Goal: Task Accomplishment & Management: Complete application form

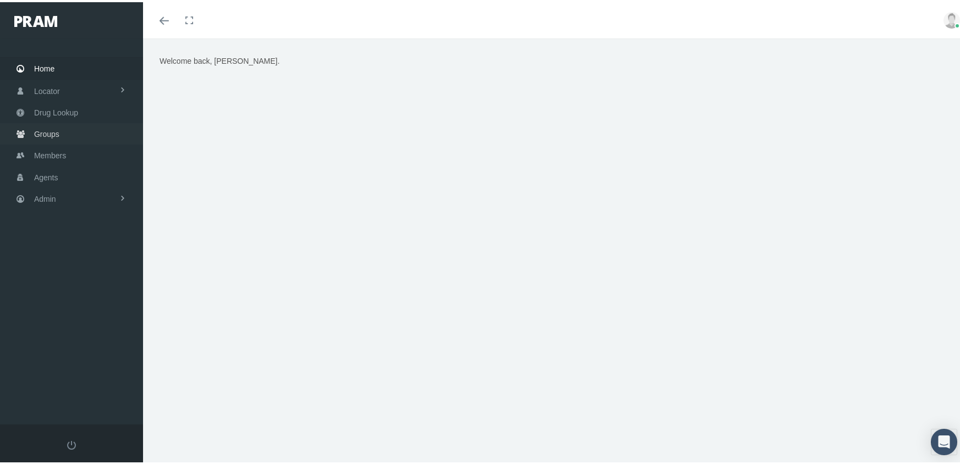
click at [45, 125] on span "Groups" at bounding box center [46, 132] width 25 height 21
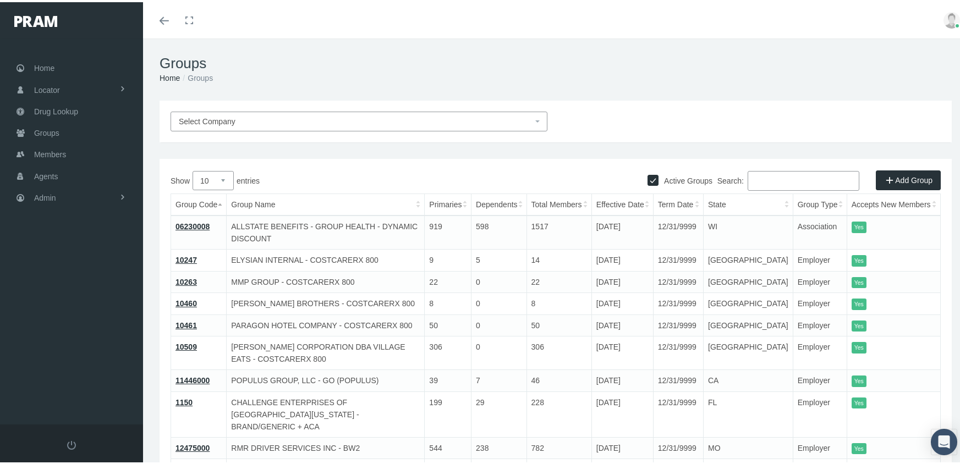
click at [299, 111] on span "Select Company" at bounding box center [359, 119] width 377 height 20
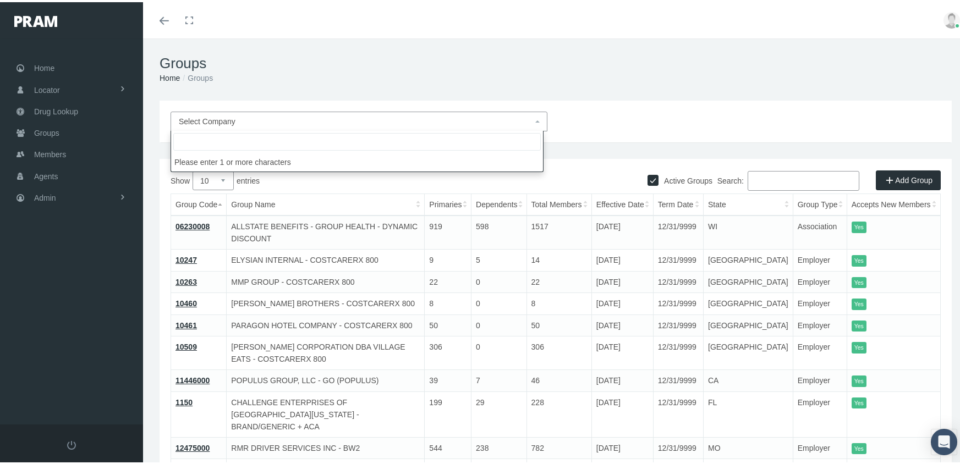
click at [291, 142] on input "search" at bounding box center [357, 140] width 368 height 18
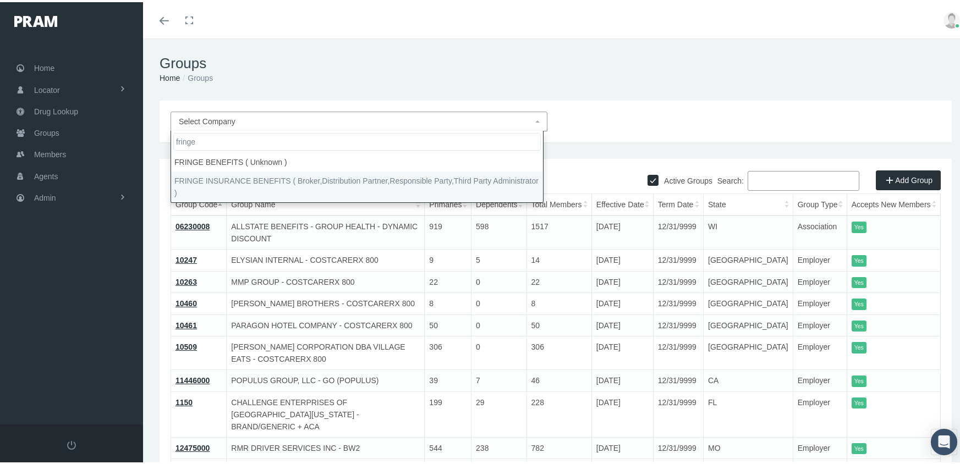
type input "fringe"
select select "2702"
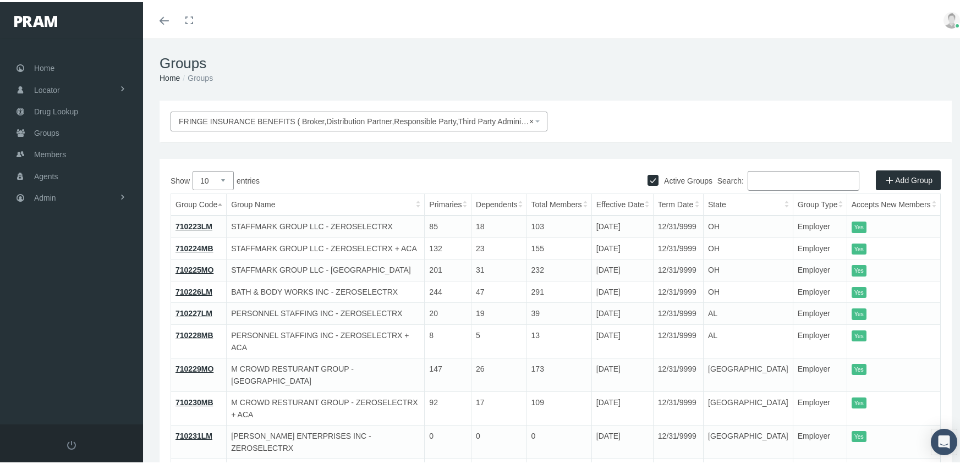
click at [906, 180] on link "Add Group" at bounding box center [908, 178] width 65 height 20
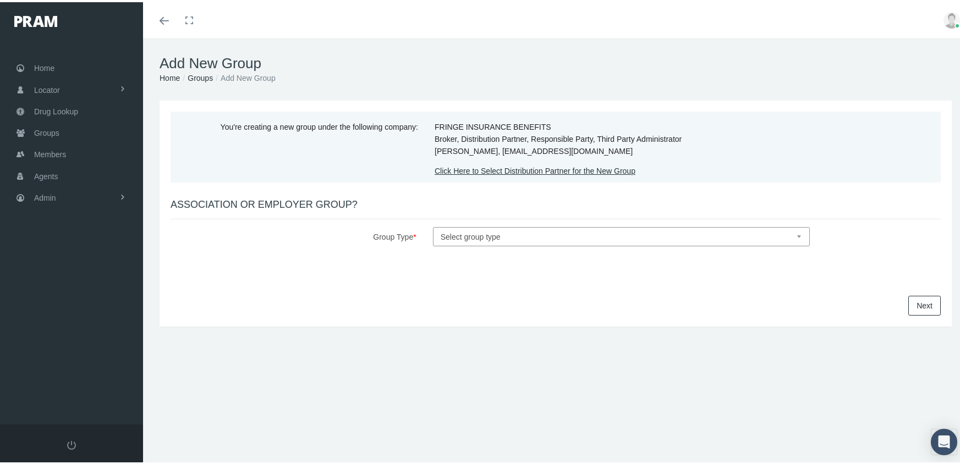
click at [462, 233] on select "Select group type Association Employer" at bounding box center [621, 234] width 377 height 19
select select "1"
click at [433, 225] on select "Select group type Association Employer" at bounding box center [621, 234] width 377 height 19
click at [915, 304] on link "Next" at bounding box center [924, 304] width 32 height 20
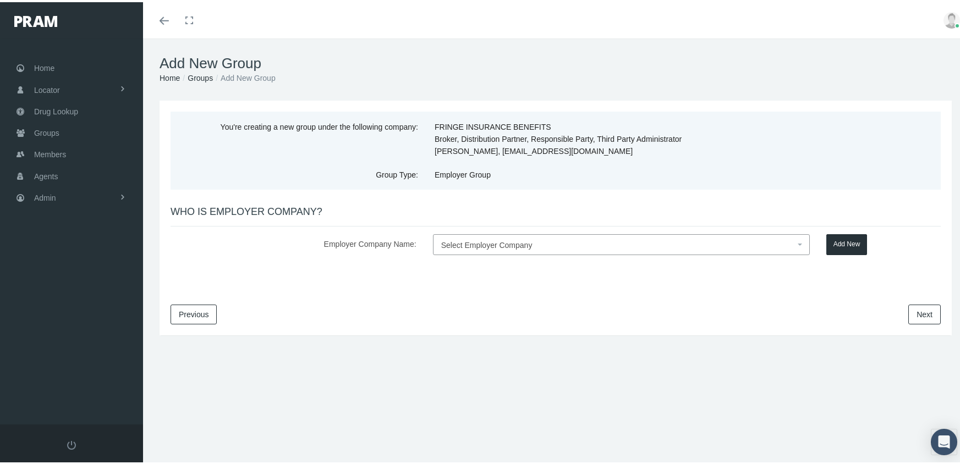
click at [453, 244] on span "Select Employer Company" at bounding box center [486, 243] width 91 height 9
type input "MERCY CULTURE PREPARATORY SCHOOL"
click at [850, 240] on button "Add New" at bounding box center [846, 242] width 41 height 21
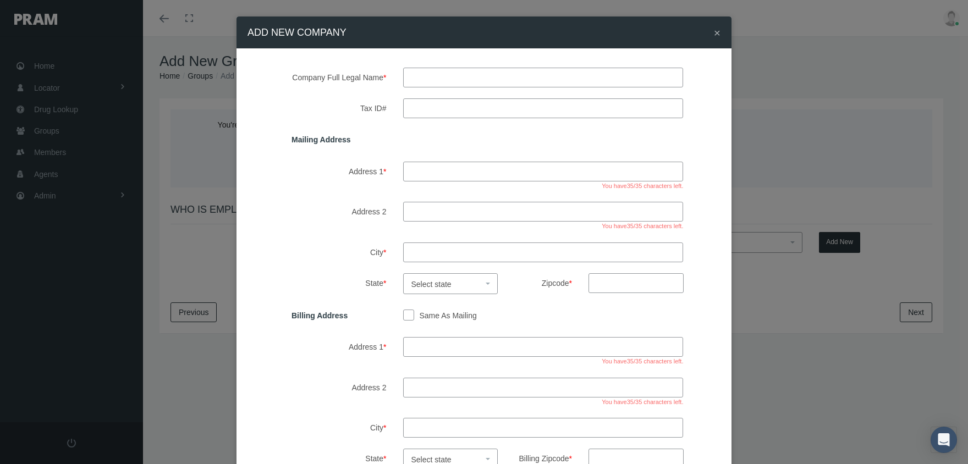
click at [465, 78] on input "text" at bounding box center [543, 78] width 281 height 20
type input "MERCY CULTURE PREPARATORY SCHOOL"
type input "75-2794955"
type input "1401 OAKHURST SCENIC DRIVE"
type input "FORT WORTH"
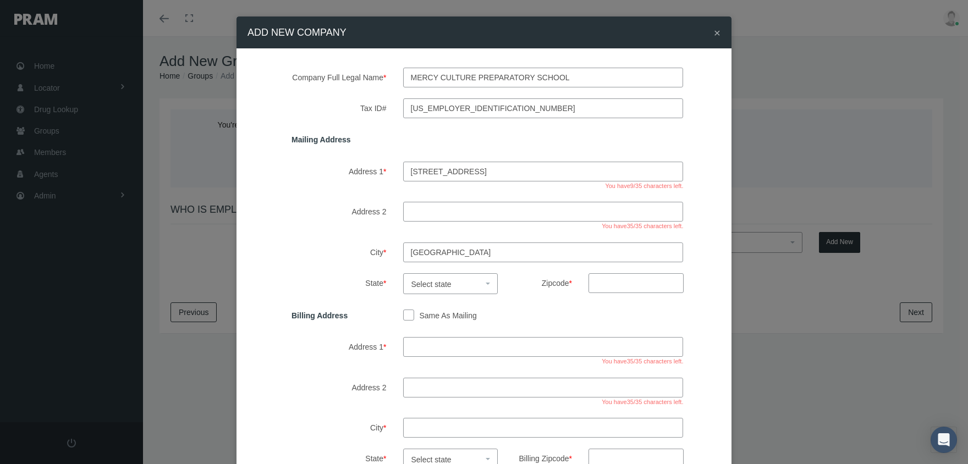
click at [481, 280] on span "Select state" at bounding box center [450, 283] width 95 height 21
select select "TX"
drag, startPoint x: 614, startPoint y: 286, endPoint x: 620, endPoint y: 281, distance: 8.2
click at [614, 286] on input "Zipcode *" at bounding box center [636, 283] width 95 height 20
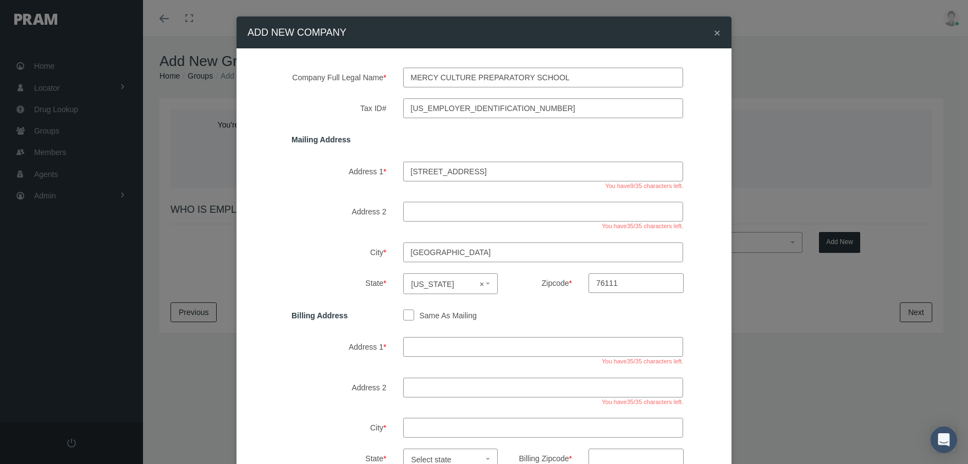
type input "76111"
click at [405, 310] on input "Same As Mailing" at bounding box center [408, 314] width 11 height 11
checkbox input "true"
type input "1401 OAKHURST SCENIC DRIVE"
type input "FORT WORTH"
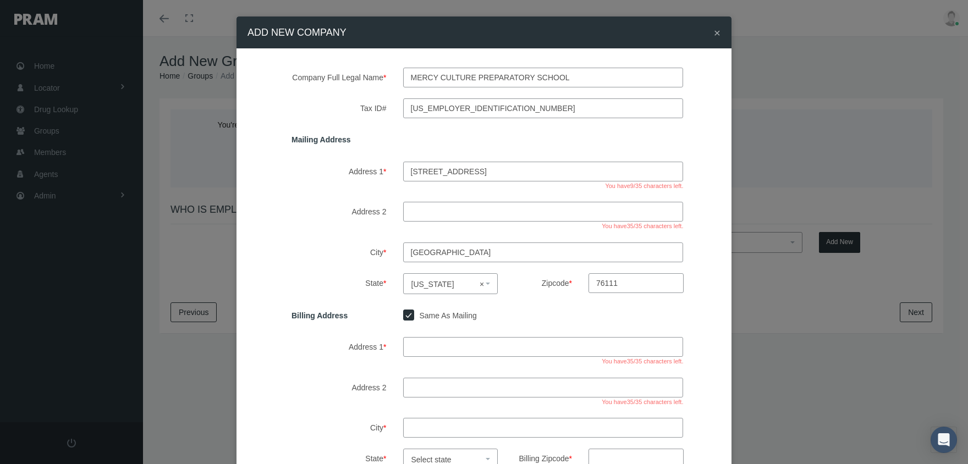
select select "TX"
type input "76111"
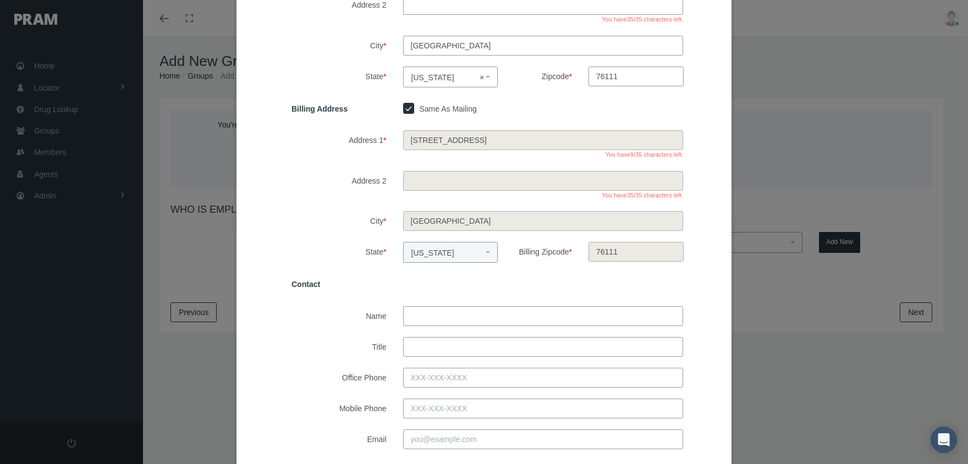
scroll to position [295, 0]
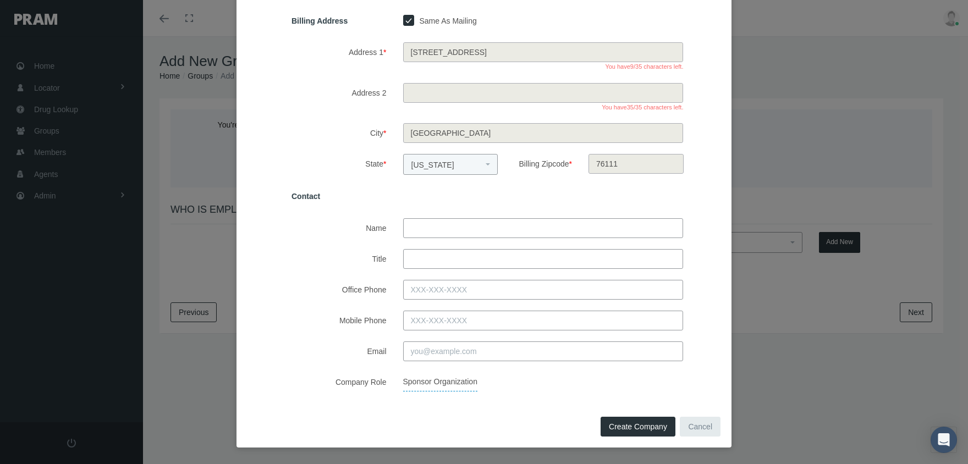
click at [639, 427] on span "Create Company" at bounding box center [638, 427] width 58 height 9
select select
checkbox input "false"
select select
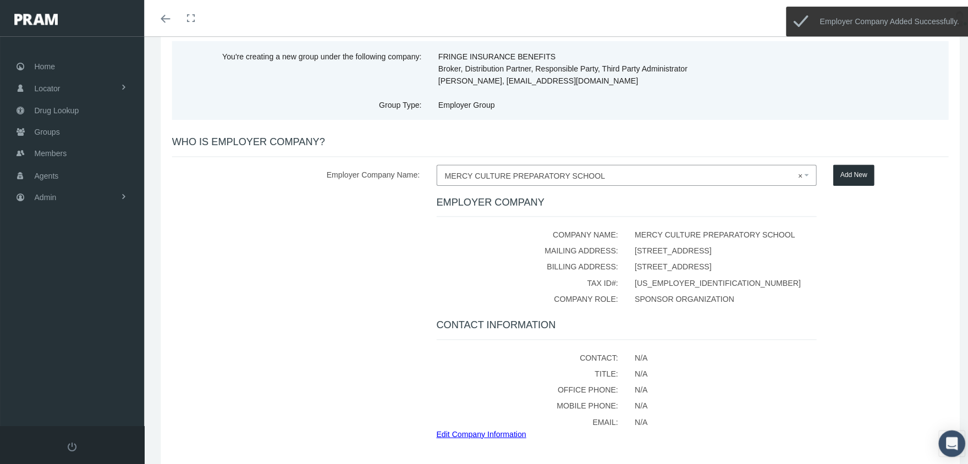
scroll to position [110, 0]
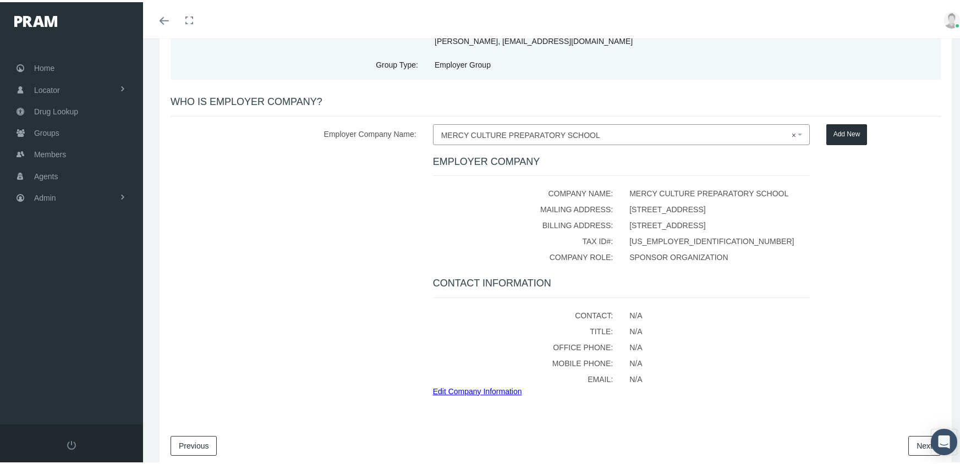
click at [468, 390] on link "Edit Company Information" at bounding box center [481, 387] width 97 height 13
type input "MERCY CULTURE PREPARATORY SCHOOL"
type input "75-2794955"
type input "1401 OAKHURST SCENIC DRIVE"
type input "FORT WORTH"
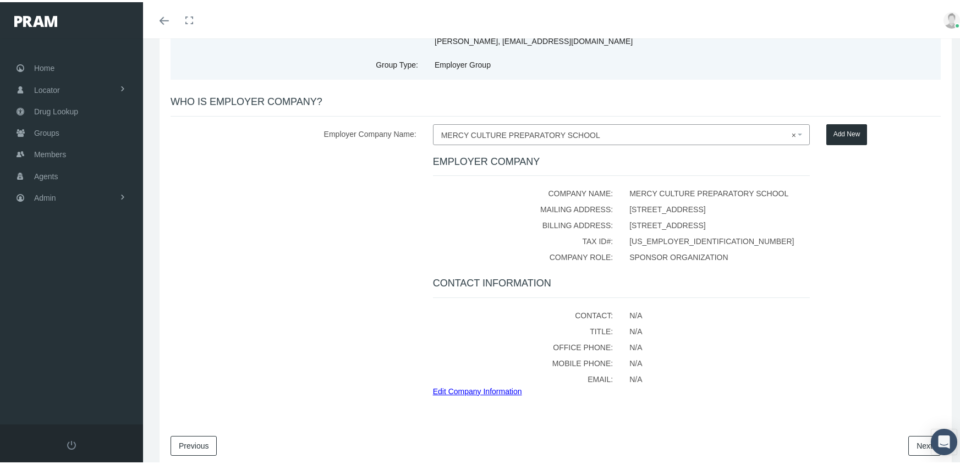
select select "[GEOGRAPHIC_DATA]"
type input "76111"
type input "1401 OAKHURST SCENIC DRIVE"
type input "FORT WORTH"
select select "[GEOGRAPHIC_DATA]"
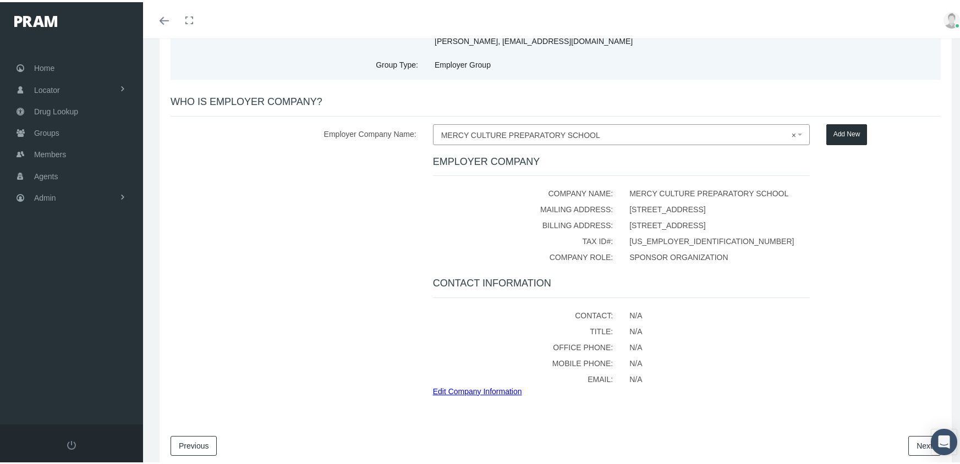
type input "76111"
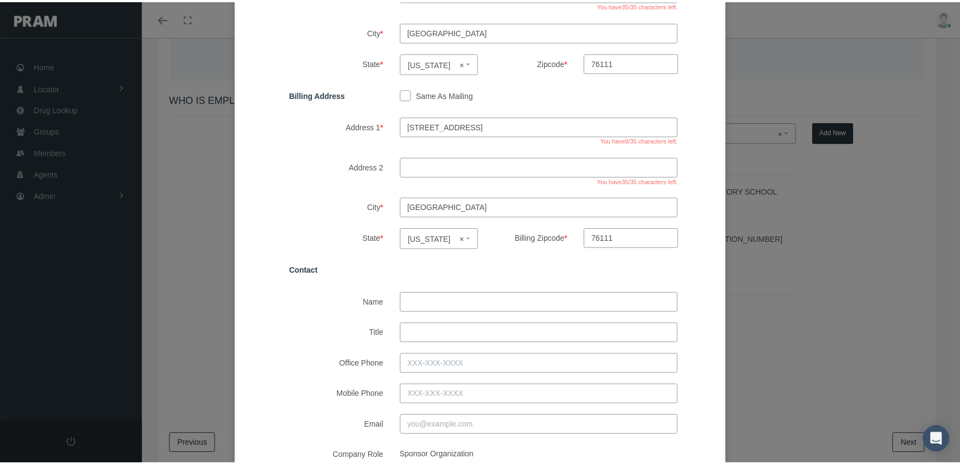
scroll to position [275, 0]
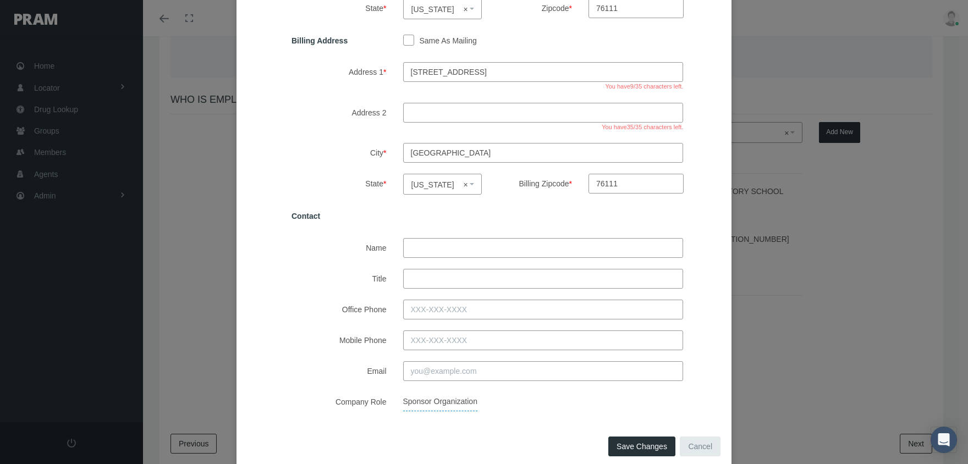
click at [435, 245] on input "Name" at bounding box center [543, 248] width 281 height 20
type input "LIZLA EMERICK"
type input "HR DIRECTOR"
click at [409, 306] on input "Office Phone" at bounding box center [543, 310] width 281 height 20
type input "817-554-1954"
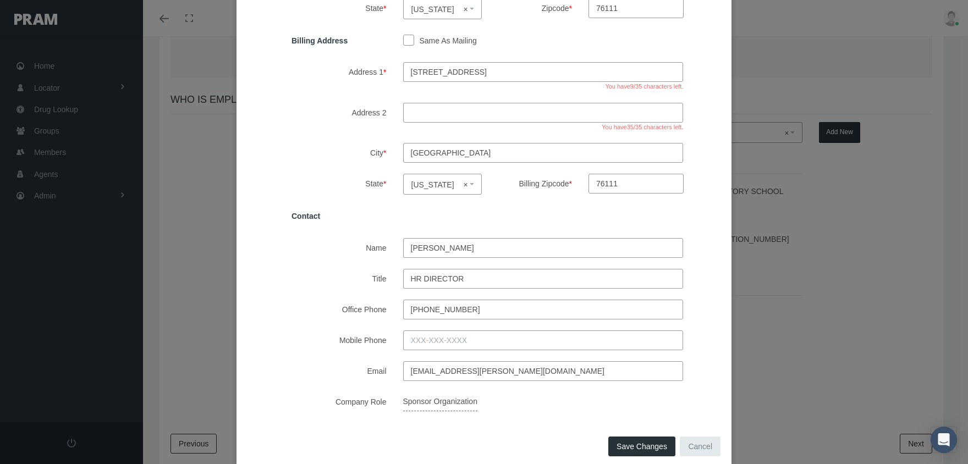
type input "LIZLA.EMERICK@MERCYCULTURE.COM"
click at [629, 442] on span "Save Changes" at bounding box center [642, 446] width 51 height 9
select select
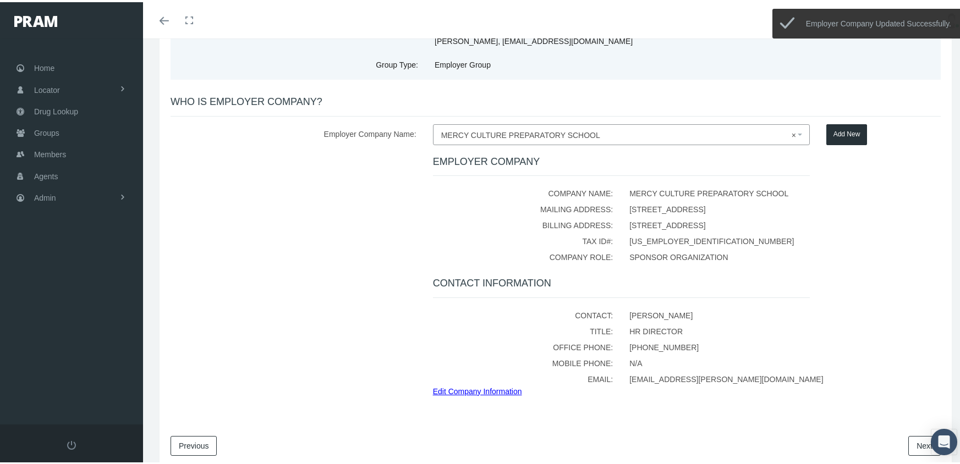
click at [908, 440] on link "Next" at bounding box center [924, 444] width 32 height 20
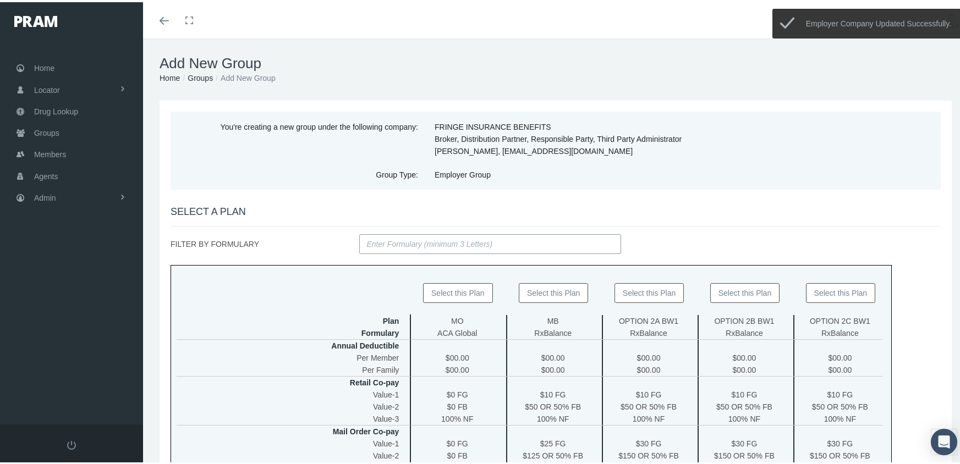
click at [415, 241] on input "FILTER BY FORMULARY" at bounding box center [490, 242] width 262 height 20
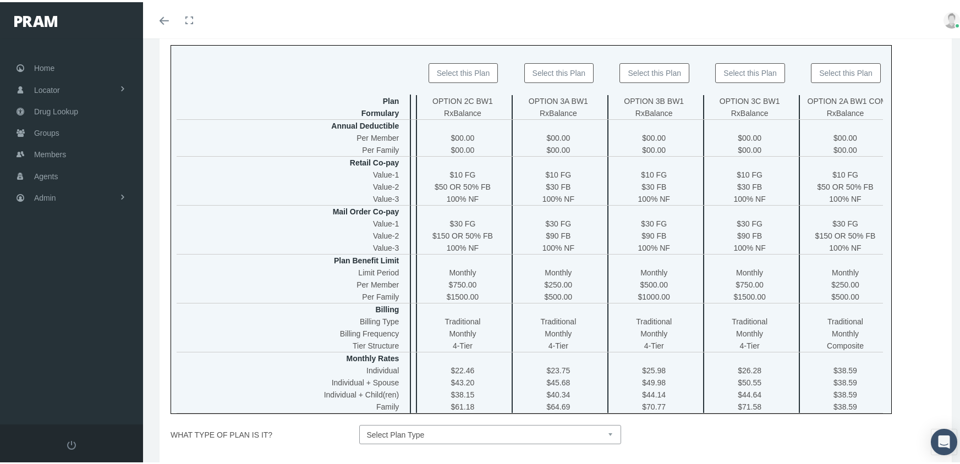
scroll to position [0, 363]
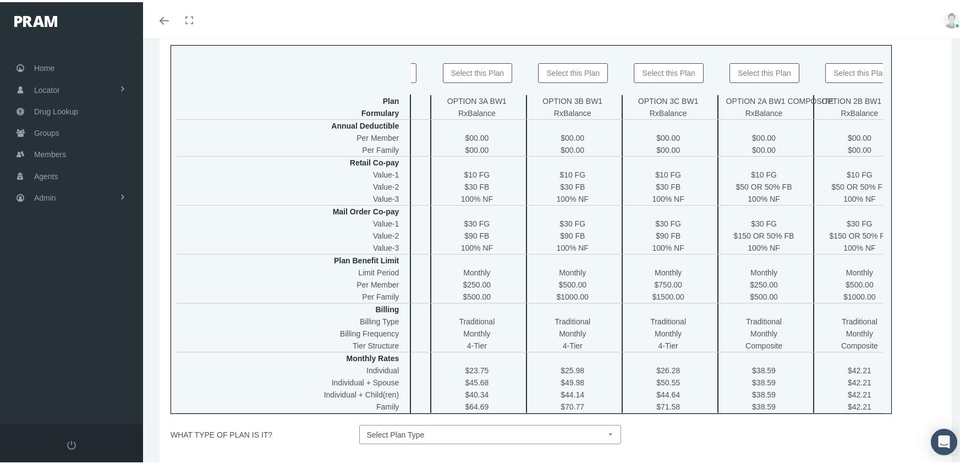
type input "BALANCE"
click at [674, 73] on button "Select this Plan" at bounding box center [669, 71] width 70 height 20
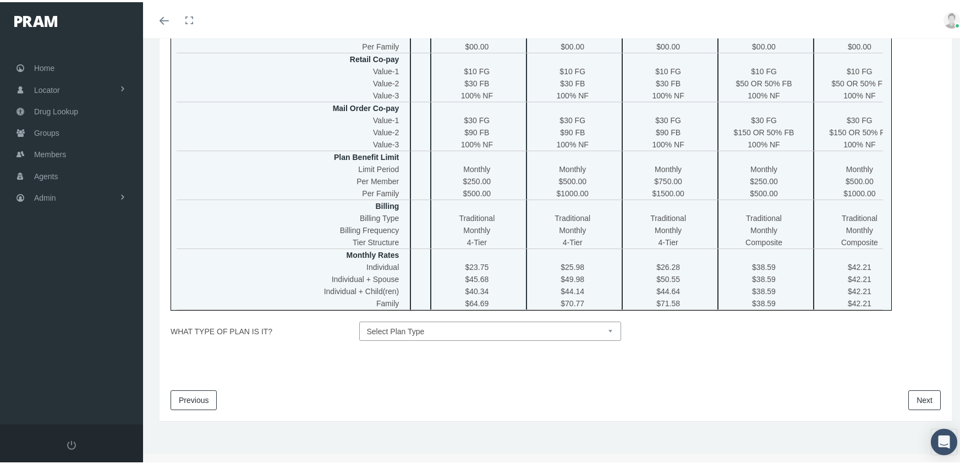
click at [607, 329] on select "Select Plan Type Insured Lyric Lean Unknown" at bounding box center [490, 329] width 262 height 19
select select "1"
click at [359, 320] on select "Select Plan Type Insured Lyric Lean Unknown" at bounding box center [490, 329] width 262 height 19
click at [927, 394] on link "Next" at bounding box center [924, 398] width 32 height 20
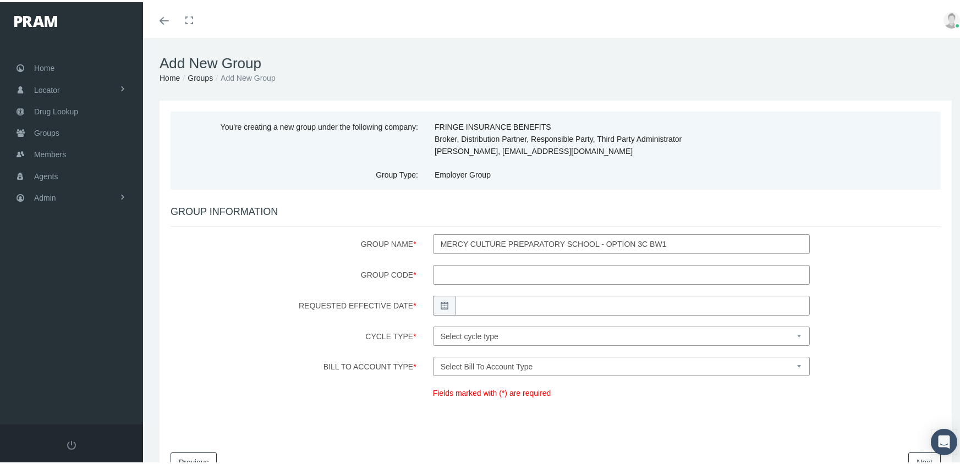
click at [474, 270] on input "Group Code *" at bounding box center [621, 273] width 377 height 20
type input "780239MB"
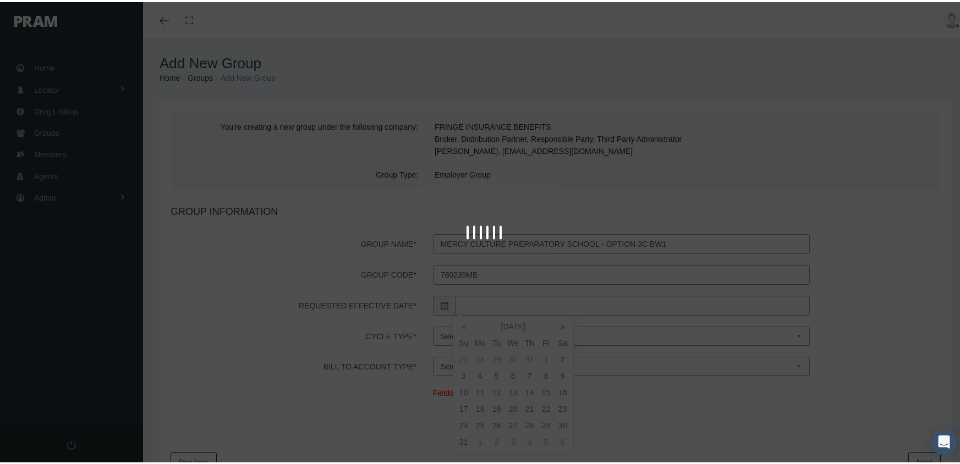
click at [480, 297] on input "Requested Effective Date *" at bounding box center [633, 304] width 354 height 20
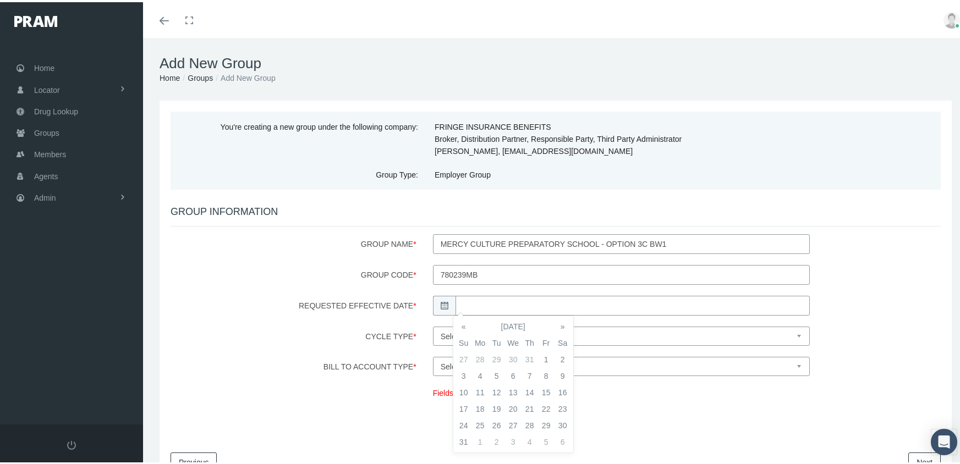
click at [562, 322] on th "»" at bounding box center [563, 324] width 17 height 17
click at [482, 355] on td "1" at bounding box center [480, 357] width 17 height 17
type input "09/01/2025"
click at [445, 332] on select "Select cycle type First of the Month Any Day of the Month First and Fifteenth o…" at bounding box center [621, 334] width 377 height 19
select select "1"
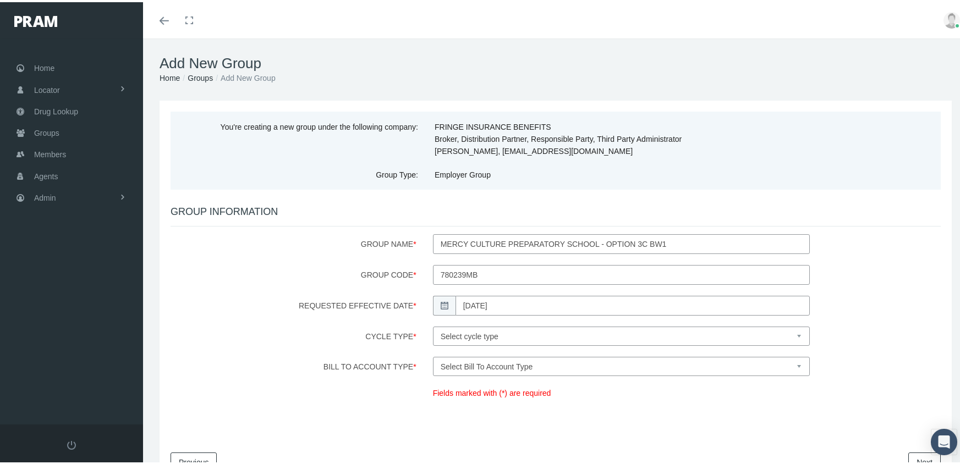
click at [433, 325] on select "Select cycle type First of the Month Any Day of the Month First and Fifteenth o…" at bounding box center [621, 334] width 377 height 19
click at [462, 366] on select "Select Bill To Account Type Company Member" at bounding box center [621, 364] width 377 height 19
select select "1"
click at [433, 355] on select "Select Bill To Account Type Company Member" at bounding box center [621, 364] width 377 height 19
click at [916, 452] on link "Next" at bounding box center [924, 461] width 32 height 20
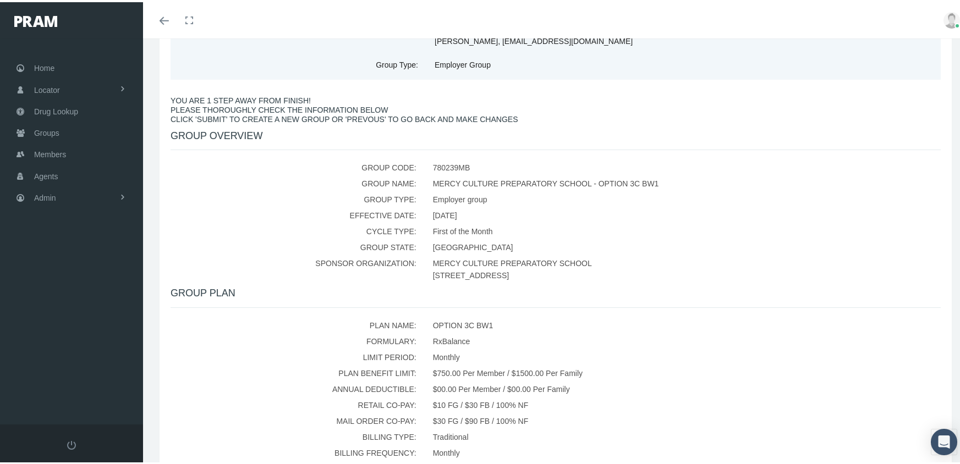
scroll to position [265, 0]
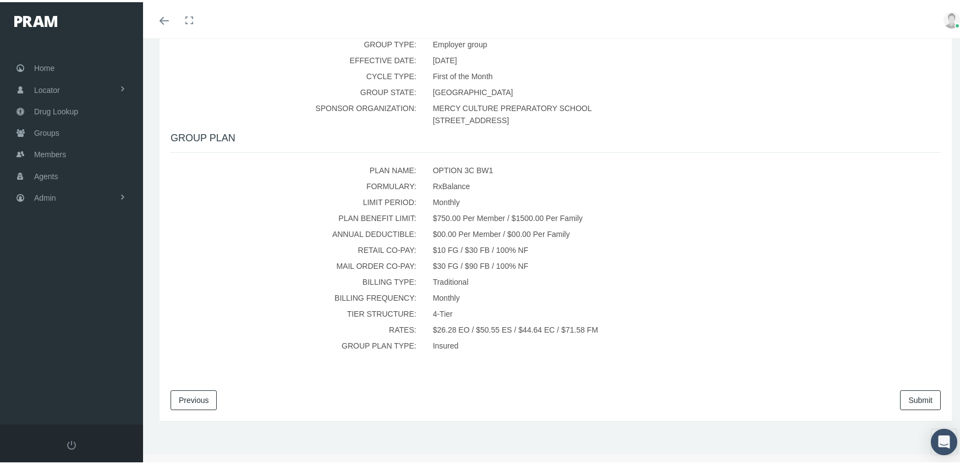
click at [914, 396] on link "Submit" at bounding box center [920, 398] width 41 height 20
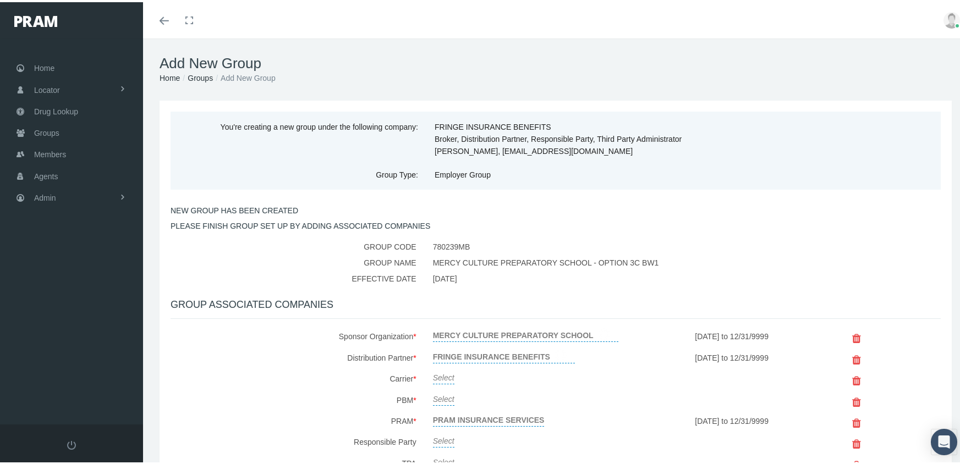
click at [442, 370] on link "Select" at bounding box center [443, 374] width 21 height 15
click at [552, 374] on span at bounding box center [553, 377] width 2 height 21
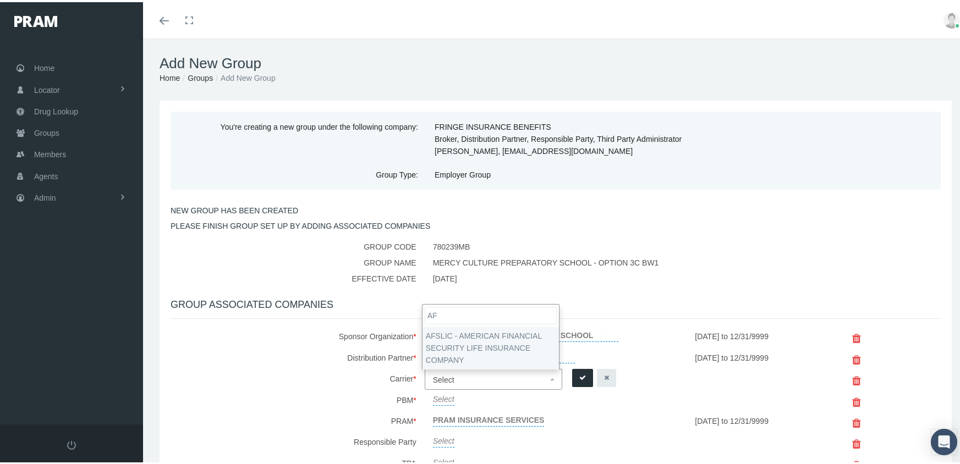
type input "AF"
select select "7993"
click at [582, 377] on icon "submit" at bounding box center [582, 376] width 7 height 10
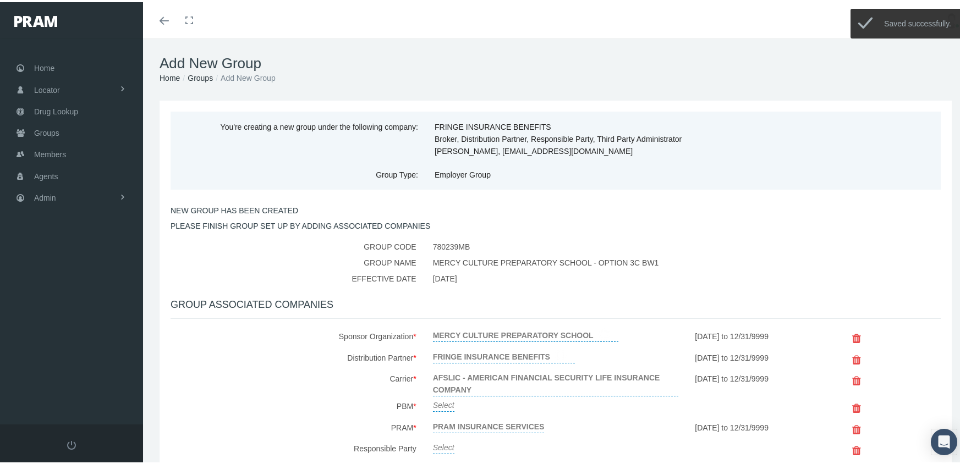
click at [442, 403] on link "Select" at bounding box center [443, 402] width 21 height 15
click at [442, 403] on span "Select" at bounding box center [443, 405] width 21 height 9
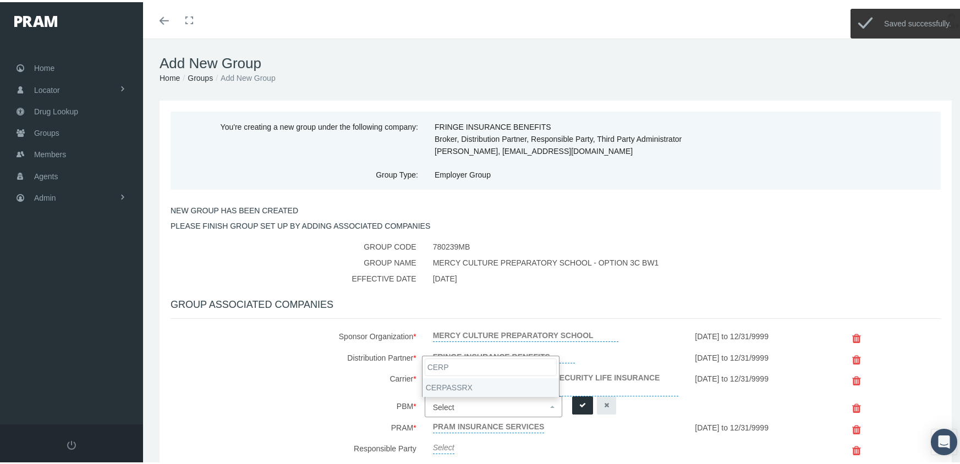
type input "CERP"
select select "6308"
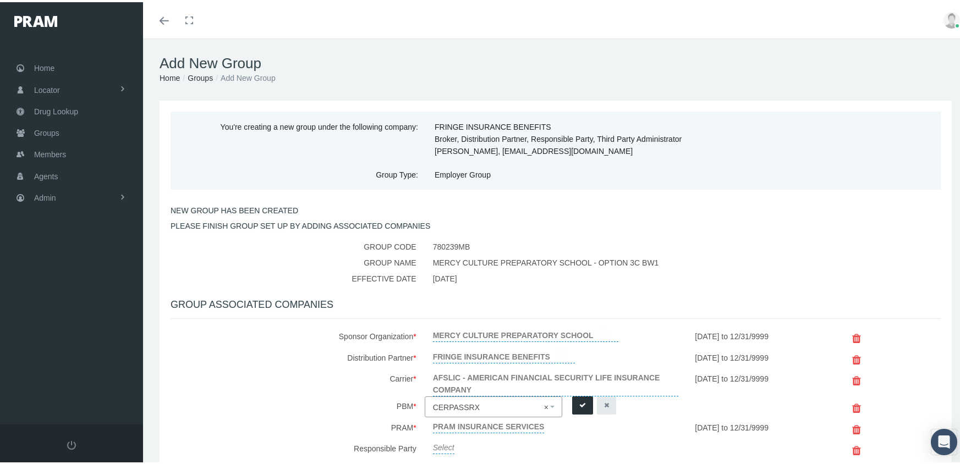
click at [580, 403] on icon "submit" at bounding box center [582, 403] width 7 height 10
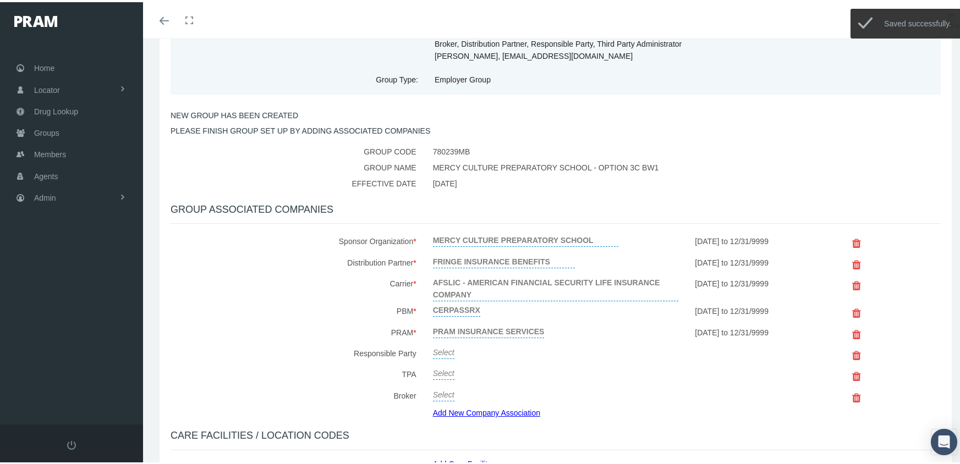
scroll to position [165, 0]
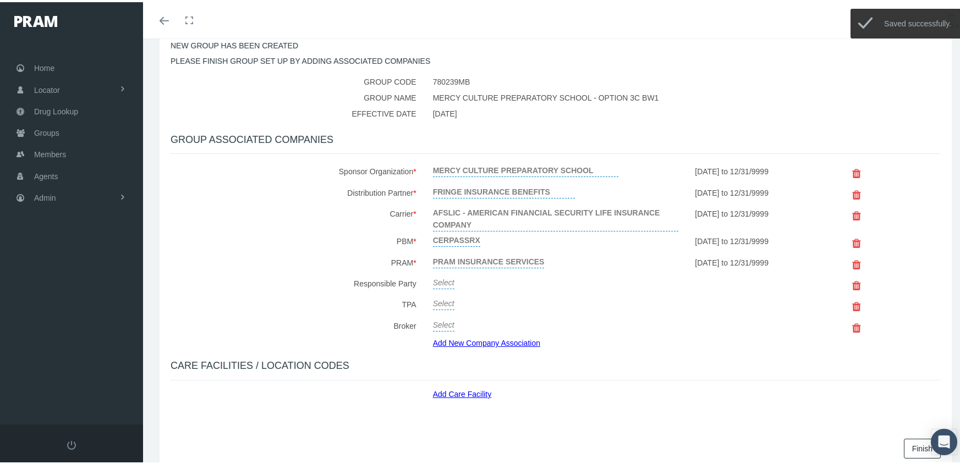
click at [442, 280] on link "Select" at bounding box center [443, 279] width 21 height 15
click at [442, 280] on span "Select" at bounding box center [443, 282] width 21 height 9
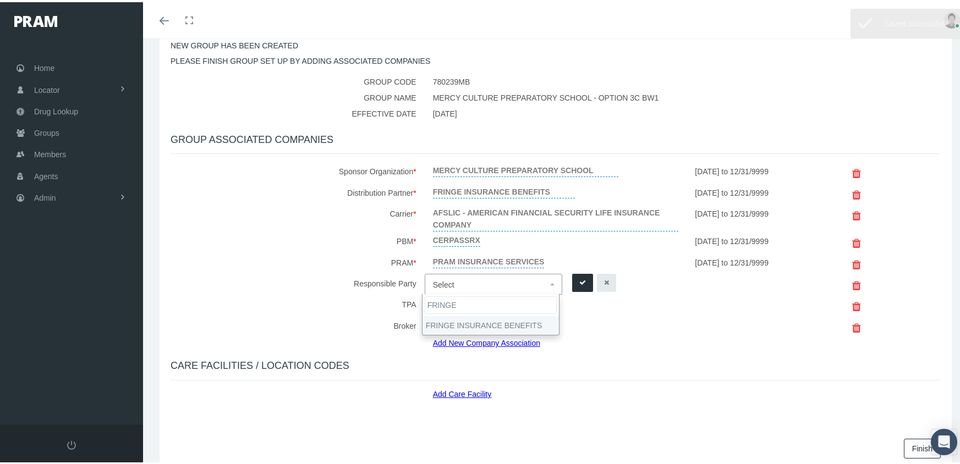
type input "FRINGE"
drag, startPoint x: 468, startPoint y: 325, endPoint x: 588, endPoint y: 273, distance: 131.1
select select "2702"
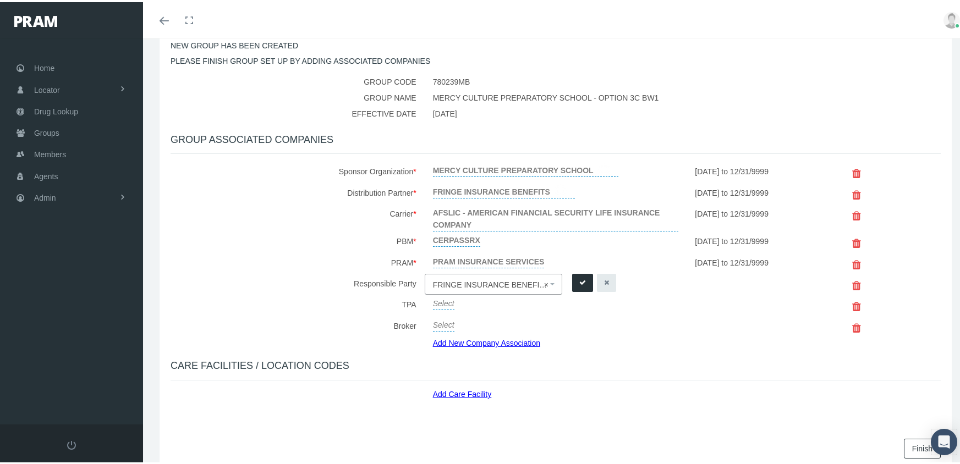
click at [583, 278] on button "submit" at bounding box center [582, 281] width 21 height 18
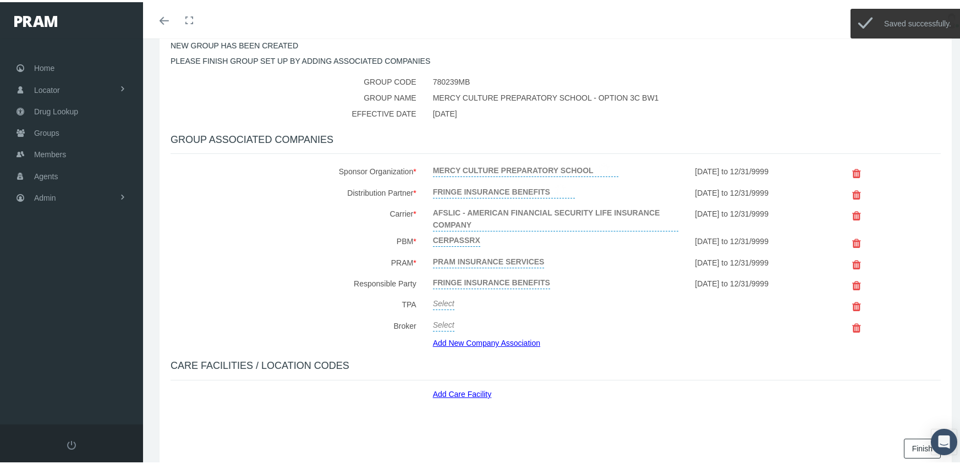
click at [446, 298] on link "Select" at bounding box center [443, 300] width 21 height 15
click at [446, 298] on span "Select" at bounding box center [490, 304] width 114 height 14
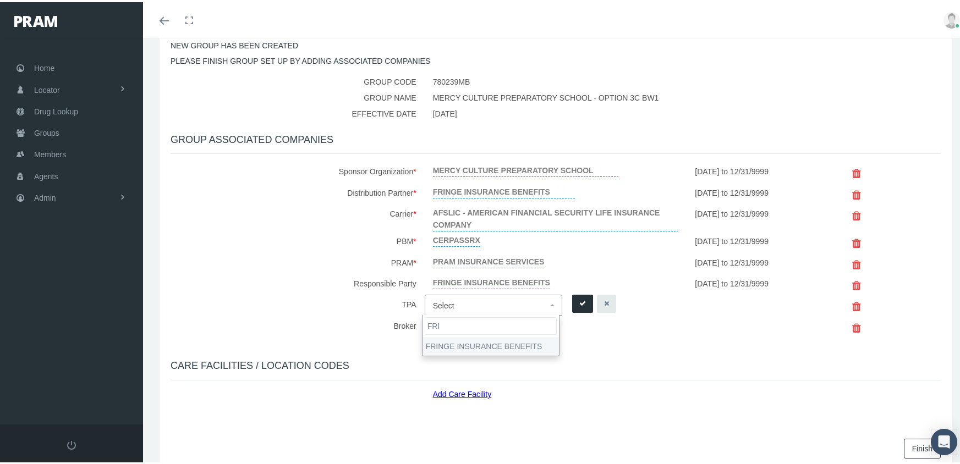
type input "FRI"
select select "2702"
drag, startPoint x: 583, startPoint y: 302, endPoint x: 426, endPoint y: 299, distance: 156.8
click at [583, 301] on button "submit" at bounding box center [582, 302] width 21 height 18
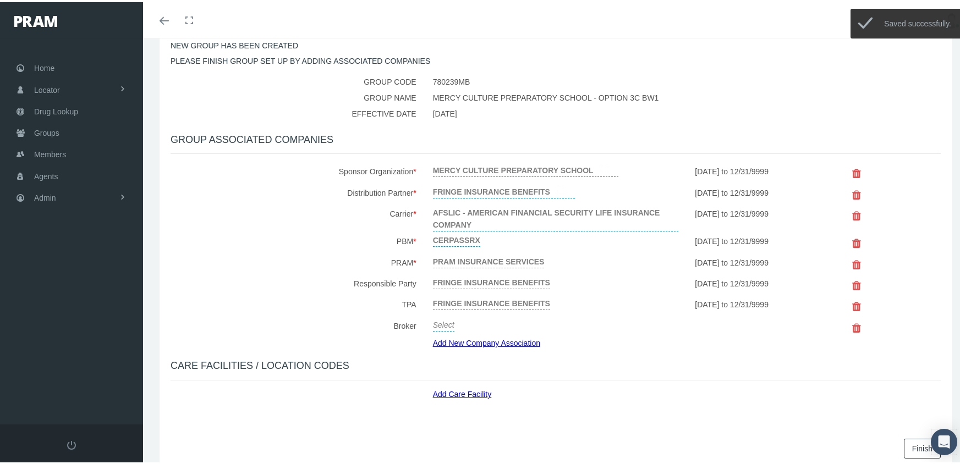
click at [447, 321] on link "Select" at bounding box center [443, 321] width 21 height 15
click at [446, 321] on span "Select" at bounding box center [443, 325] width 21 height 9
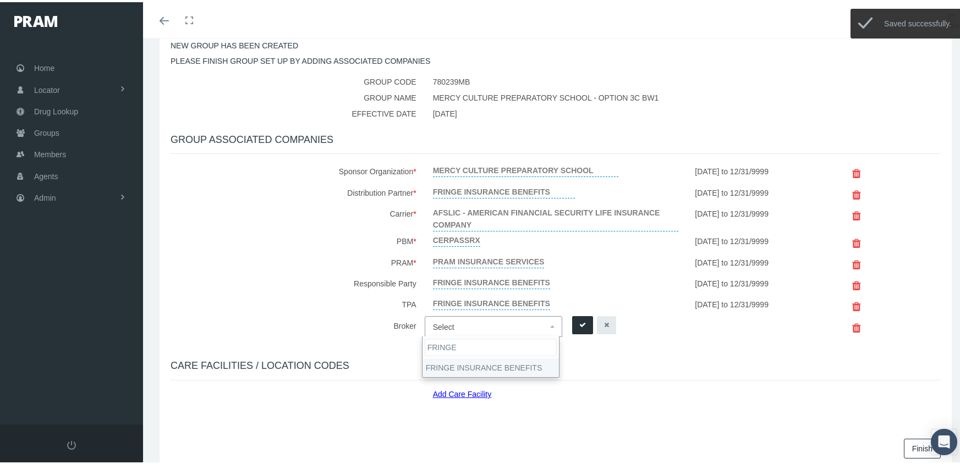
type input "FRINGE"
select select "2702"
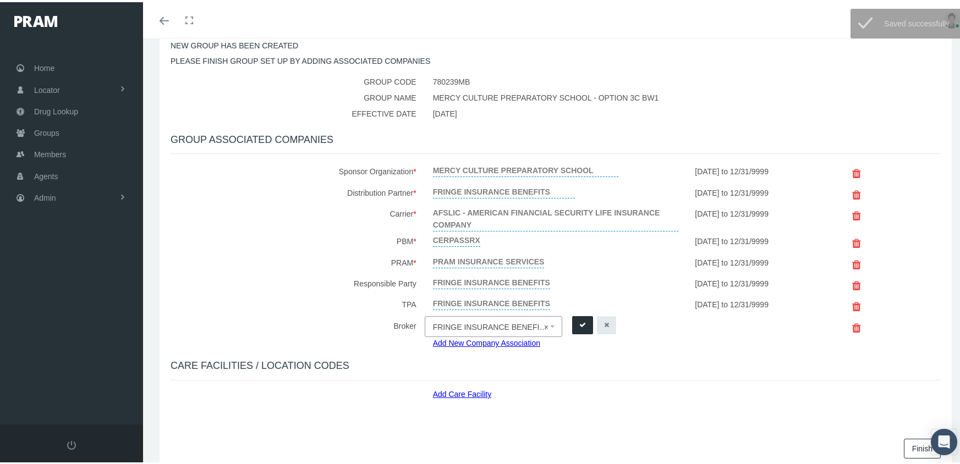
click at [579, 327] on icon "submit" at bounding box center [582, 323] width 7 height 10
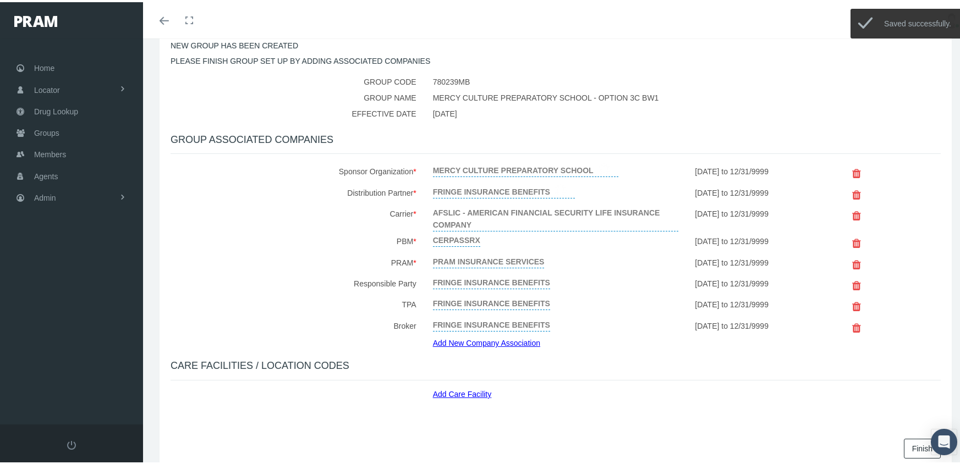
click at [910, 446] on link "Finish" at bounding box center [922, 447] width 37 height 20
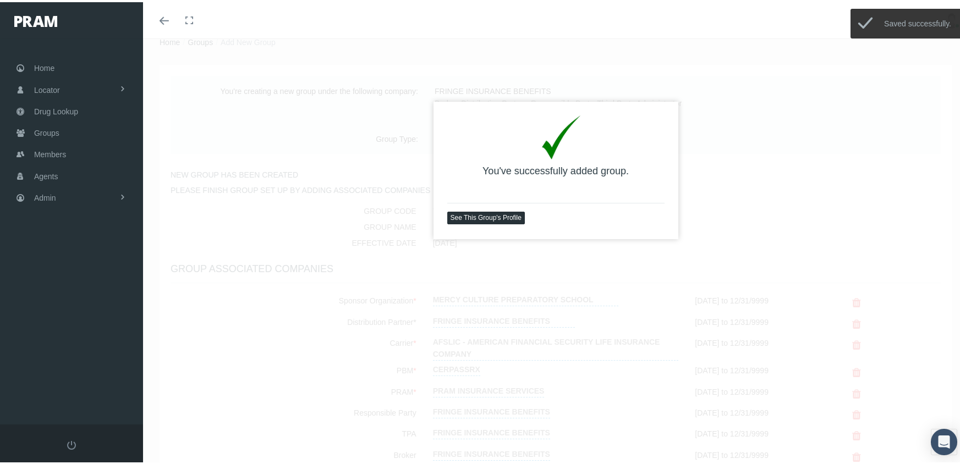
scroll to position [36, 0]
click at [470, 210] on link "See This Group's Profile" at bounding box center [486, 215] width 78 height 13
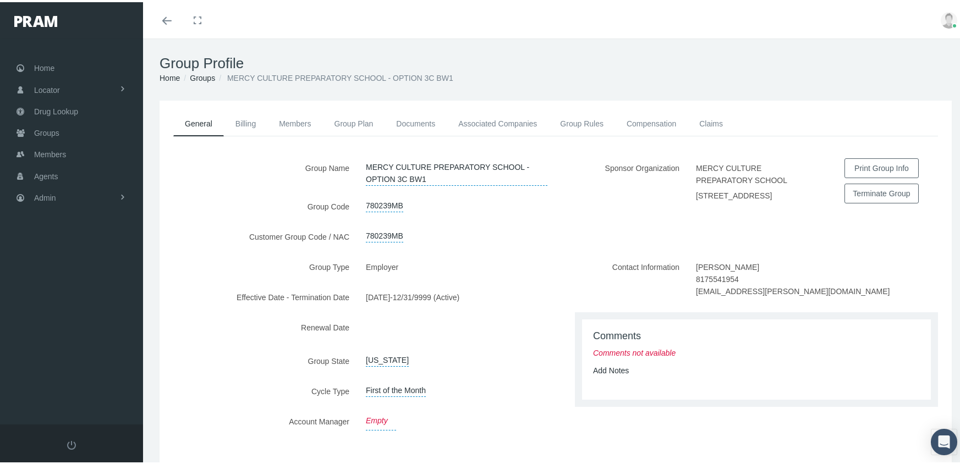
click at [376, 417] on link "Empty" at bounding box center [381, 419] width 30 height 19
click at [379, 414] on span "Select" at bounding box center [393, 421] width 55 height 14
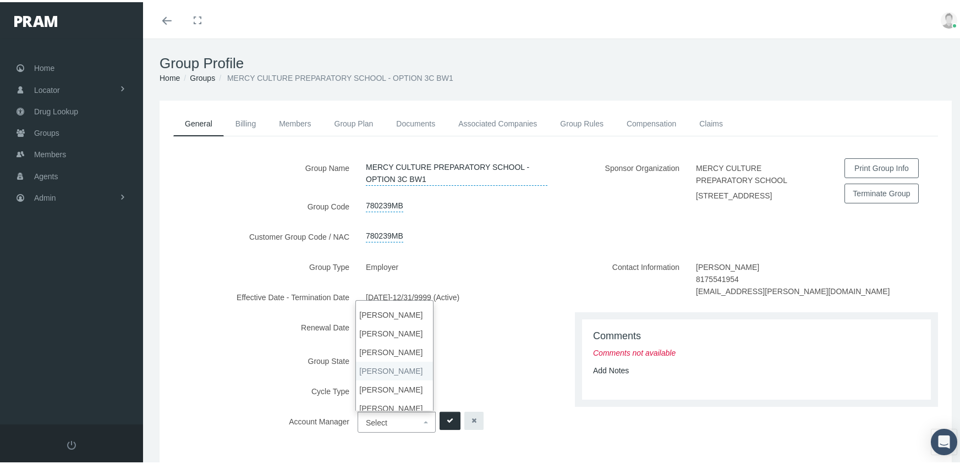
scroll to position [21, 0]
select select "7"
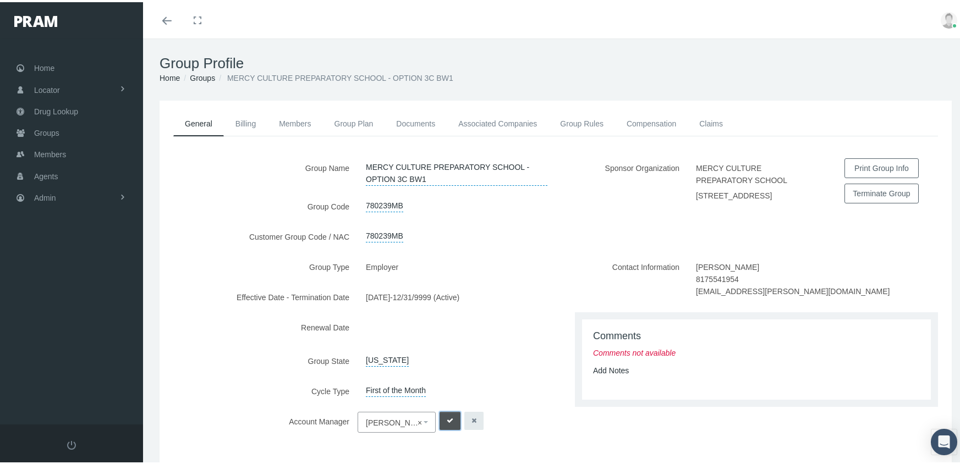
click at [442, 414] on button "submit" at bounding box center [450, 419] width 21 height 18
click at [601, 369] on link "Add Notes" at bounding box center [611, 368] width 36 height 9
click at [617, 376] on textarea at bounding box center [756, 403] width 327 height 56
type textarea "b"
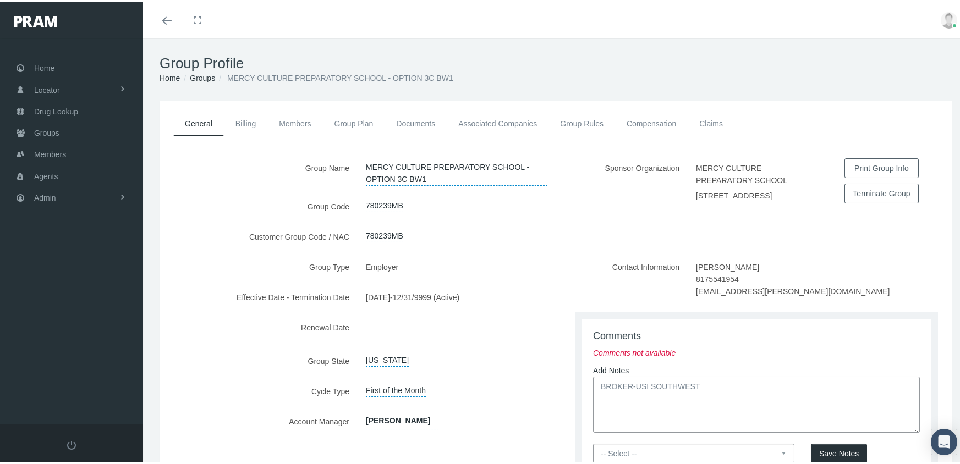
type textarea "BROKER-USI SOUTHWEST"
click at [779, 453] on select "-- Select -- PRAM Only Everyone" at bounding box center [693, 451] width 201 height 19
select select "0"
click at [593, 443] on select "-- Select -- PRAM Only Everyone" at bounding box center [693, 451] width 201 height 19
click at [825, 452] on span "Save Notes" at bounding box center [839, 451] width 40 height 9
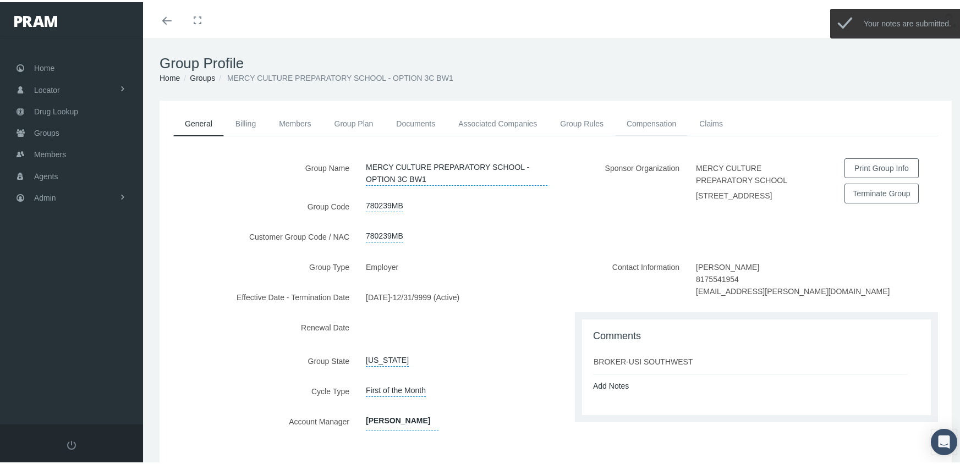
click at [654, 122] on link "Compensation" at bounding box center [651, 121] width 73 height 24
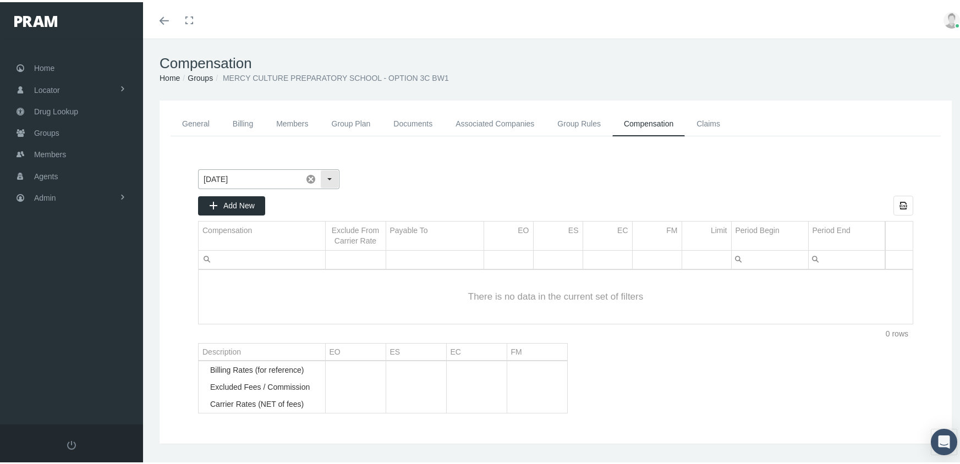
click at [306, 175] on span at bounding box center [311, 177] width 19 height 19
click at [263, 171] on input "text" at bounding box center [260, 177] width 122 height 19
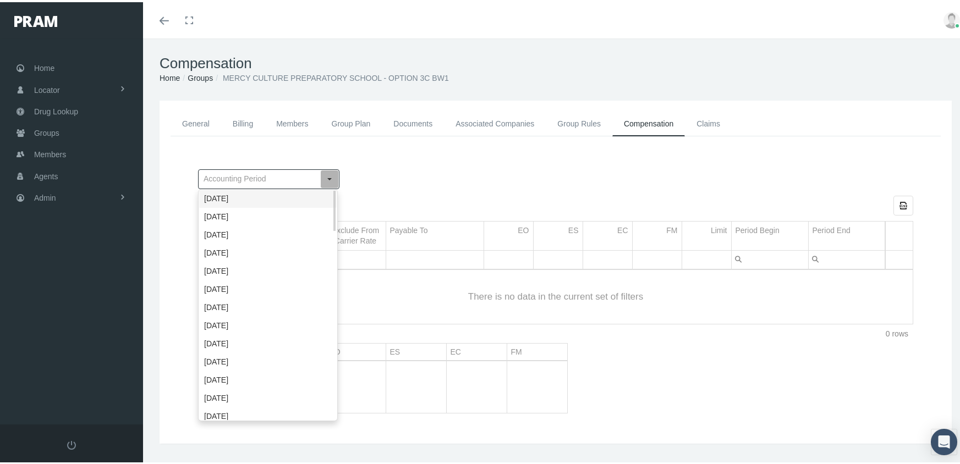
click at [259, 194] on div "September 2025" at bounding box center [268, 197] width 138 height 18
type input "September 2025"
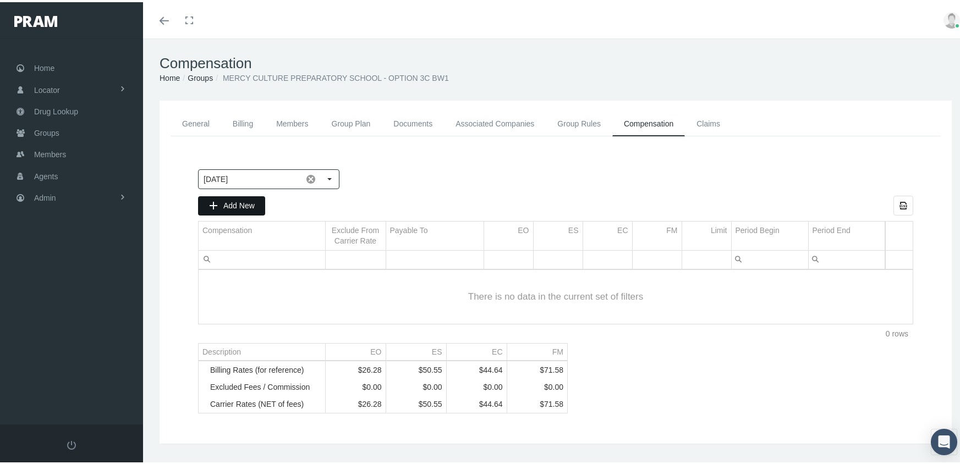
click at [256, 195] on div "Add New" at bounding box center [232, 204] width 66 height 18
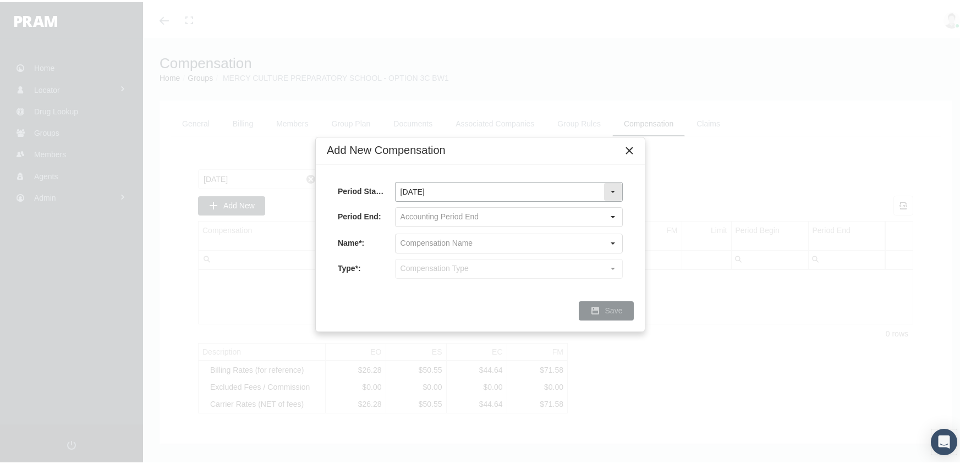
click at [445, 192] on input "August 2025" at bounding box center [500, 189] width 208 height 19
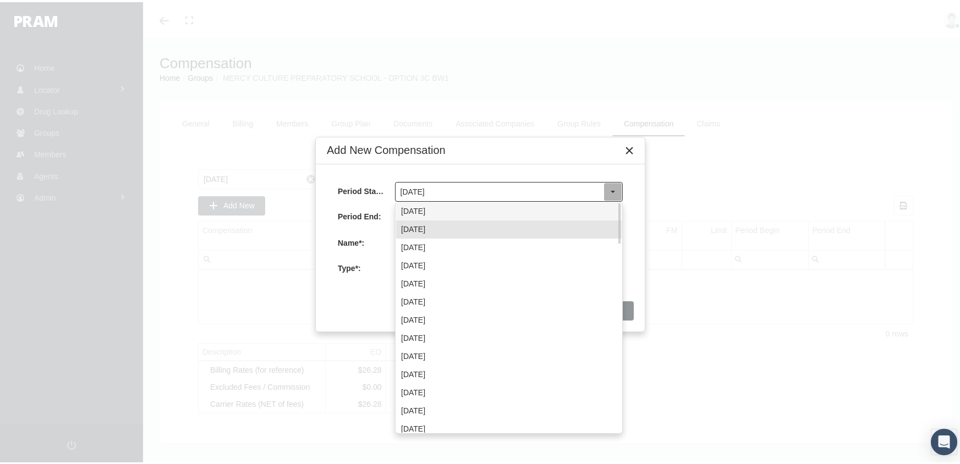
click at [443, 207] on div "September 2025" at bounding box center [509, 209] width 226 height 18
type input "September 2025"
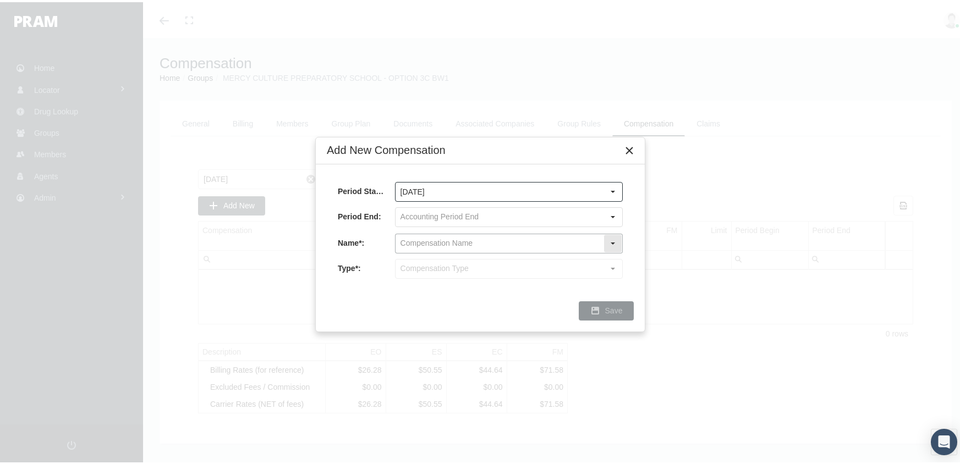
click at [435, 238] on input "text" at bounding box center [500, 241] width 208 height 19
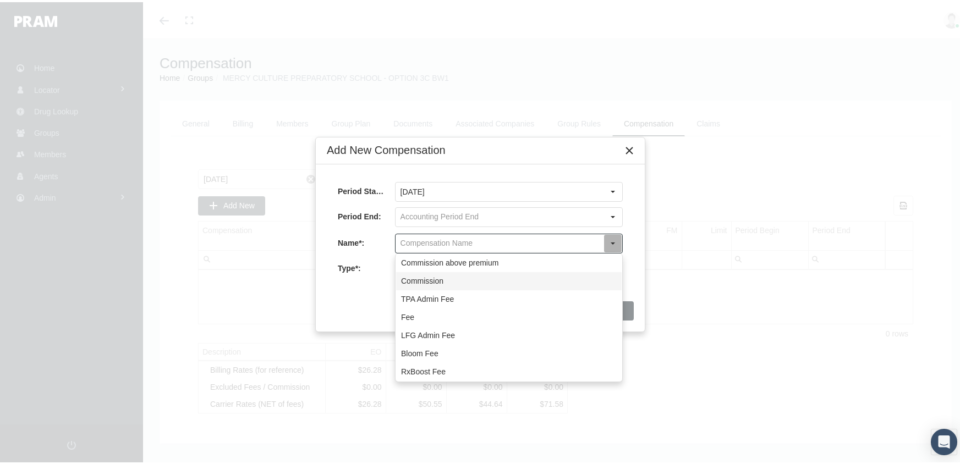
click at [436, 275] on div "Commission" at bounding box center [509, 279] width 226 height 18
type input "Commission"
type input "Commission (Commission)"
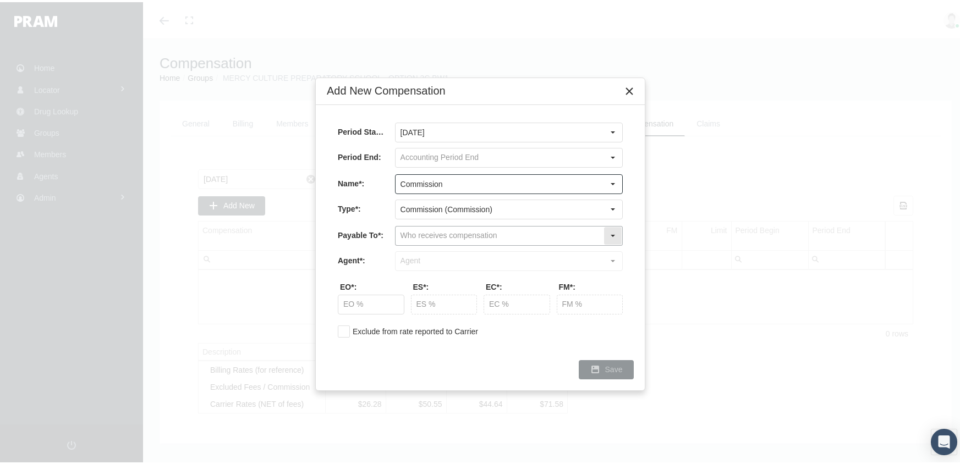
click at [424, 230] on input "text" at bounding box center [500, 233] width 208 height 19
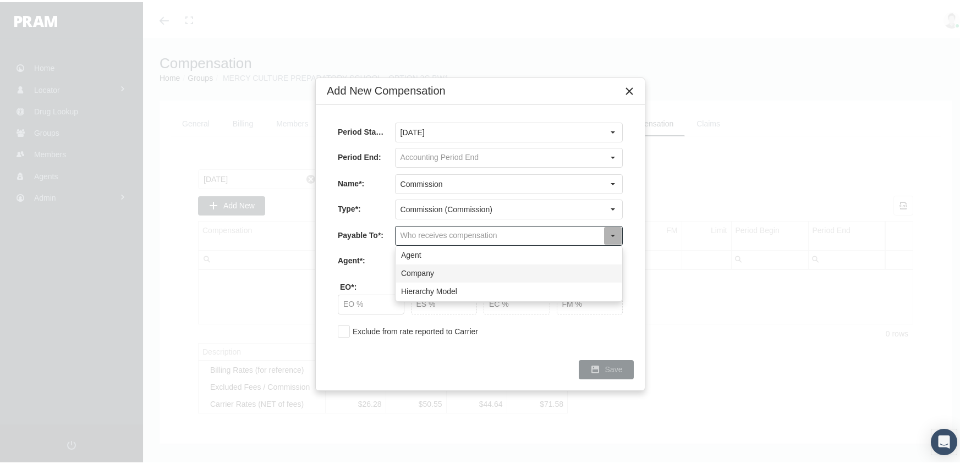
click at [425, 266] on div "Company" at bounding box center [509, 271] width 226 height 18
type input "Company"
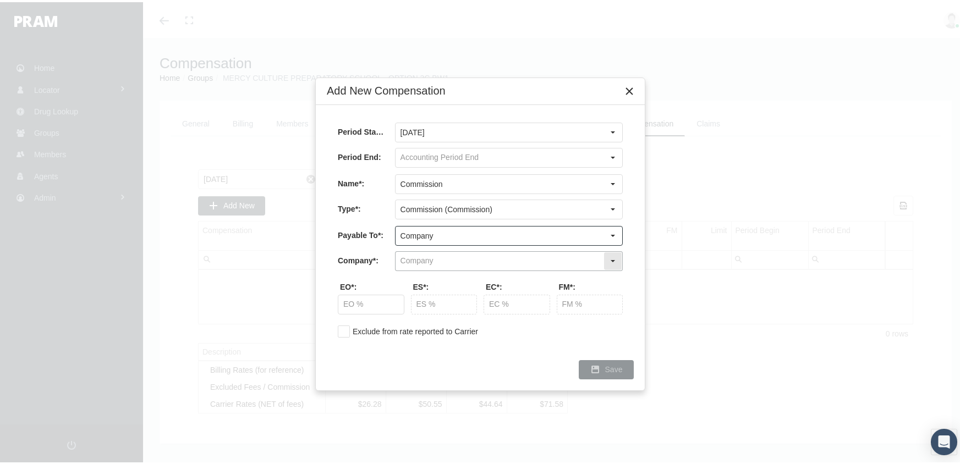
click at [417, 255] on input "text" at bounding box center [500, 259] width 208 height 19
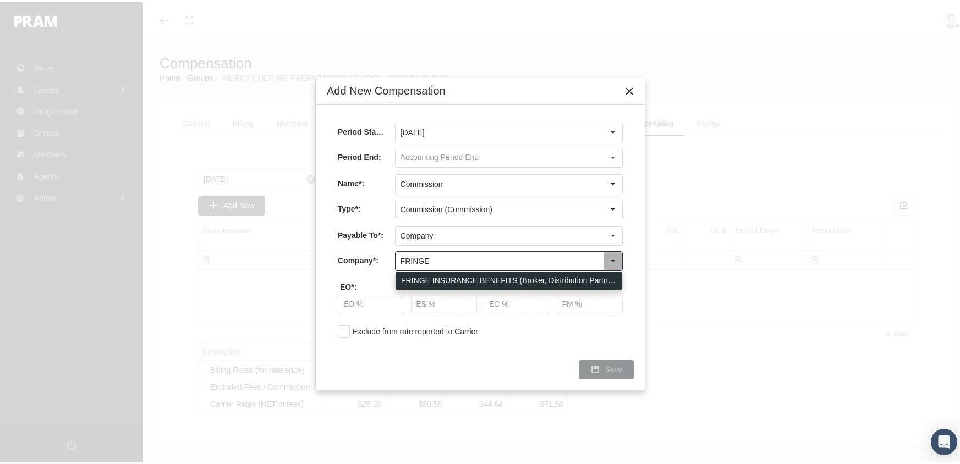
click at [454, 272] on div "FRINGE INSURANCE BENEFITS (Broker, Distribution Partner, Responsible Party, Thi…" at bounding box center [509, 279] width 226 height 18
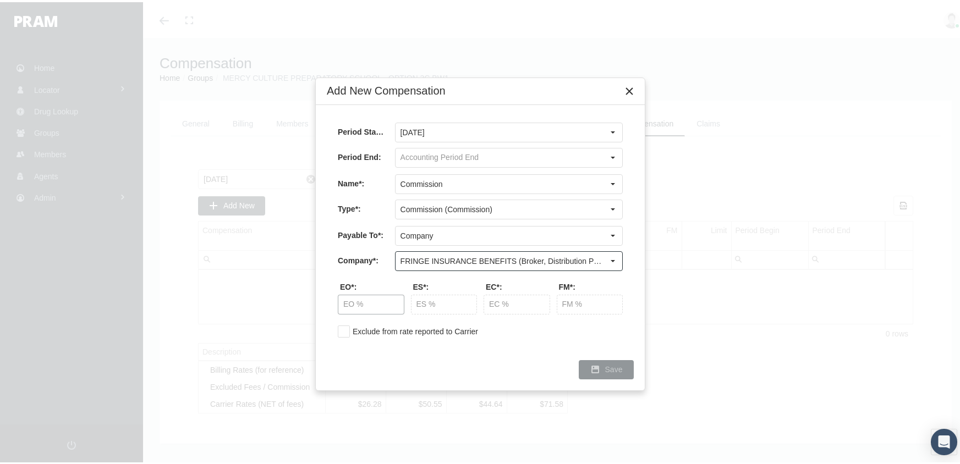
type input "FRINGE INSURANCE BENEFITS (Broker, Distribution Partner, Responsible Party, Thi…"
click at [344, 302] on input "text" at bounding box center [370, 302] width 65 height 19
type input "10.00 %"
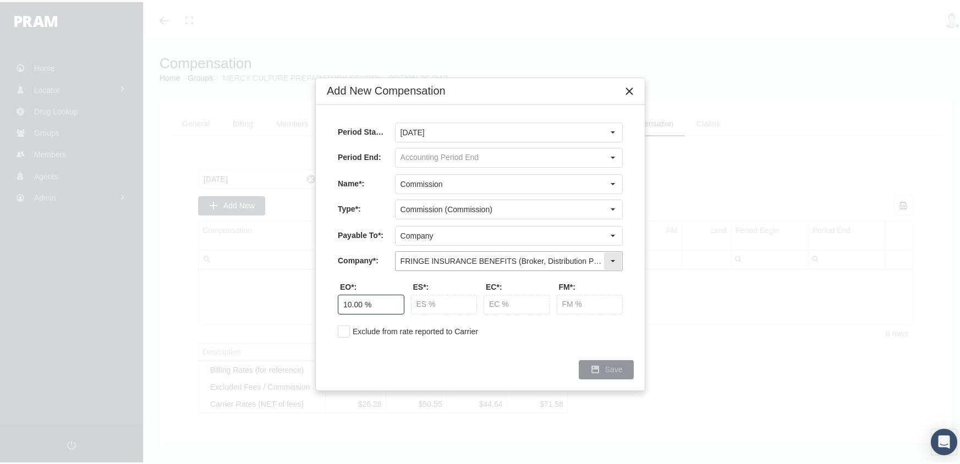
type input "10.00 %"
click at [606, 364] on span "Save" at bounding box center [614, 367] width 18 height 9
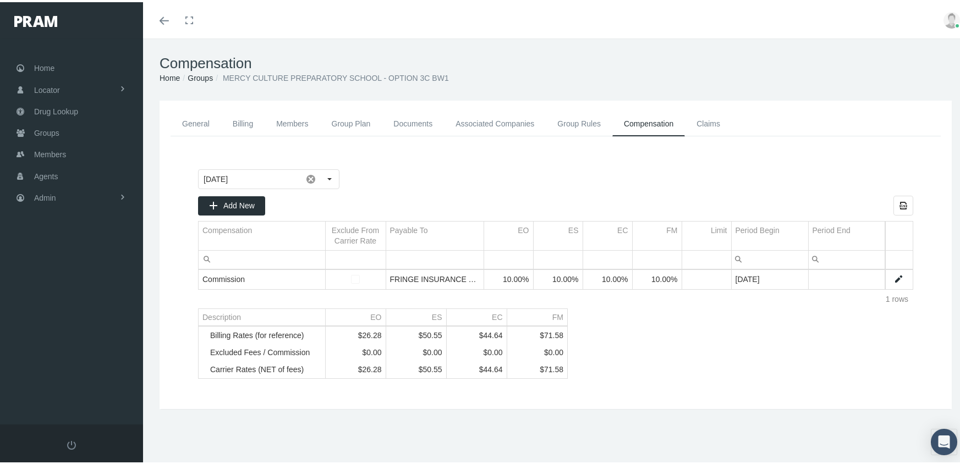
click at [894, 277] on link "Data grid" at bounding box center [899, 277] width 10 height 10
type input "September 2025"
type input "Commission"
type input "Commission (Commission)"
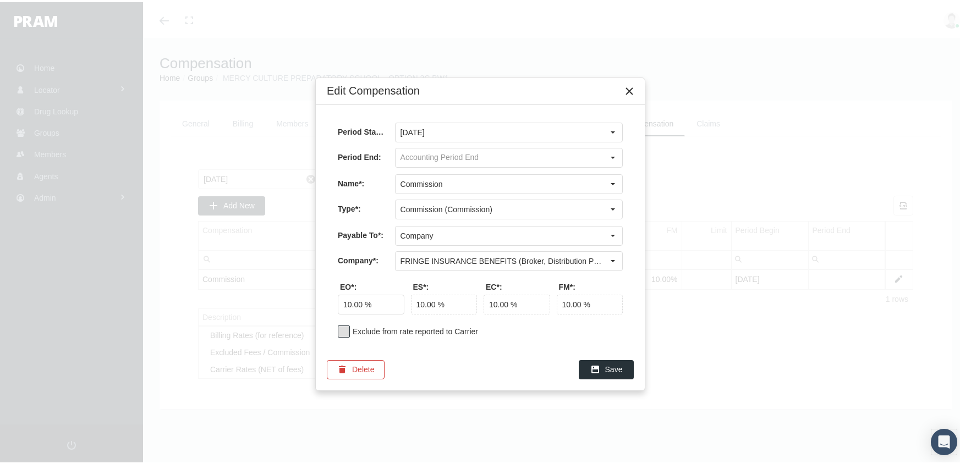
click at [344, 325] on span at bounding box center [344, 330] width 12 height 12
click at [612, 360] on div "Save" at bounding box center [606, 368] width 54 height 18
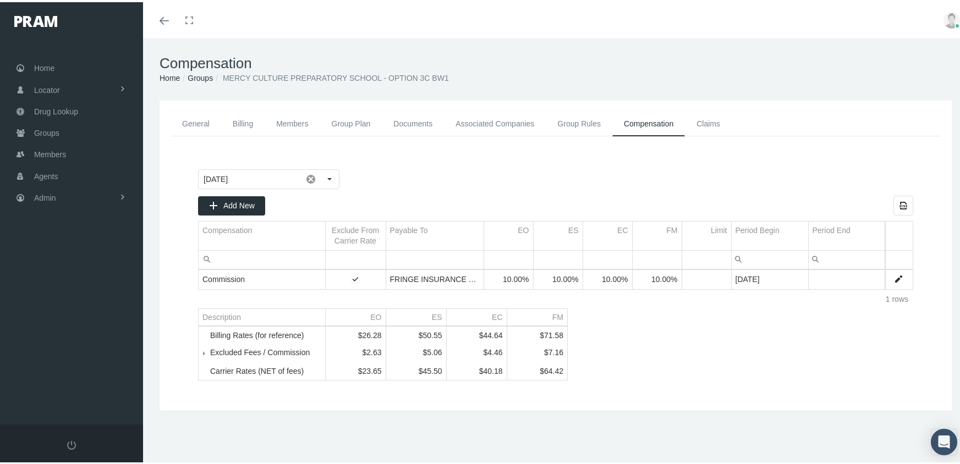
click at [894, 278] on link "Data grid" at bounding box center [899, 277] width 10 height 10
type input "September 2025"
type input "Commission"
type input "Commission (Commission)"
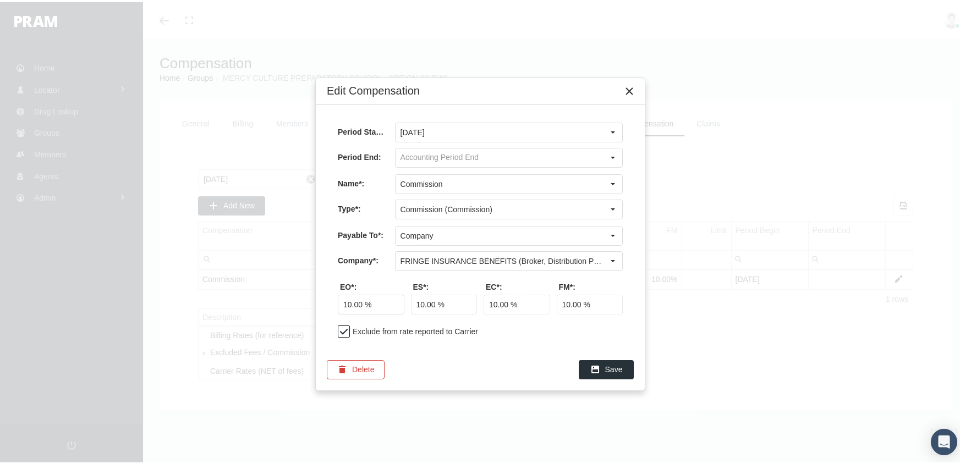
click at [346, 327] on span at bounding box center [344, 330] width 12 height 12
click at [611, 360] on div "Save" at bounding box center [606, 368] width 54 height 18
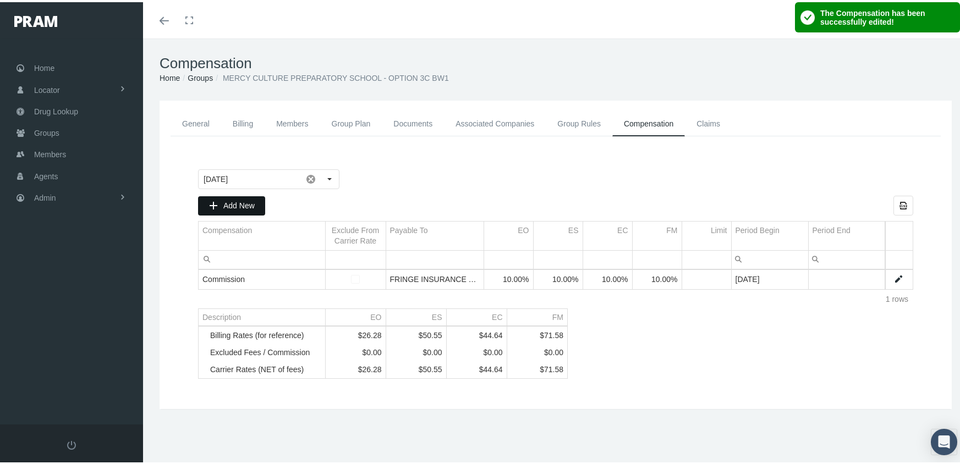
click at [234, 196] on div "Add New" at bounding box center [232, 204] width 66 height 18
type input "August 2025"
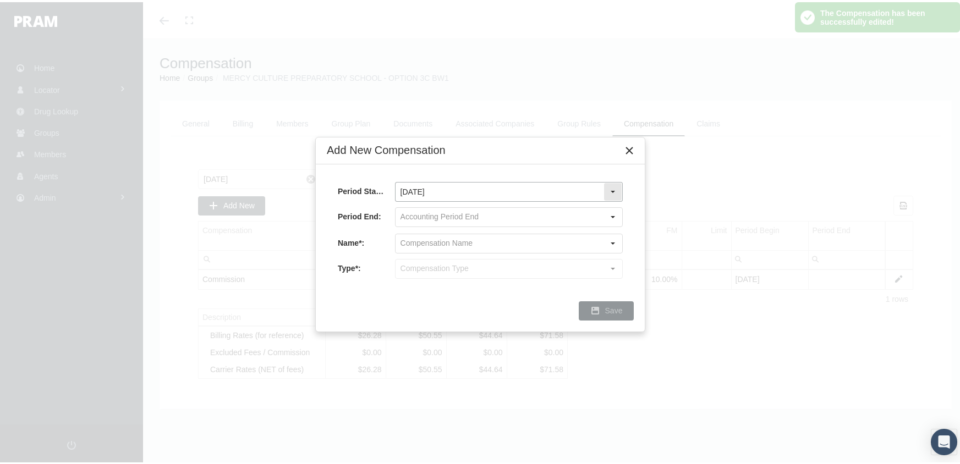
click at [425, 191] on input "August 2025" at bounding box center [500, 189] width 208 height 19
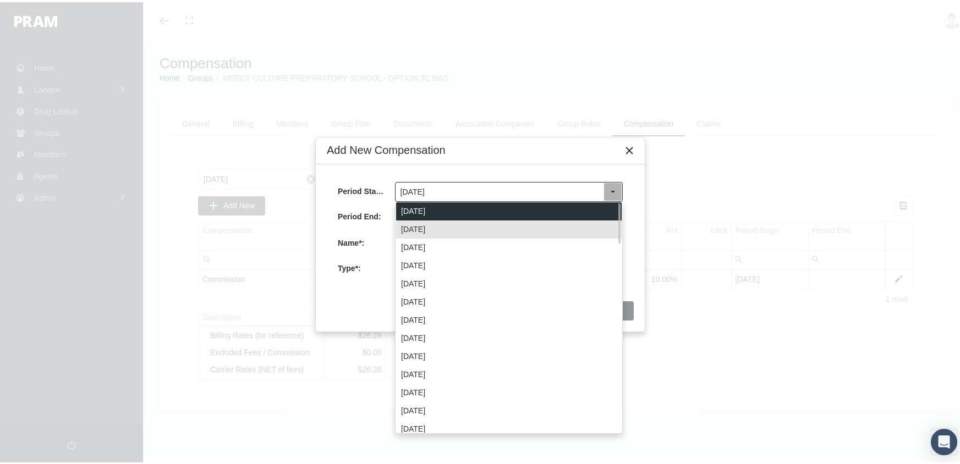
click at [424, 202] on div "September 2025" at bounding box center [509, 209] width 226 height 18
type input "September 2025"
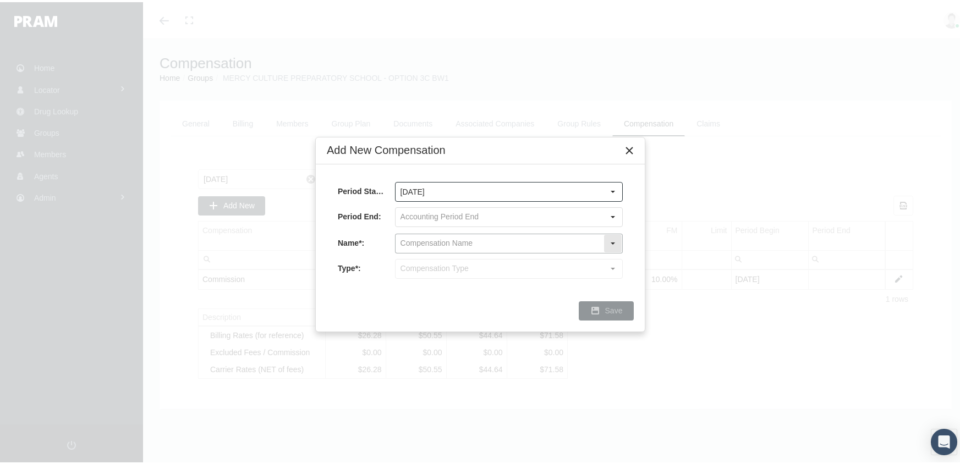
click at [413, 238] on input "text" at bounding box center [500, 241] width 208 height 19
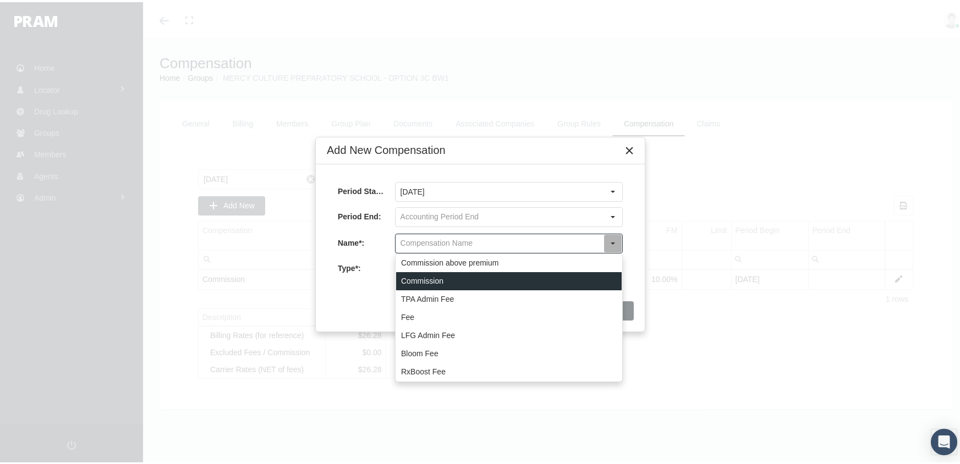
click at [425, 278] on div "Commission" at bounding box center [509, 279] width 226 height 18
type input "Commission"
type input "Commission (Commission)"
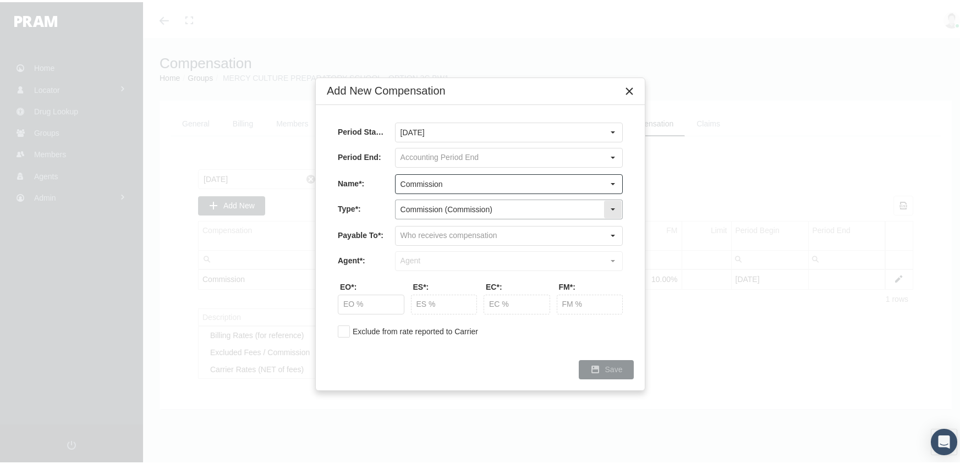
click at [407, 206] on input "Commission (Commission)" at bounding box center [500, 207] width 208 height 19
click at [628, 280] on div "Period Start*: September 2025 Pull down to refresh... Release to refresh... Ref…" at bounding box center [480, 227] width 307 height 215
click at [398, 236] on input "text" at bounding box center [500, 233] width 208 height 19
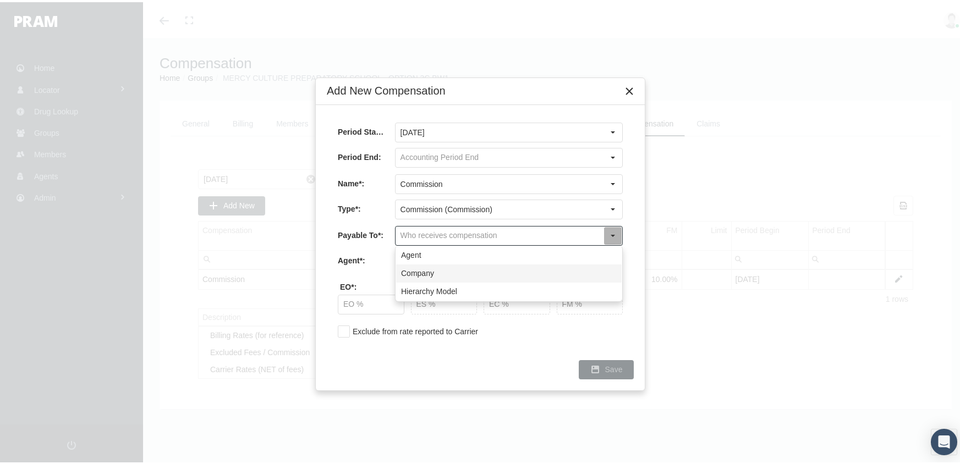
click at [414, 267] on div "Company" at bounding box center [509, 271] width 226 height 18
type input "Company"
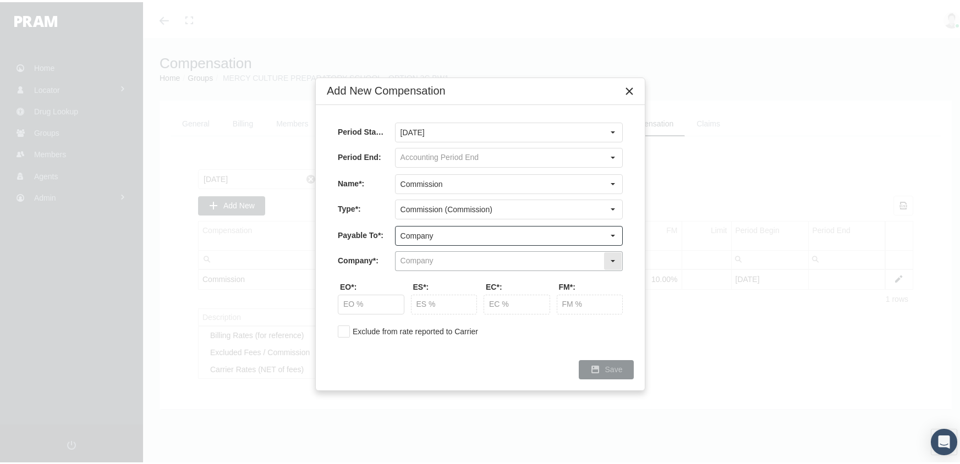
drag, startPoint x: 417, startPoint y: 254, endPoint x: 430, endPoint y: 252, distance: 13.4
click at [417, 255] on input "text" at bounding box center [500, 259] width 208 height 19
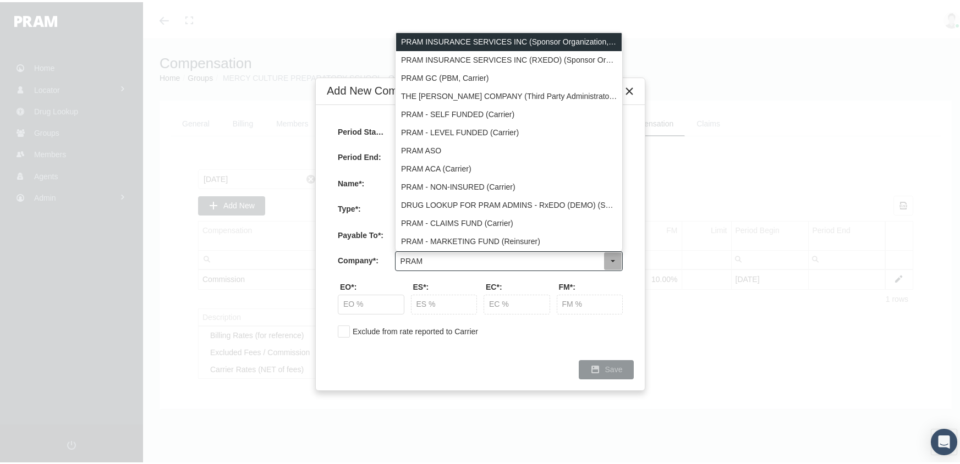
click at [565, 35] on div "PRAM INSURANCE SERVICES INC (Sponsor Organization, Broker, Distribution Partner…" at bounding box center [509, 40] width 226 height 18
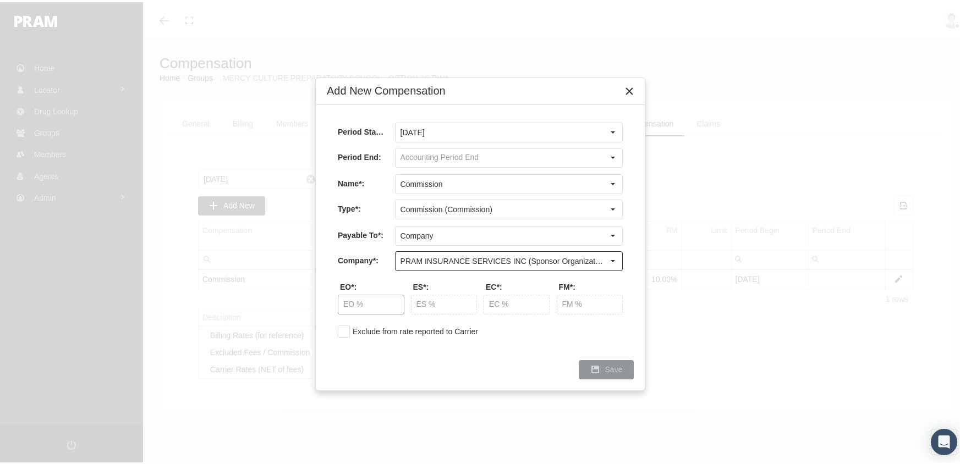
type input "PRAM INSURANCE SERVICES INC (Sponsor Organization, Broker, Distribution Partner…"
click at [343, 305] on input "text" at bounding box center [370, 302] width 65 height 19
type input "10.00 %"
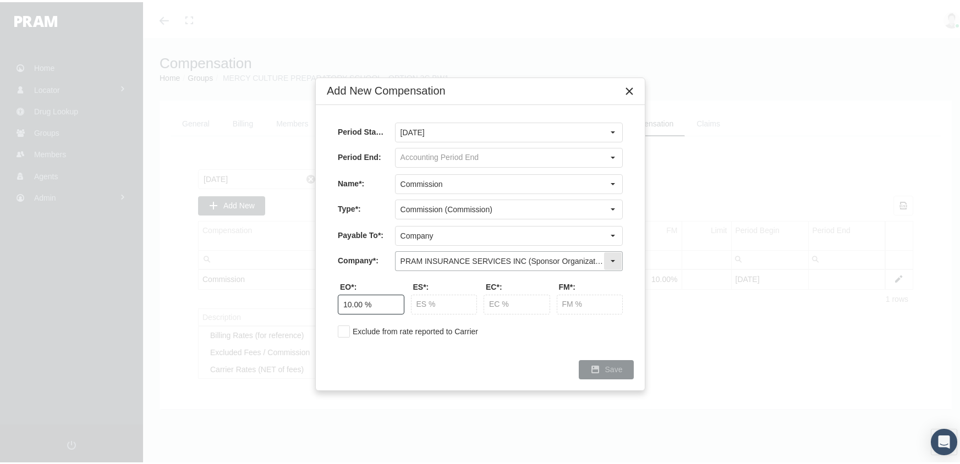
type input "10.00 %"
click at [604, 369] on div "Save" at bounding box center [606, 368] width 54 height 18
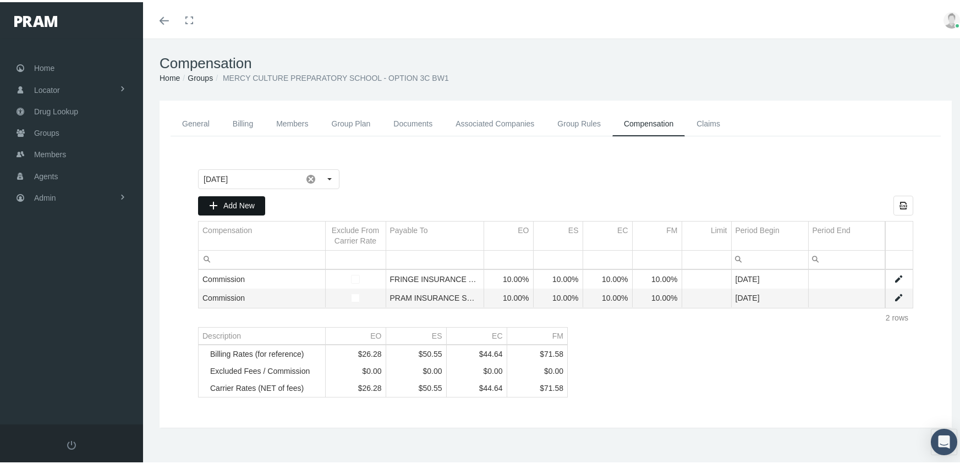
click at [235, 200] on span "Add New" at bounding box center [238, 203] width 31 height 9
type input "August 2025"
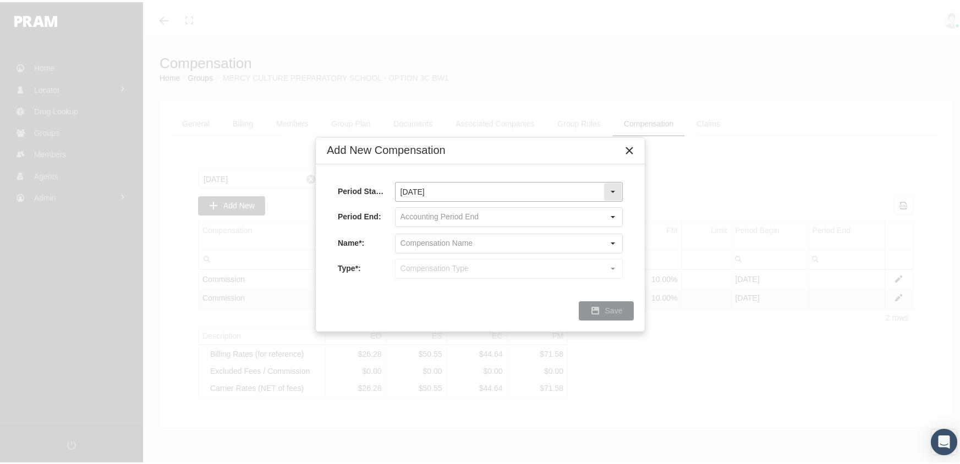
click at [441, 190] on input "August 2025" at bounding box center [500, 189] width 208 height 19
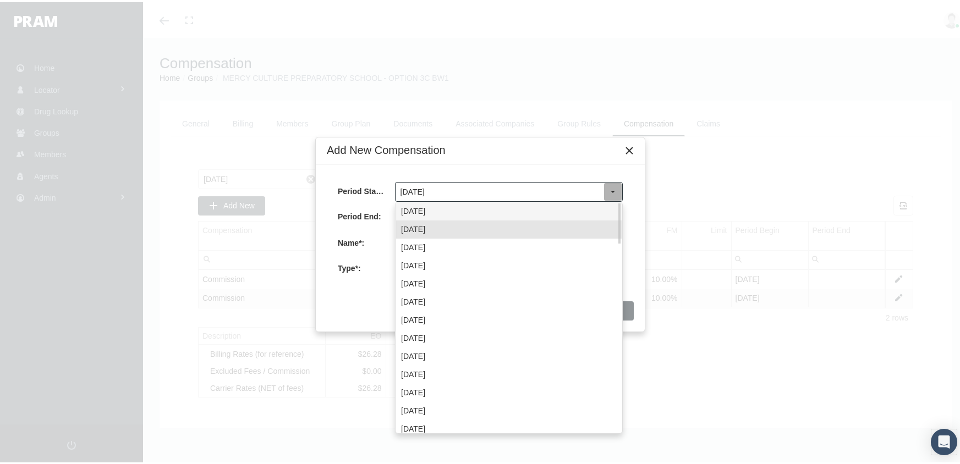
click at [445, 210] on div "September 2025" at bounding box center [509, 209] width 226 height 18
type input "September 2025"
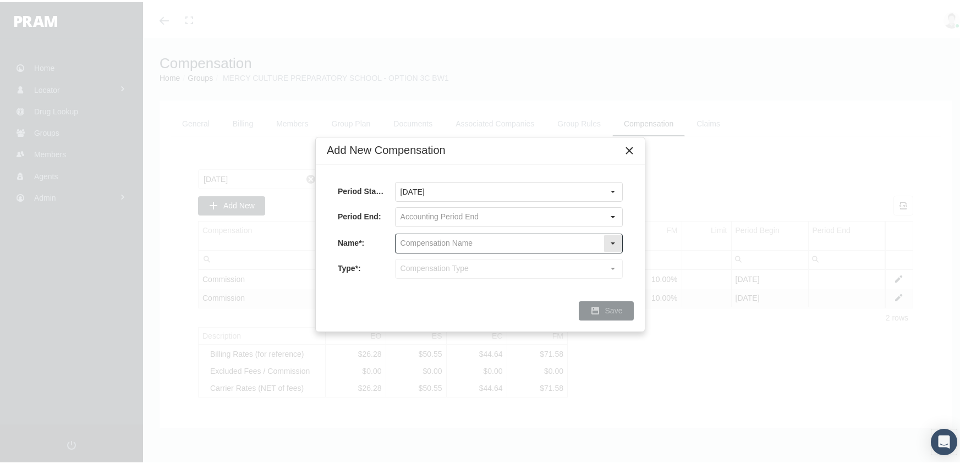
click at [435, 235] on input "text" at bounding box center [500, 241] width 208 height 19
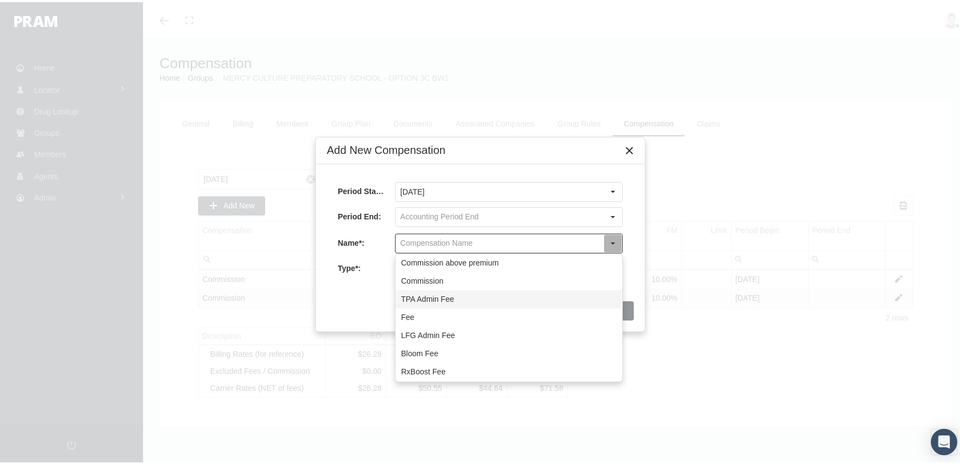
click at [418, 294] on div "TPA Admin Fee" at bounding box center [509, 297] width 226 height 18
type input "TPA Admin Fee"
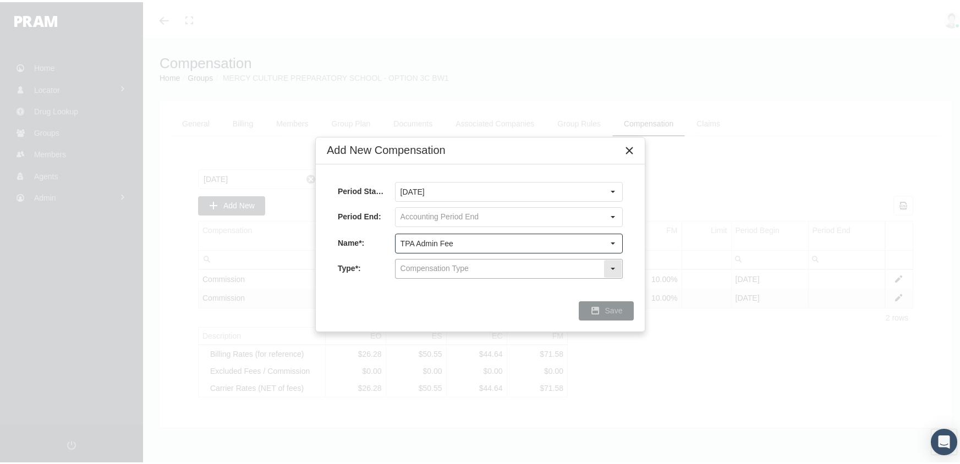
click at [425, 264] on input "text" at bounding box center [500, 267] width 208 height 19
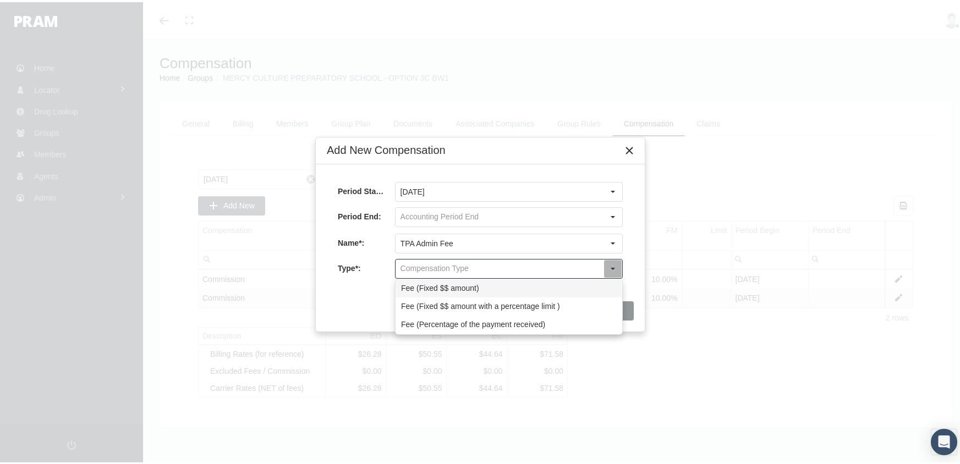
click at [428, 289] on div "Fee (Fixed $$ amount)" at bounding box center [509, 286] width 226 height 18
type input "Fee (Fixed $$ amount)"
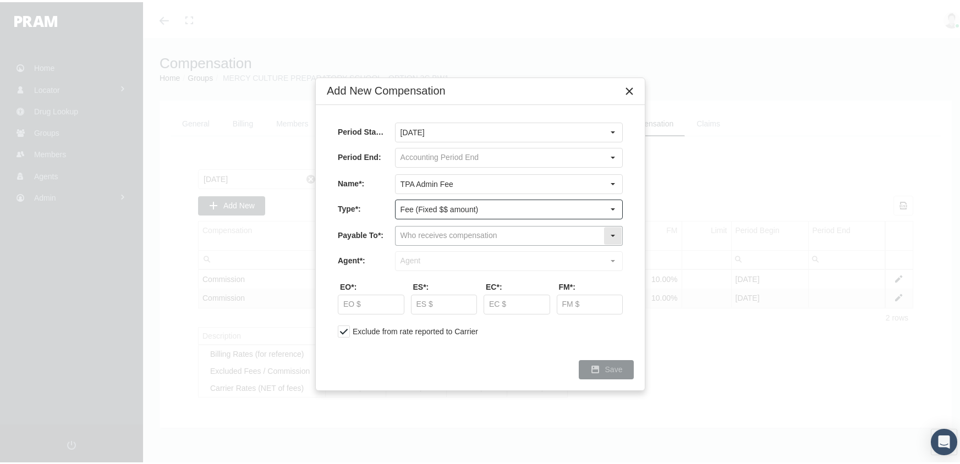
click at [419, 235] on input "text" at bounding box center [500, 233] width 208 height 19
click at [426, 273] on div "Company" at bounding box center [509, 271] width 226 height 18
type input "Company"
click at [429, 253] on input "text" at bounding box center [500, 259] width 208 height 19
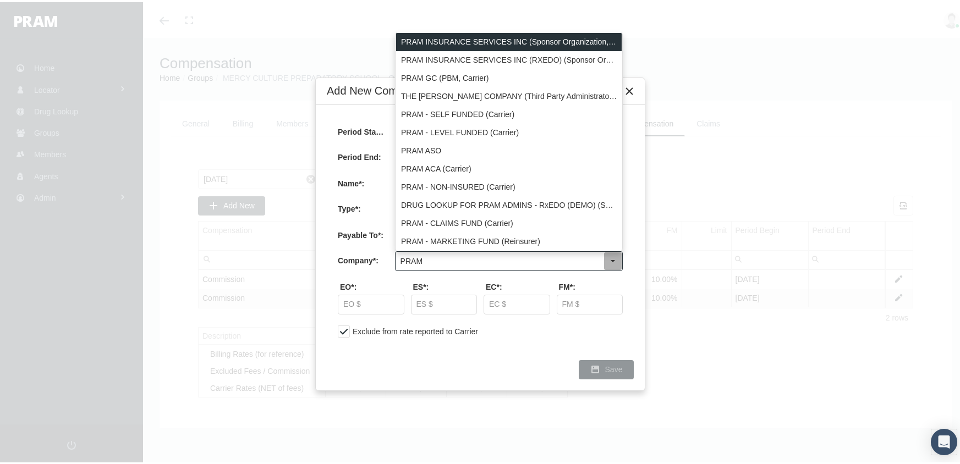
click at [555, 37] on div "PRAM INSURANCE SERVICES INC (Sponsor Organization, Broker, Distribution Partner…" at bounding box center [509, 40] width 226 height 18
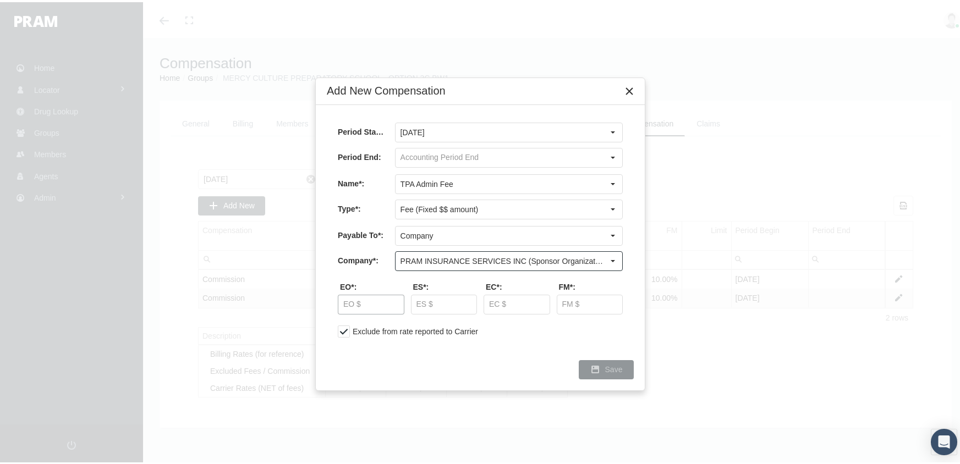
type input "PRAM INSURANCE SERVICES INC (Sponsor Organization, Broker, Distribution Partner…"
click at [343, 303] on input "text" at bounding box center [370, 302] width 65 height 19
type input "$ 2.40"
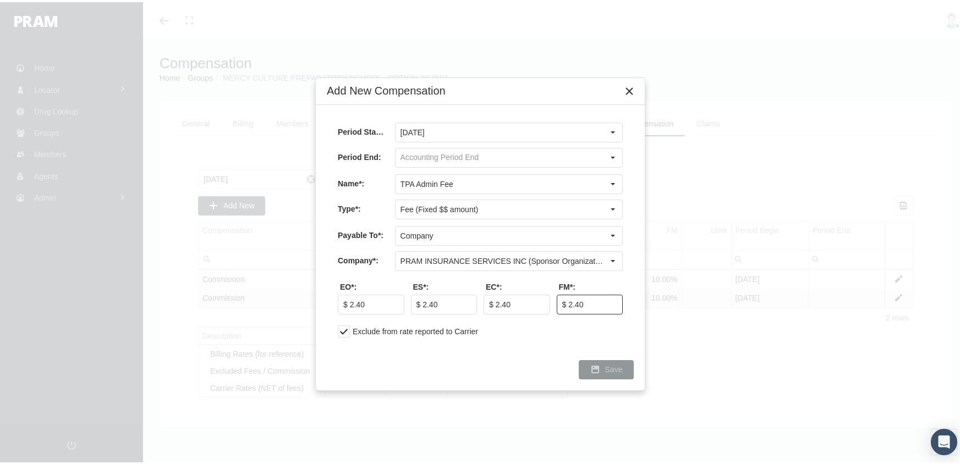
type input "$ 2.40"
click at [605, 367] on div "Save" at bounding box center [606, 368] width 54 height 18
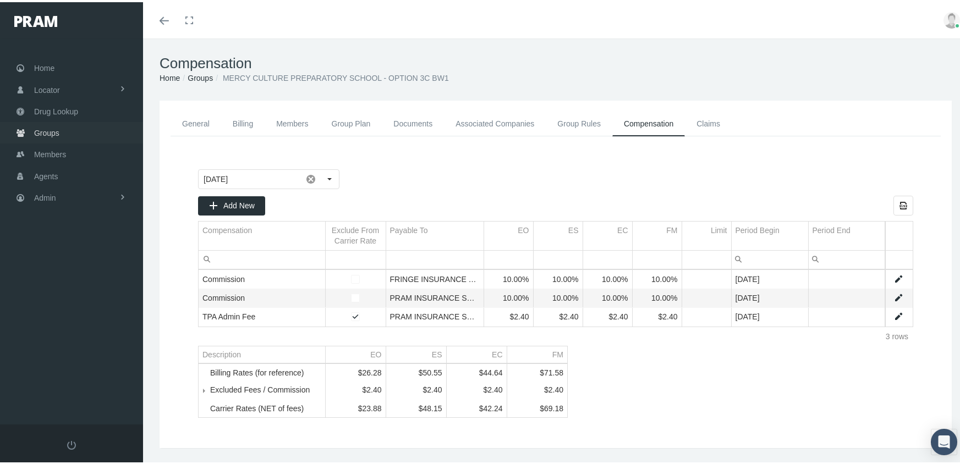
click at [40, 126] on span "Groups" at bounding box center [46, 130] width 25 height 21
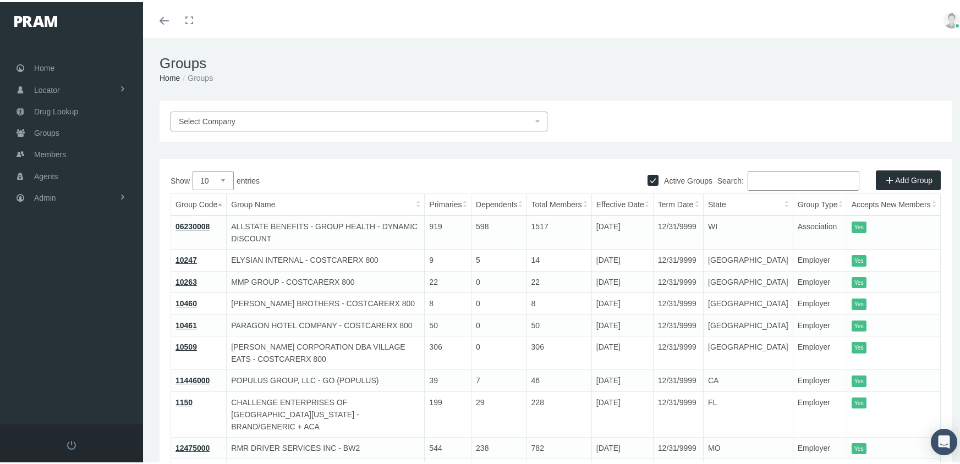
click at [795, 179] on input "Search:" at bounding box center [804, 179] width 112 height 20
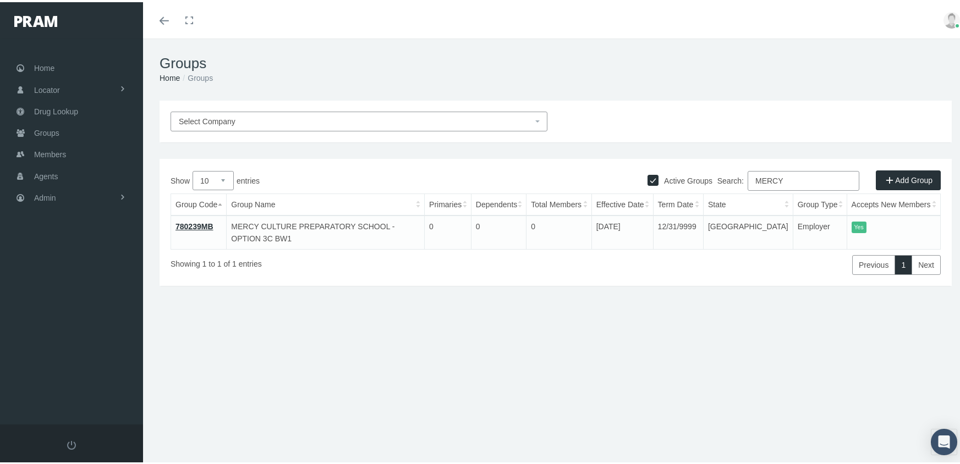
type input "MERCY"
click at [903, 174] on link "Add Group" at bounding box center [908, 178] width 65 height 20
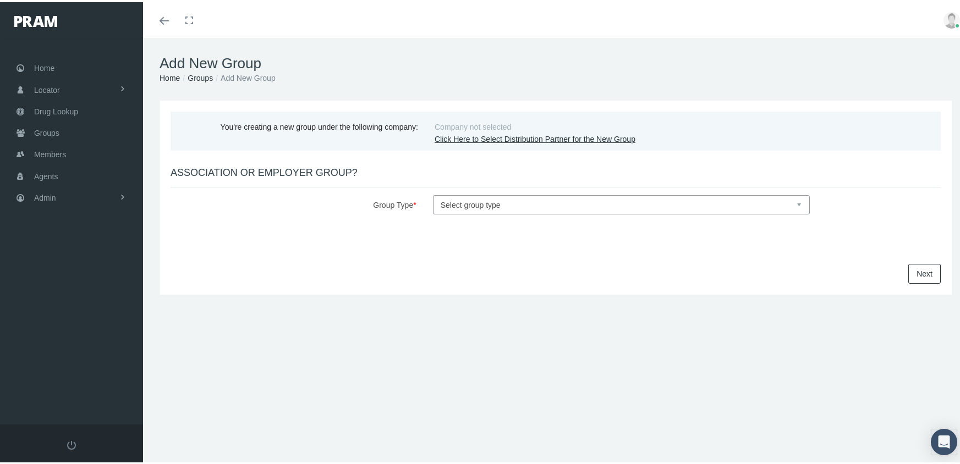
click at [514, 201] on select "Select group type Association Employer" at bounding box center [621, 202] width 377 height 19
select select "1"
click at [433, 193] on select "Select group type Association Employer" at bounding box center [621, 202] width 377 height 19
click at [930, 270] on link "Next" at bounding box center [924, 272] width 32 height 20
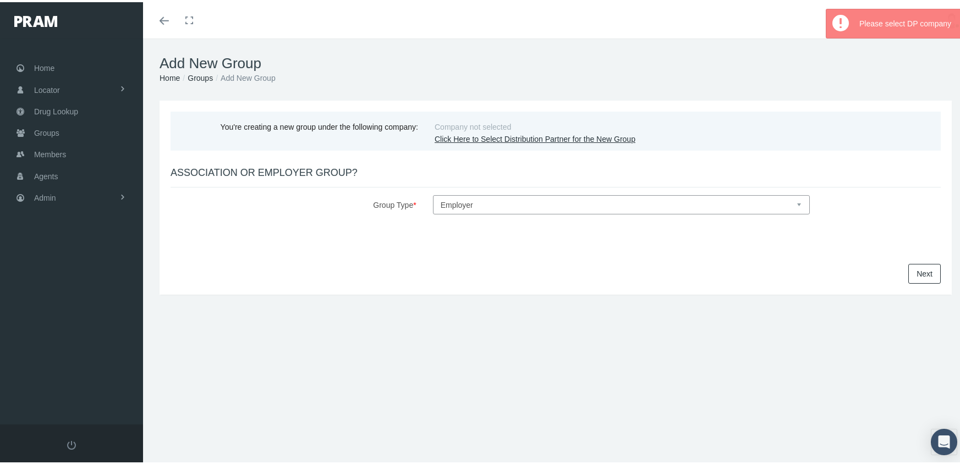
click at [488, 134] on link "Click Here to Select Distribution Partner for the New Group" at bounding box center [535, 137] width 201 height 9
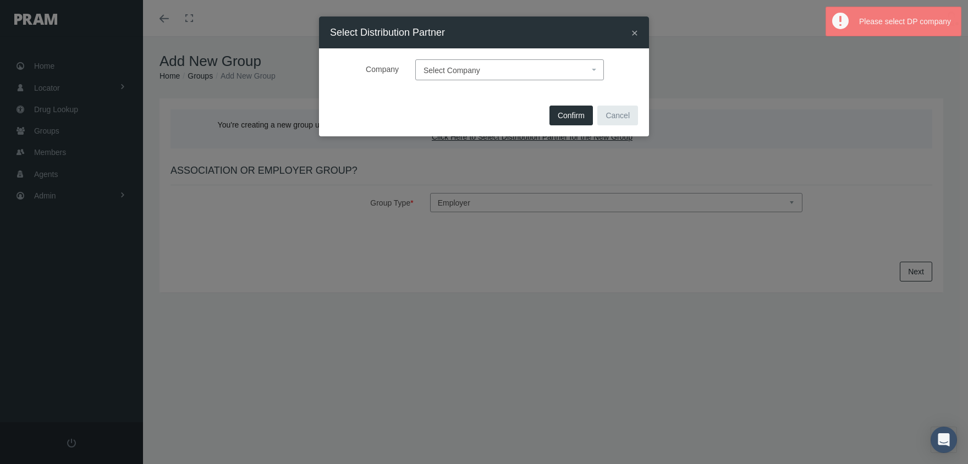
click at [499, 69] on span "Select Company" at bounding box center [507, 70] width 166 height 14
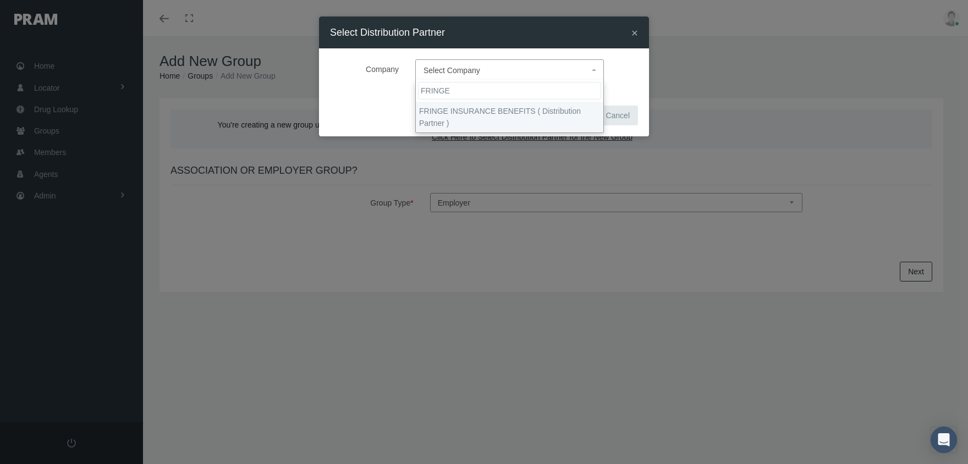
type input "FRINGE"
select select "2702"
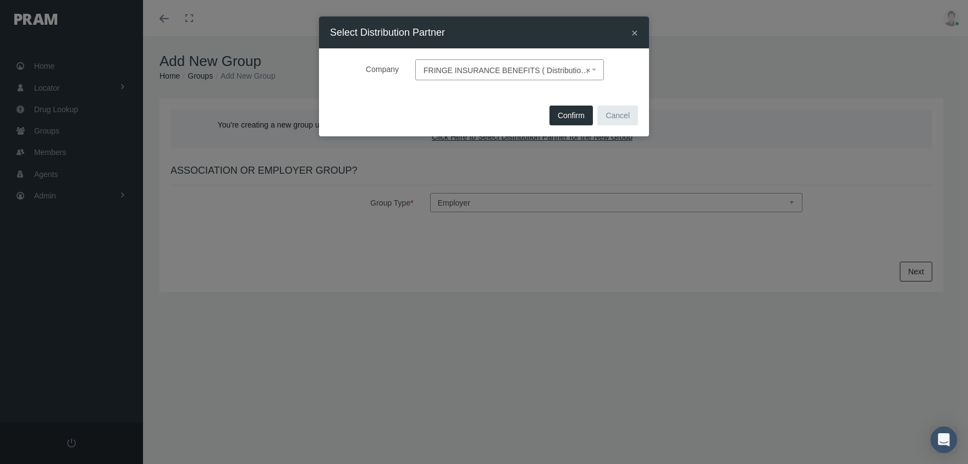
click at [569, 116] on span "Confirm" at bounding box center [571, 115] width 27 height 9
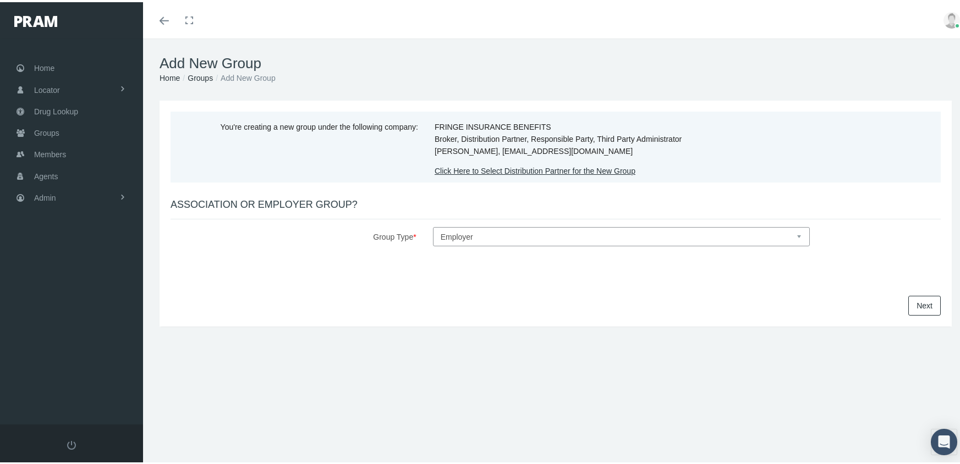
click at [914, 301] on link "Next" at bounding box center [924, 304] width 32 height 20
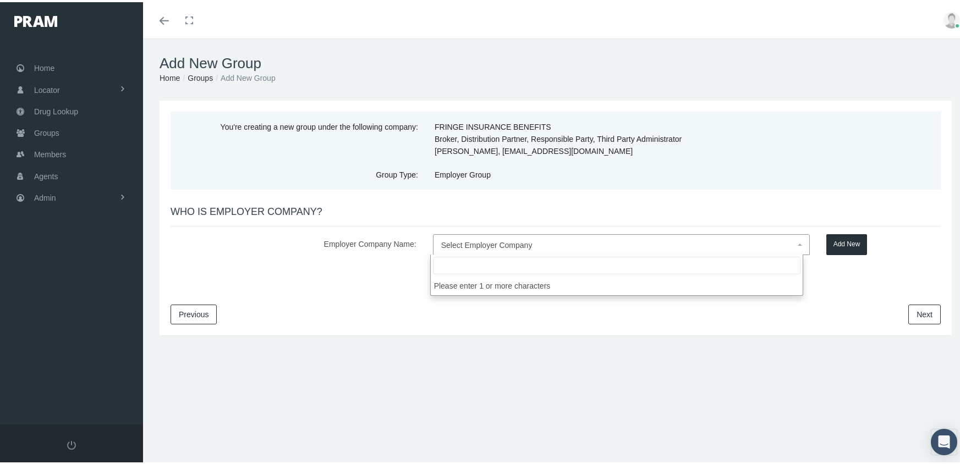
click at [462, 244] on span "Select Employer Company" at bounding box center [486, 243] width 91 height 9
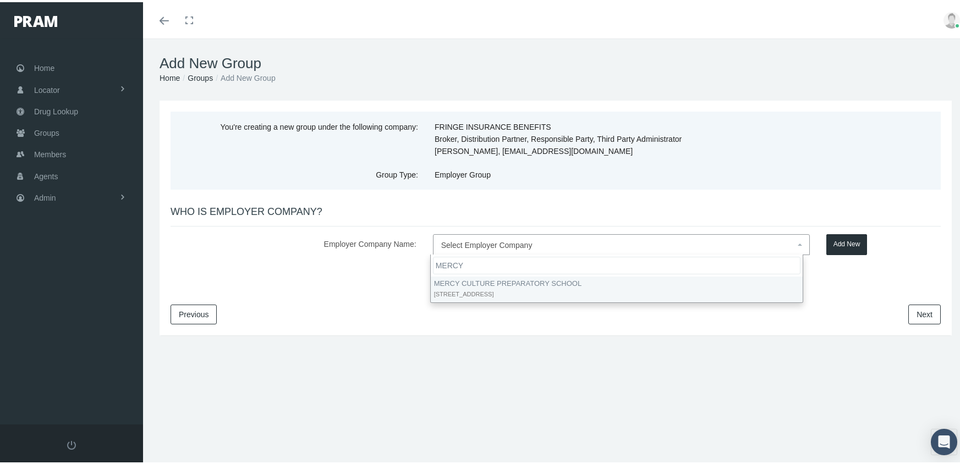
type input "MERCY"
select select "9382"
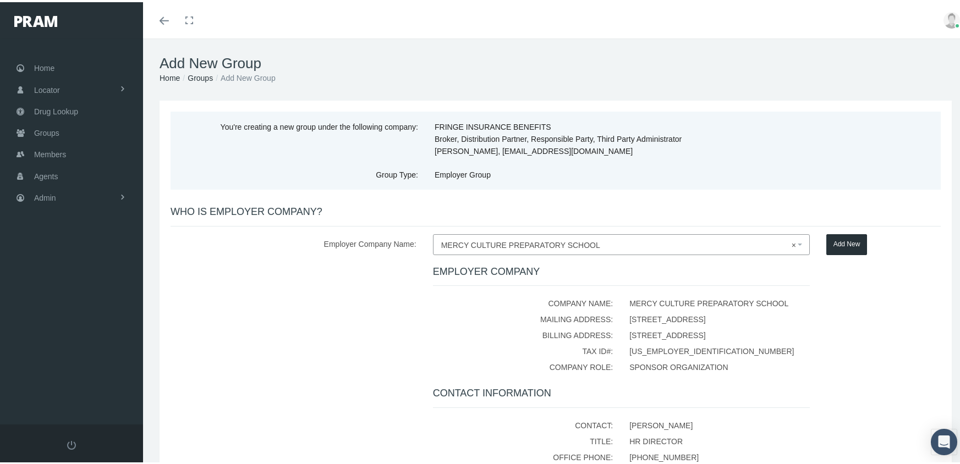
scroll to position [156, 0]
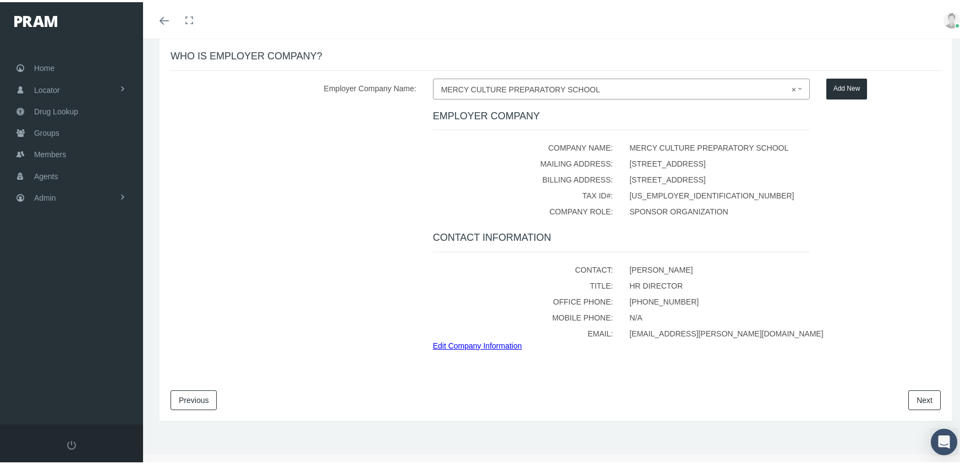
click at [920, 396] on link "Next" at bounding box center [924, 398] width 32 height 20
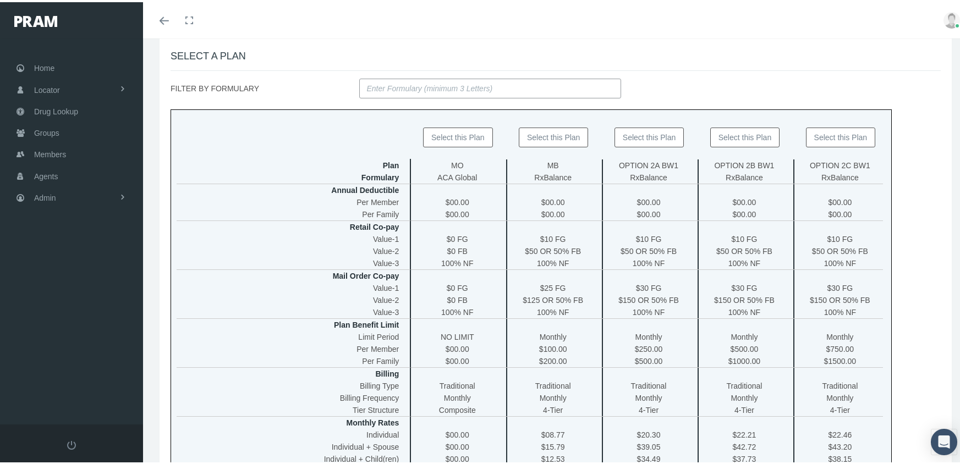
scroll to position [0, 0]
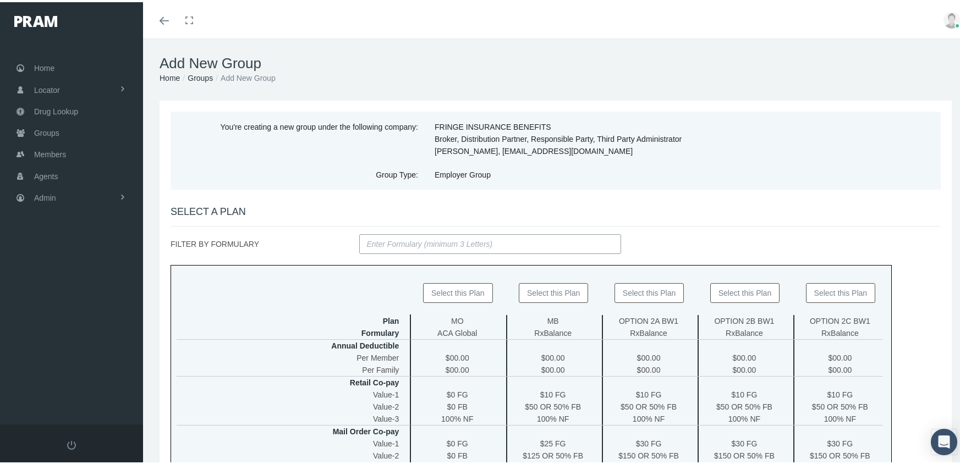
click at [408, 240] on input "FILTER BY FORMULARY" at bounding box center [490, 242] width 262 height 20
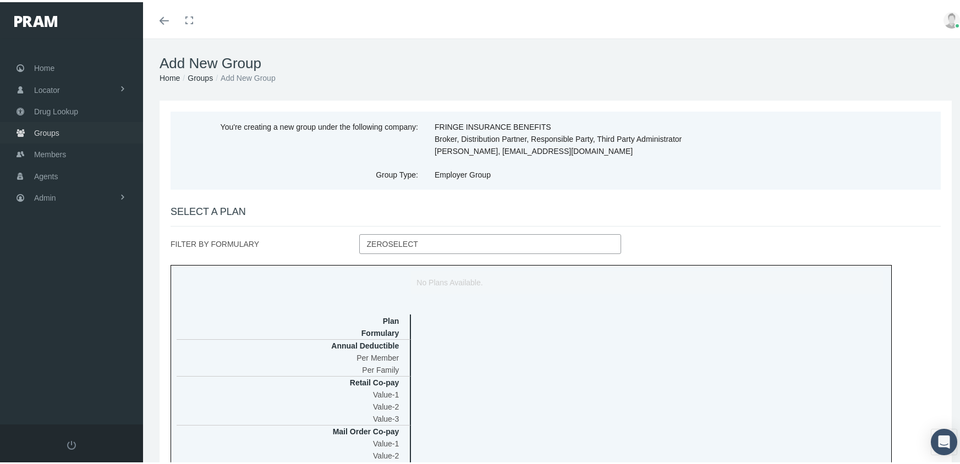
type input "ZEROSELECT"
click at [46, 126] on span "Groups" at bounding box center [46, 130] width 25 height 21
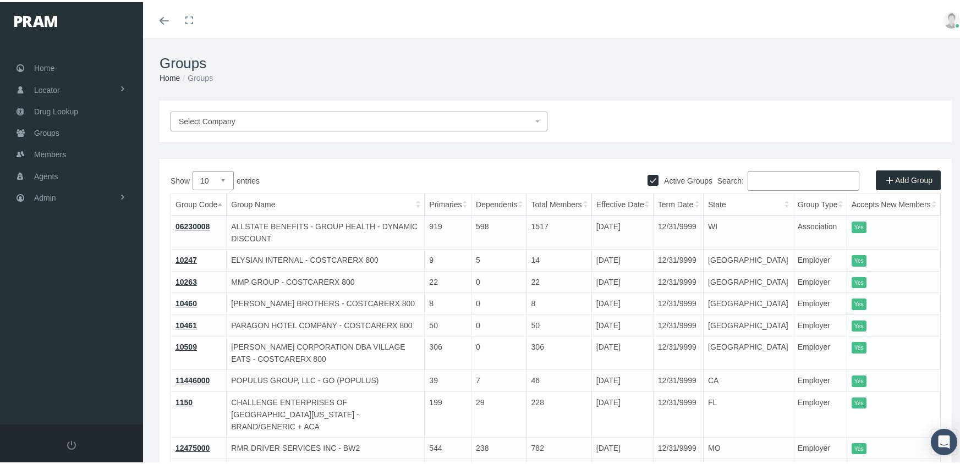
click at [760, 178] on input "Search:" at bounding box center [804, 179] width 112 height 20
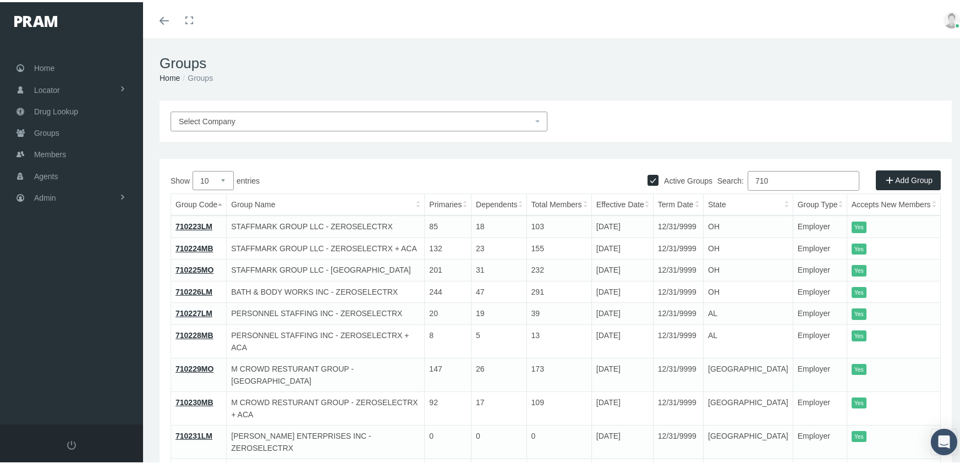
type input "710"
click at [198, 243] on link "710224MB" at bounding box center [195, 246] width 38 height 9
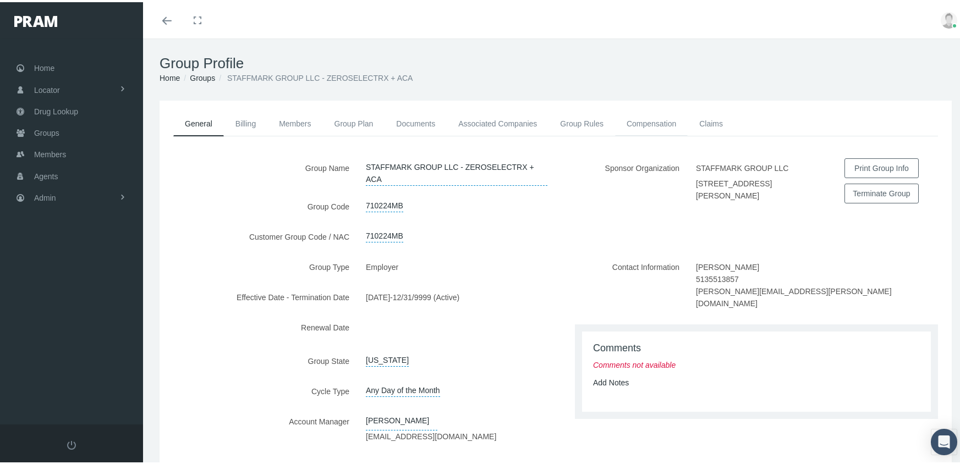
click at [650, 122] on link "Compensation" at bounding box center [651, 121] width 73 height 24
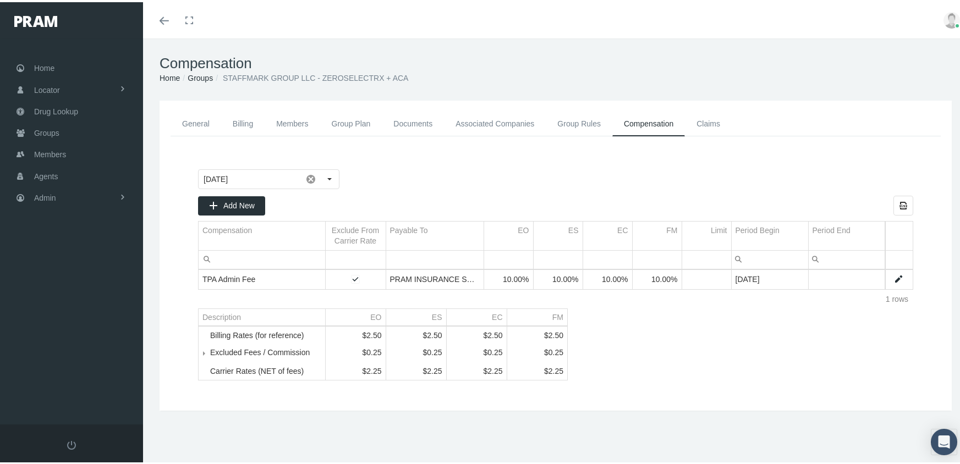
click at [193, 75] on link "Groups" at bounding box center [200, 76] width 25 height 9
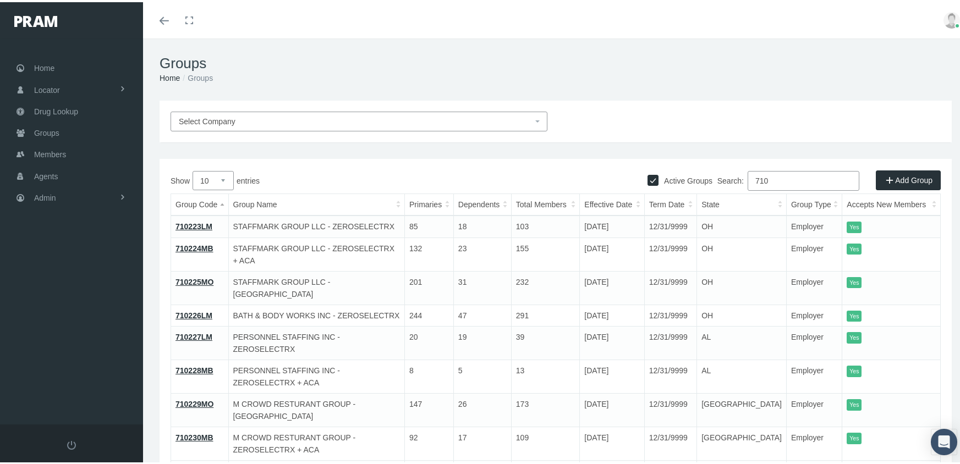
drag, startPoint x: 717, startPoint y: 188, endPoint x: 708, endPoint y: 189, distance: 9.4
click at [708, 189] on div "Search: 710" at bounding box center [748, 180] width 385 height 23
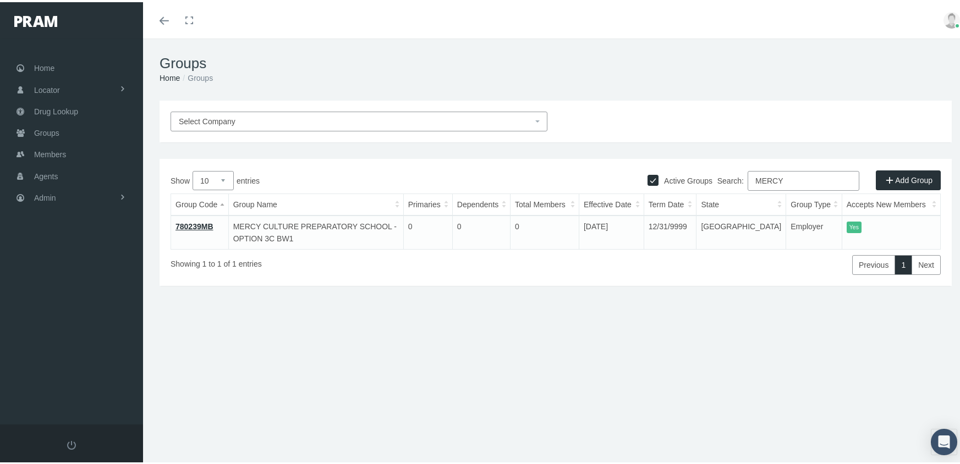
type input "MERCY"
click at [889, 172] on link "Add Group" at bounding box center [908, 178] width 65 height 20
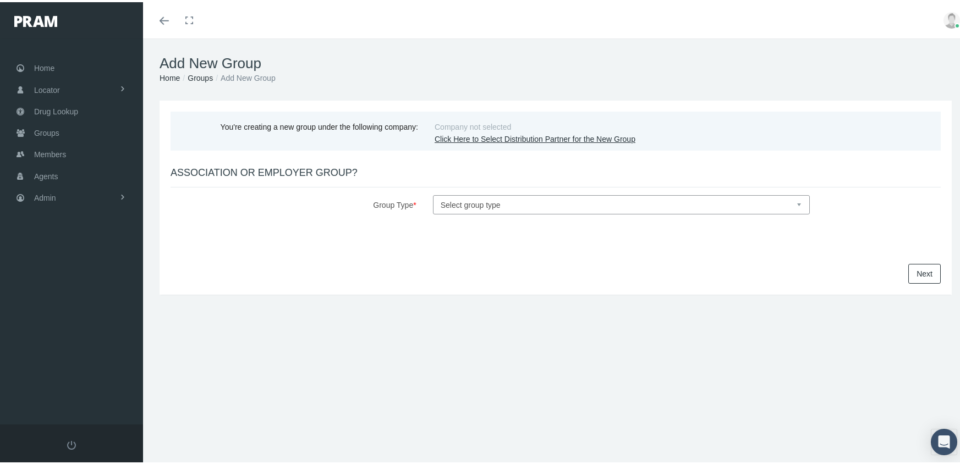
click at [484, 196] on select "Select group type Association Employer" at bounding box center [621, 202] width 377 height 19
select select "1"
click at [433, 193] on select "Select group type Association Employer" at bounding box center [621, 202] width 377 height 19
click at [36, 124] on span "Groups" at bounding box center [46, 130] width 25 height 21
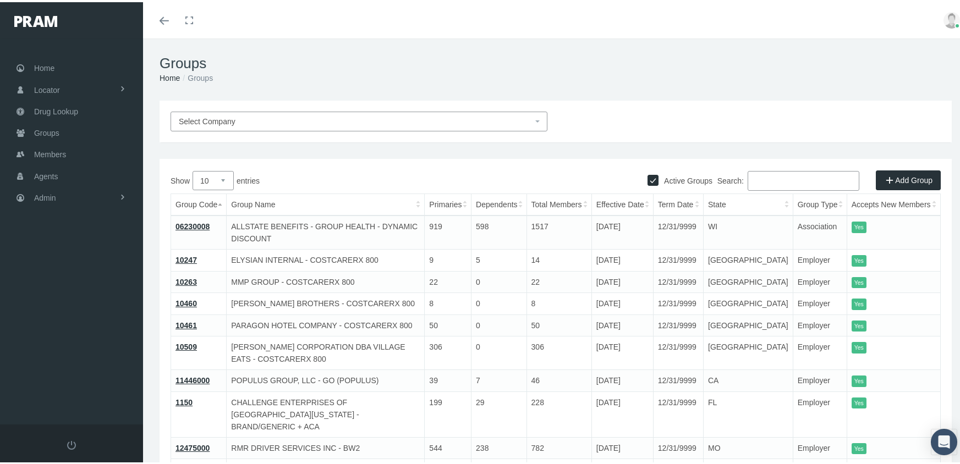
click at [768, 179] on input "Search:" at bounding box center [804, 179] width 112 height 20
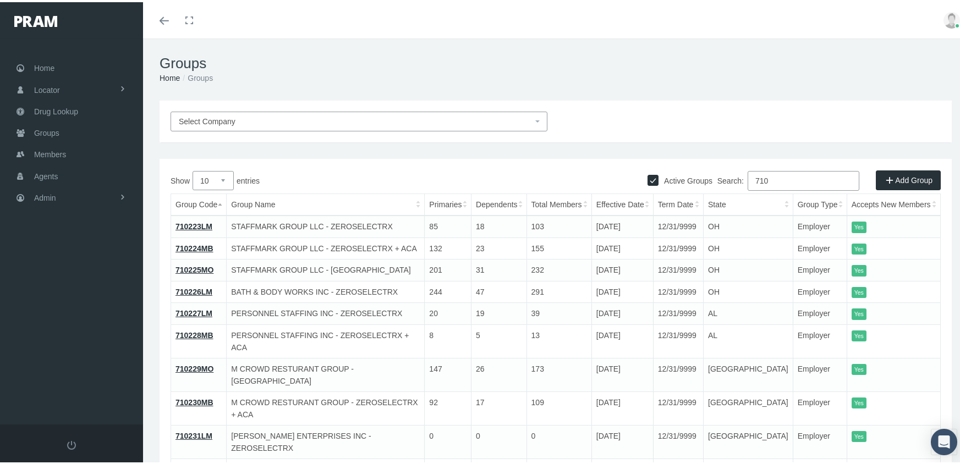
type input "710"
click at [206, 244] on link "710224MB" at bounding box center [195, 246] width 38 height 9
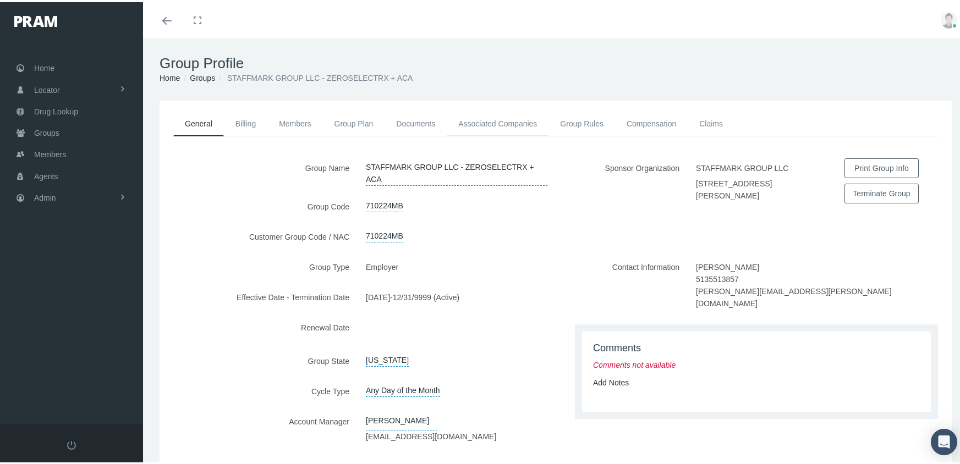
click at [484, 115] on link "Associated Companies" at bounding box center [498, 121] width 102 height 24
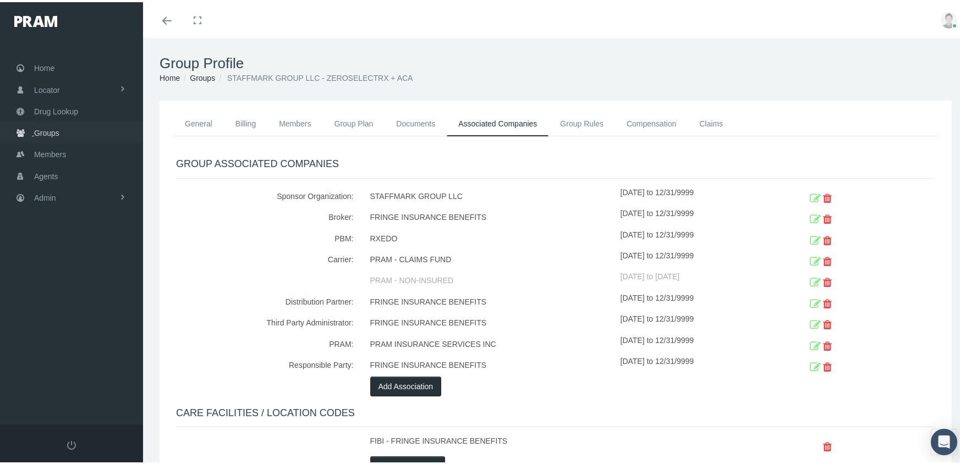
click at [33, 125] on link "Groups" at bounding box center [71, 130] width 143 height 21
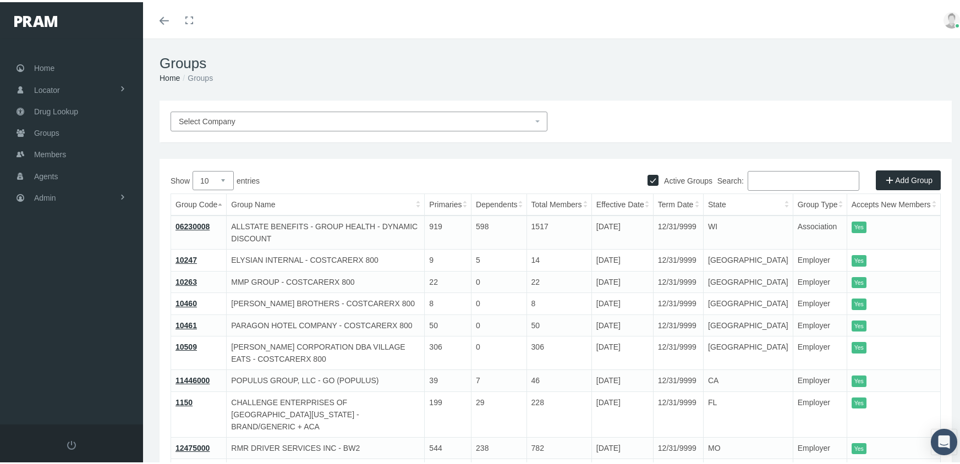
click at [888, 172] on link "Add Group" at bounding box center [908, 178] width 65 height 20
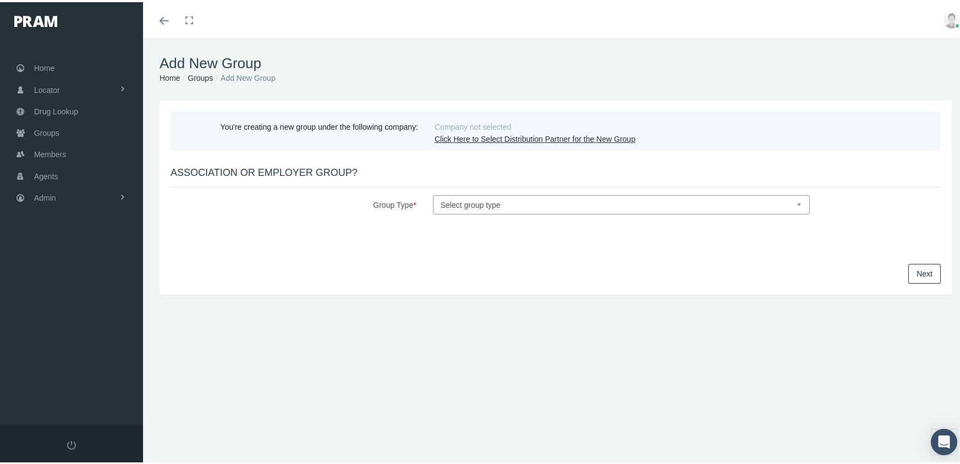
click at [535, 141] on link "Click Here to Select Distribution Partner for the New Group" at bounding box center [535, 137] width 201 height 9
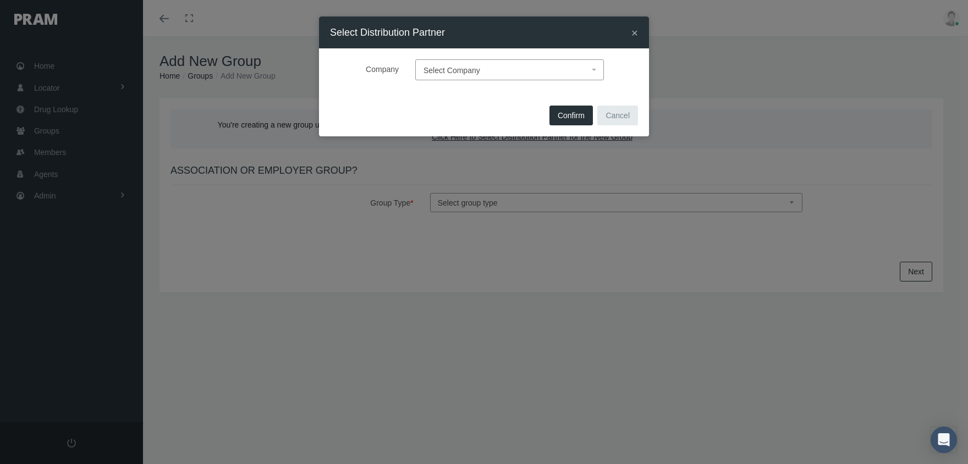
click at [439, 70] on span "Select Company" at bounding box center [452, 70] width 57 height 9
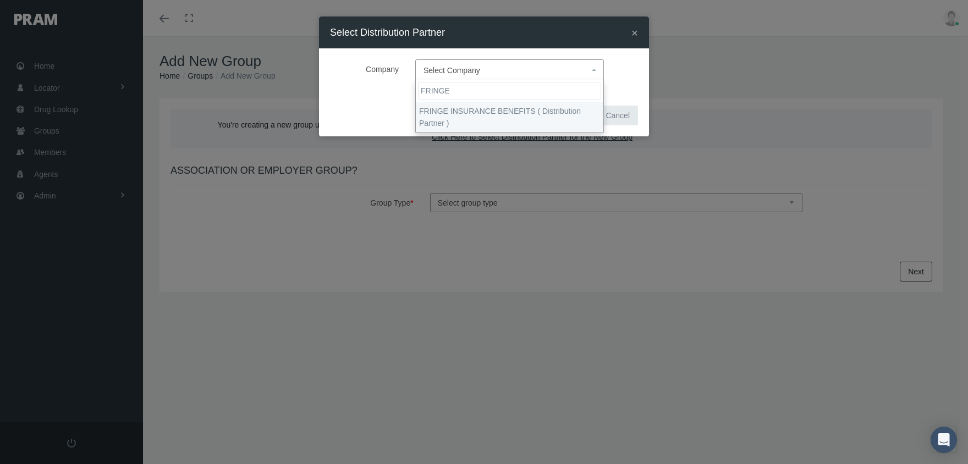
type input "FRINGE"
select select "2702"
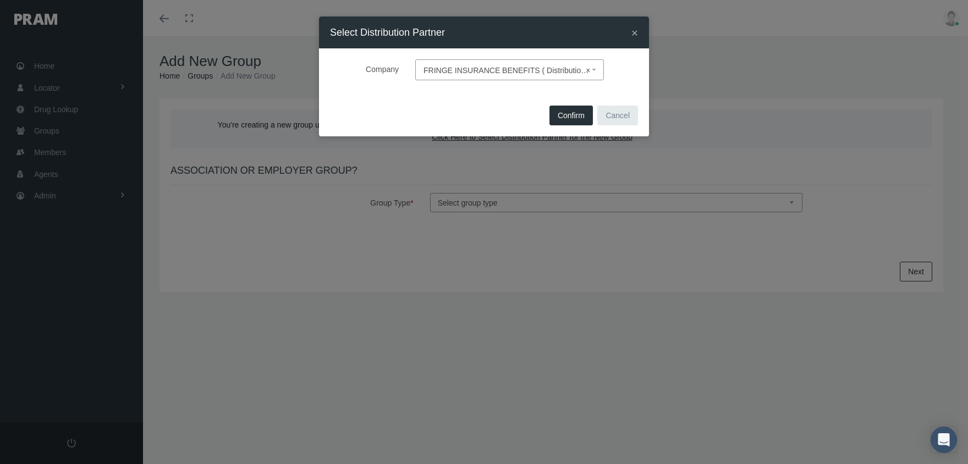
click at [567, 118] on span "Confirm" at bounding box center [571, 115] width 27 height 9
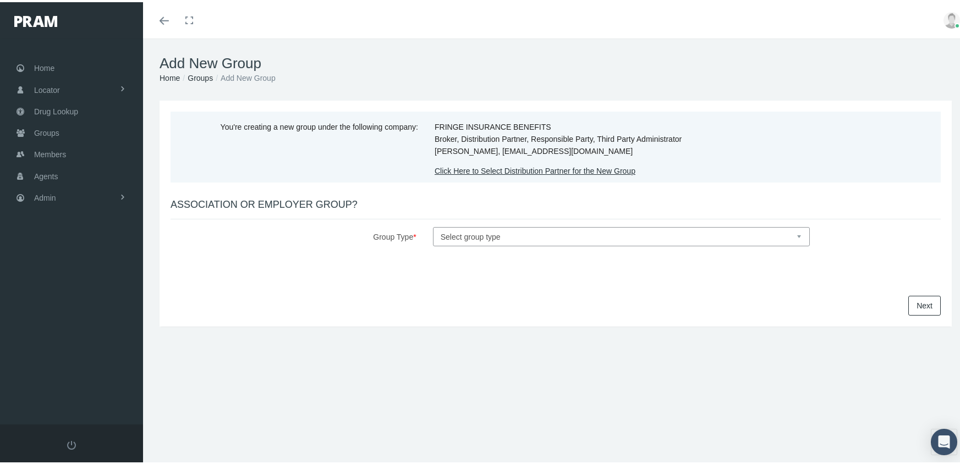
click at [501, 233] on select "Select group type Association Employer" at bounding box center [621, 234] width 377 height 19
select select "1"
click at [433, 225] on select "Select group type Association Employer" at bounding box center [621, 234] width 377 height 19
select select
click at [913, 304] on link "Next" at bounding box center [924, 304] width 32 height 20
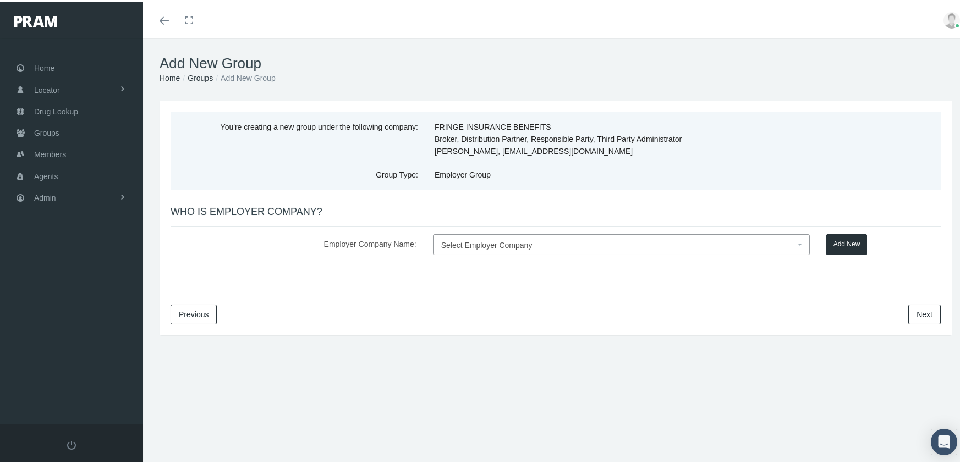
click at [482, 242] on span "Select Employer Company" at bounding box center [486, 243] width 91 height 9
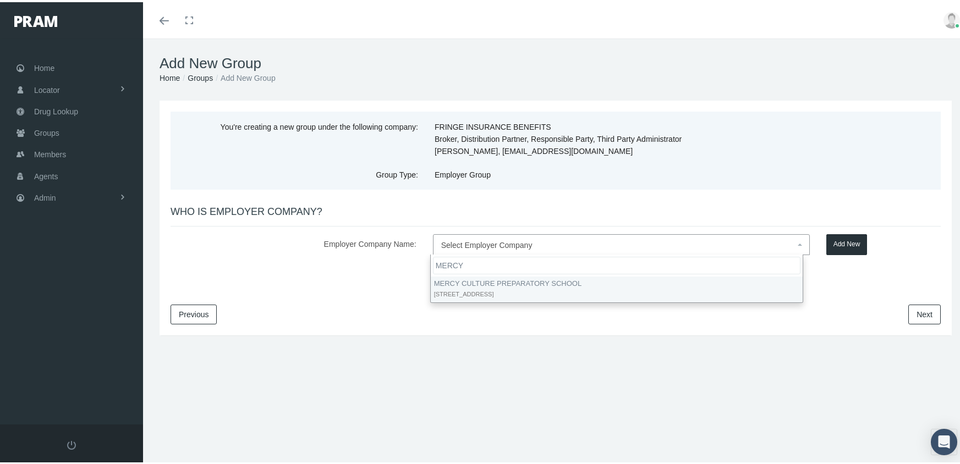
type input "MERCY"
drag, startPoint x: 483, startPoint y: 287, endPoint x: 475, endPoint y: 291, distance: 9.1
select select "9382"
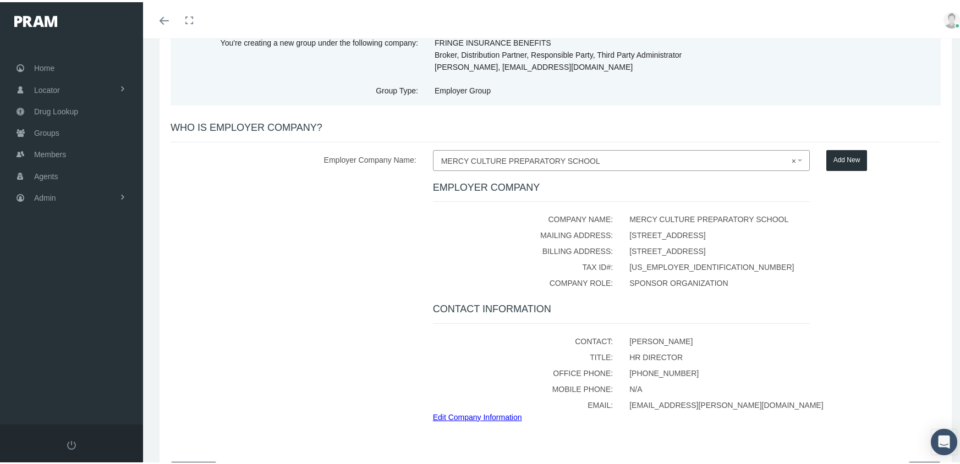
scroll to position [156, 0]
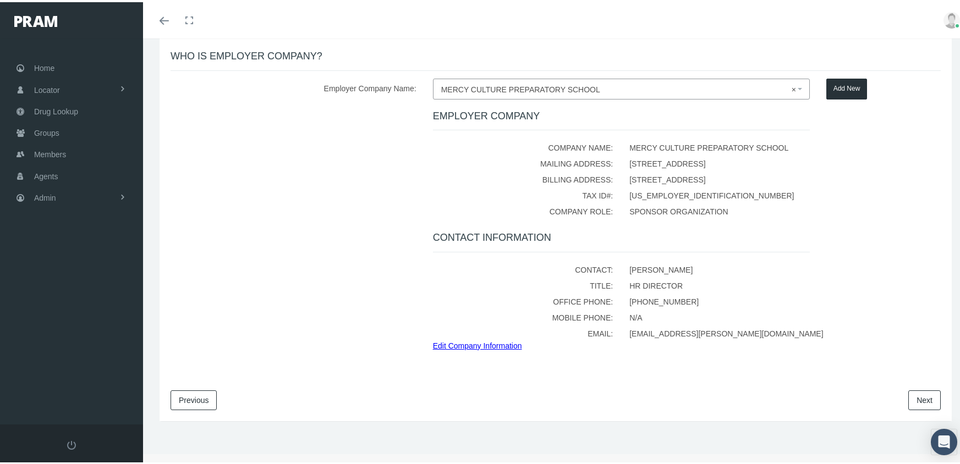
click at [919, 395] on link "Next" at bounding box center [924, 398] width 32 height 20
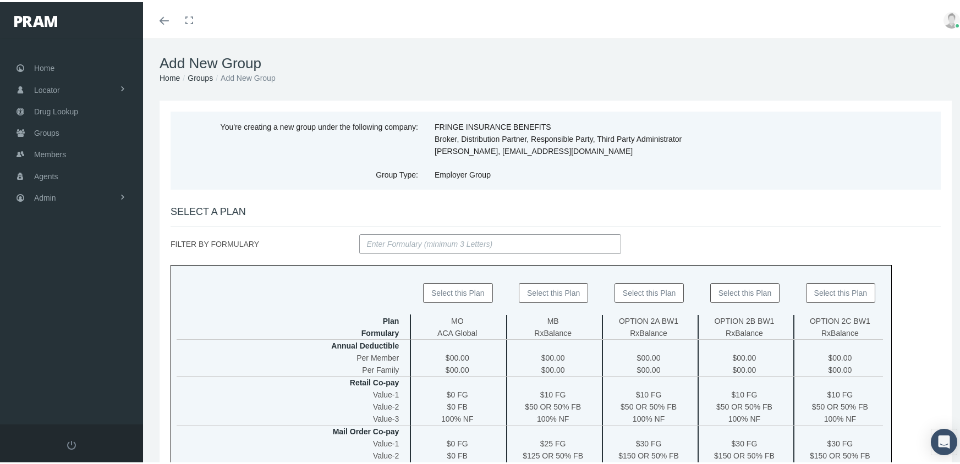
click at [440, 245] on input "FILTER BY FORMULARY" at bounding box center [490, 242] width 262 height 20
type input "ZEROSELECT"
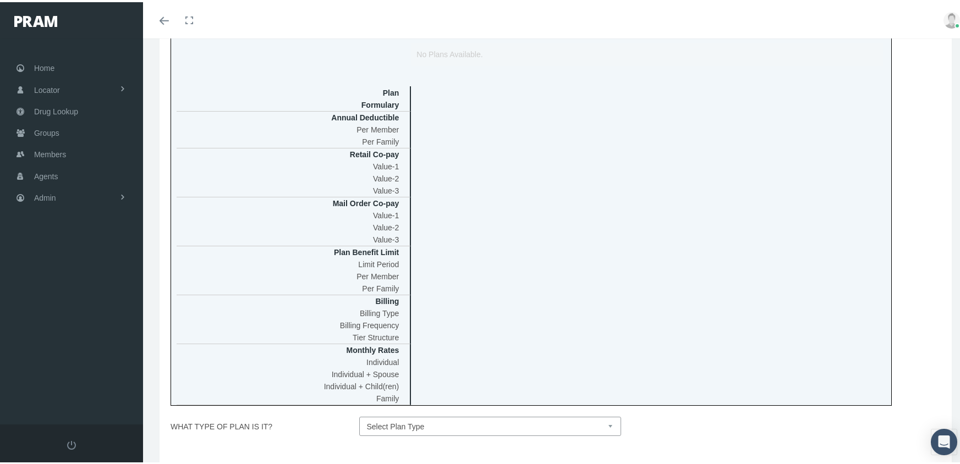
scroll to position [275, 0]
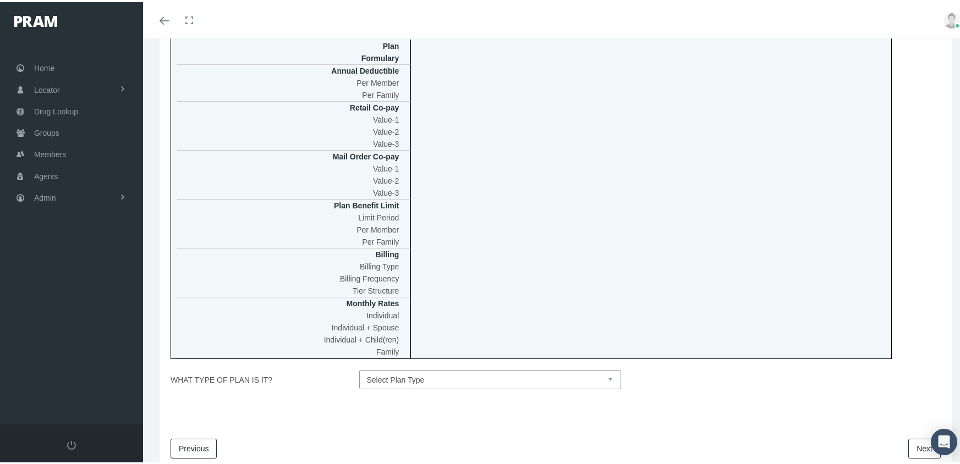
click at [605, 377] on select "Select Plan Type Insured Lyric Lean Unknown" at bounding box center [490, 377] width 262 height 19
select select "0"
click at [359, 368] on select "Select Plan Type Insured Lyric Lean Unknown" at bounding box center [490, 377] width 262 height 19
click at [910, 447] on link "Next" at bounding box center [924, 447] width 32 height 20
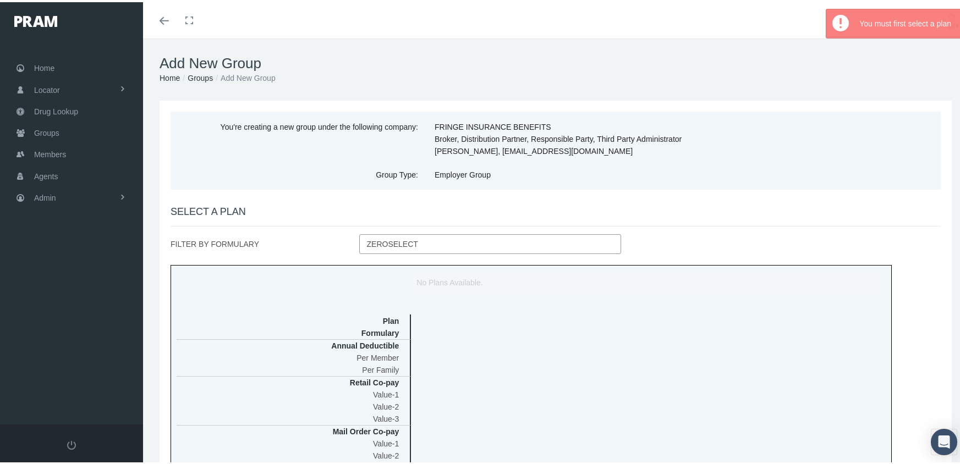
drag, startPoint x: 411, startPoint y: 238, endPoint x: 453, endPoint y: 223, distance: 44.9
click at [412, 238] on input "ZEROSELECT" at bounding box center [490, 242] width 262 height 20
click at [473, 223] on div "SELECT A PLAN FILTER BY FORMULARY ZEROSELECT Plan Formulary Annual Deductible P…" at bounding box center [556, 433] width 770 height 458
click at [748, 168] on label "Employer Group" at bounding box center [620, 172] width 388 height 19
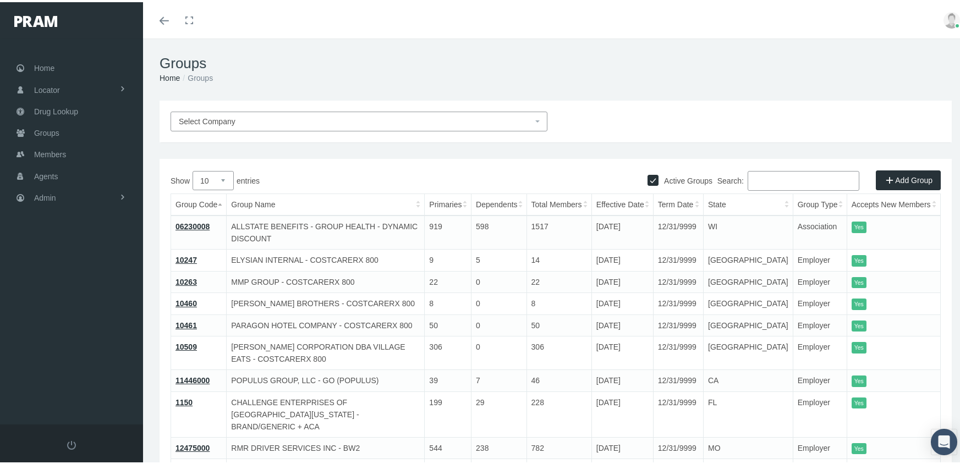
click at [763, 183] on input "Search:" at bounding box center [804, 179] width 112 height 20
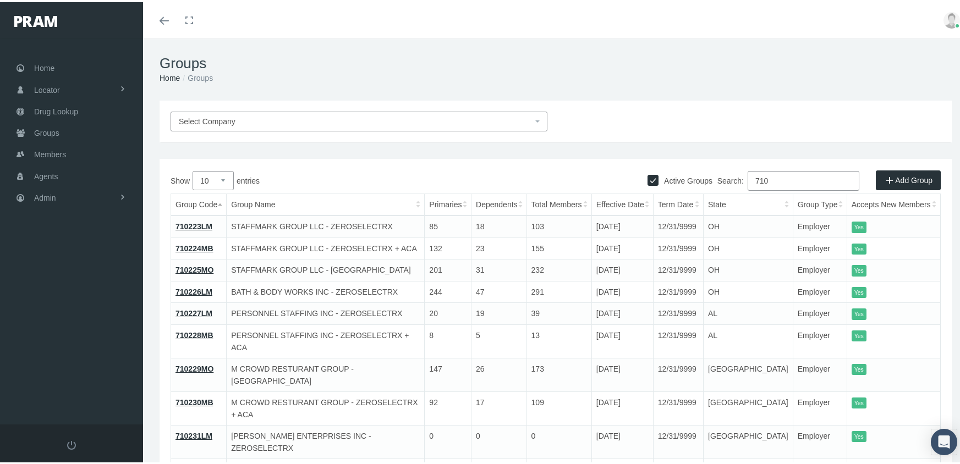
type input "710"
click at [199, 243] on link "710224MB" at bounding box center [195, 246] width 38 height 9
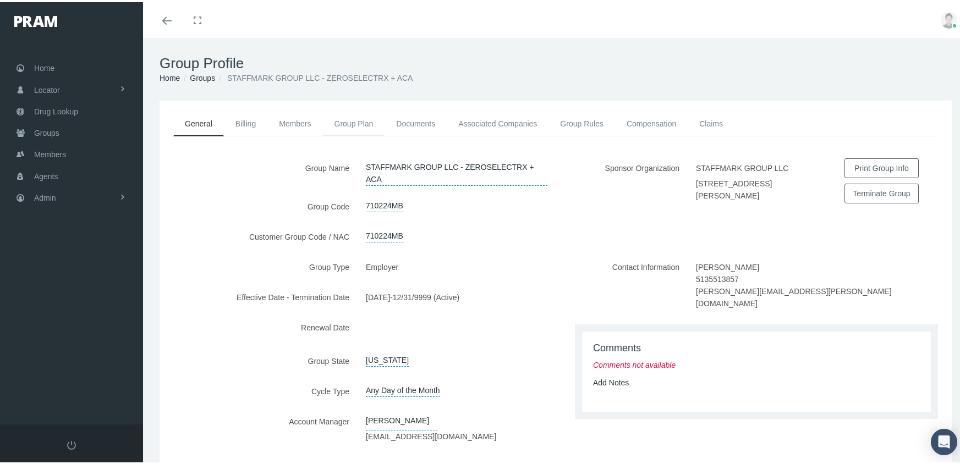
click at [352, 122] on link "Group Plan" at bounding box center [354, 121] width 62 height 24
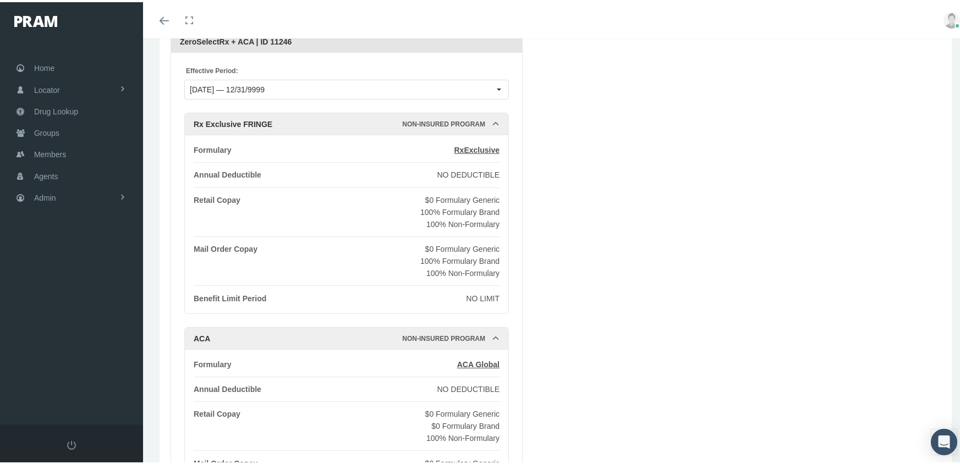
scroll to position [110, 0]
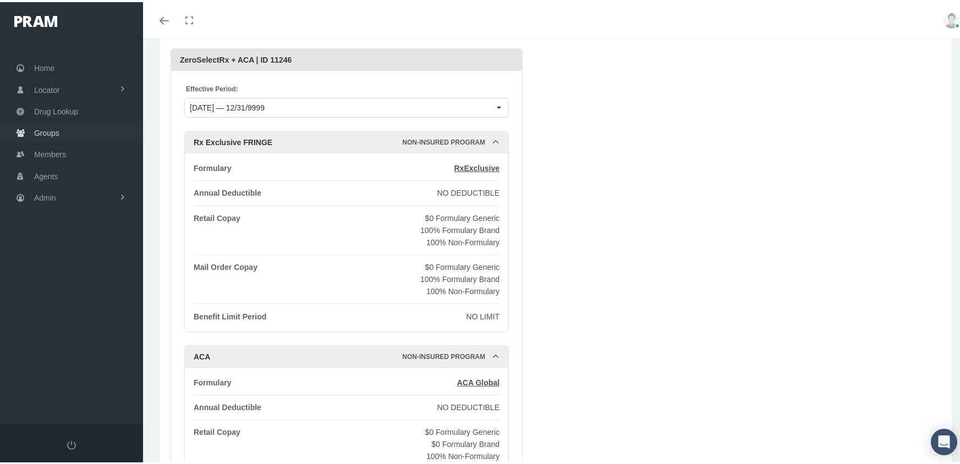
click at [36, 126] on span "Groups" at bounding box center [46, 130] width 25 height 21
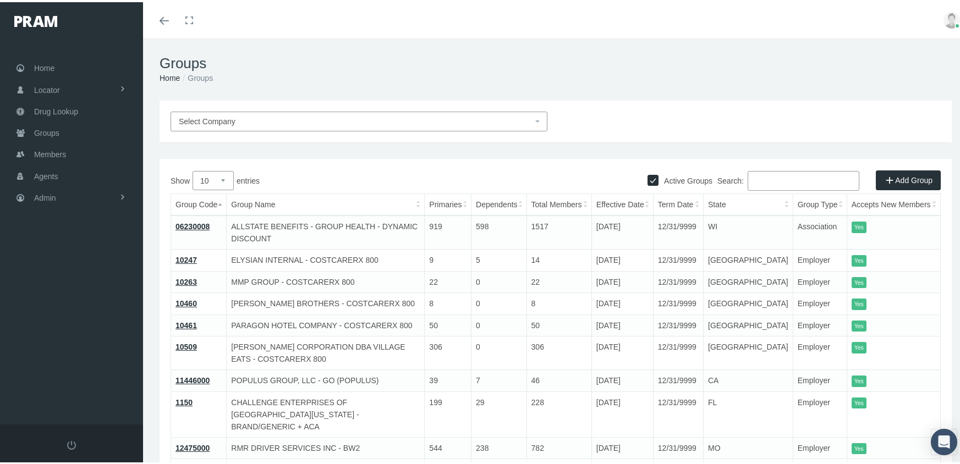
click at [899, 178] on link "Add Group" at bounding box center [908, 178] width 65 height 20
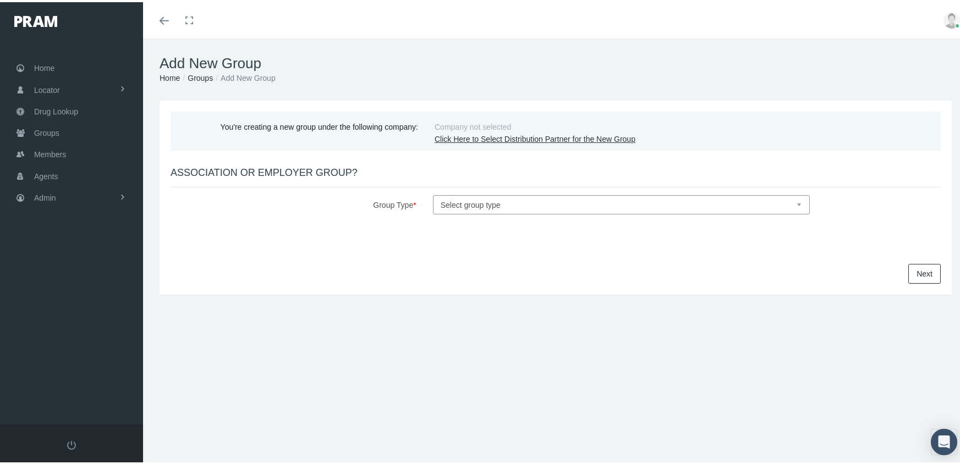
click at [441, 198] on select "Select group type Association Employer" at bounding box center [621, 202] width 377 height 19
select select "1"
click at [433, 193] on select "Select group type Association Employer" at bounding box center [621, 202] width 377 height 19
click at [913, 267] on link "Next" at bounding box center [924, 272] width 32 height 20
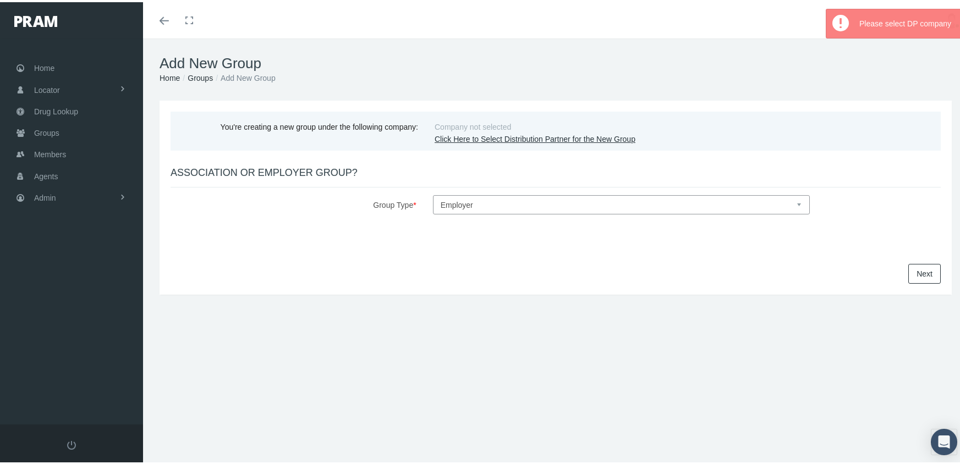
click at [565, 138] on link "Click Here to Select Distribution Partner for the New Group" at bounding box center [535, 137] width 201 height 9
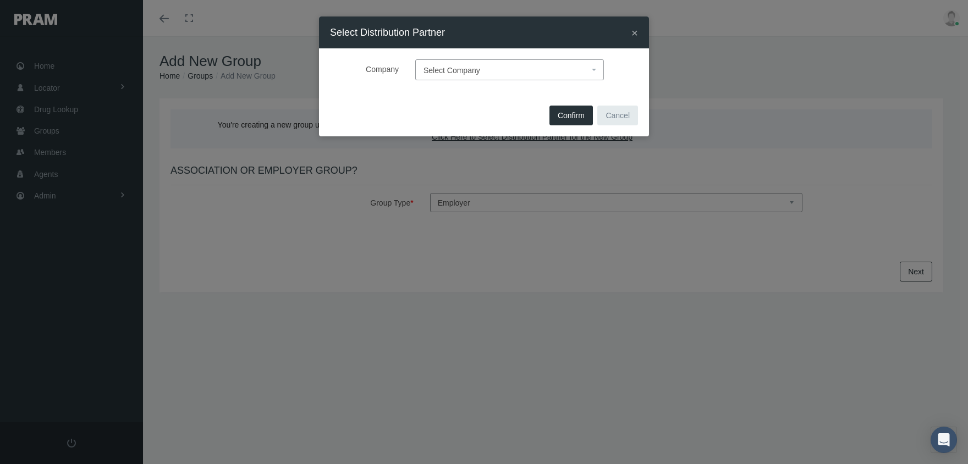
click at [457, 66] on span "Select Company" at bounding box center [452, 70] width 57 height 9
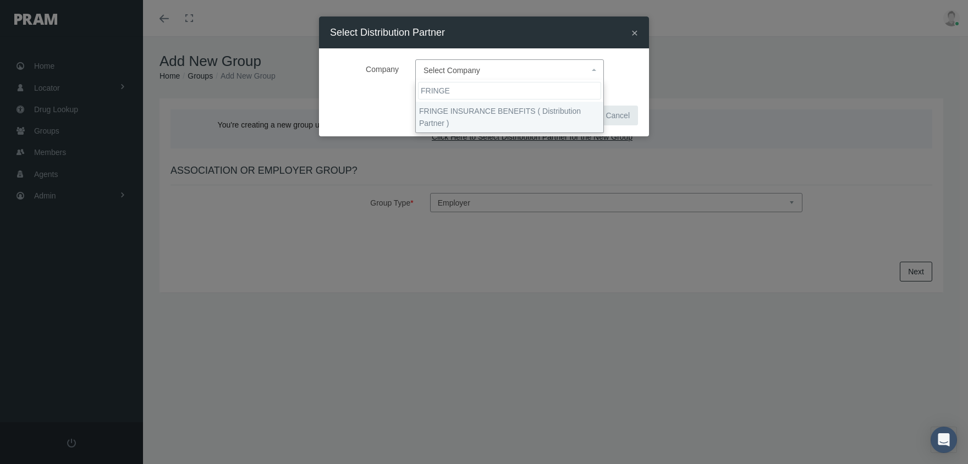
type input "FRINGE"
select select "2702"
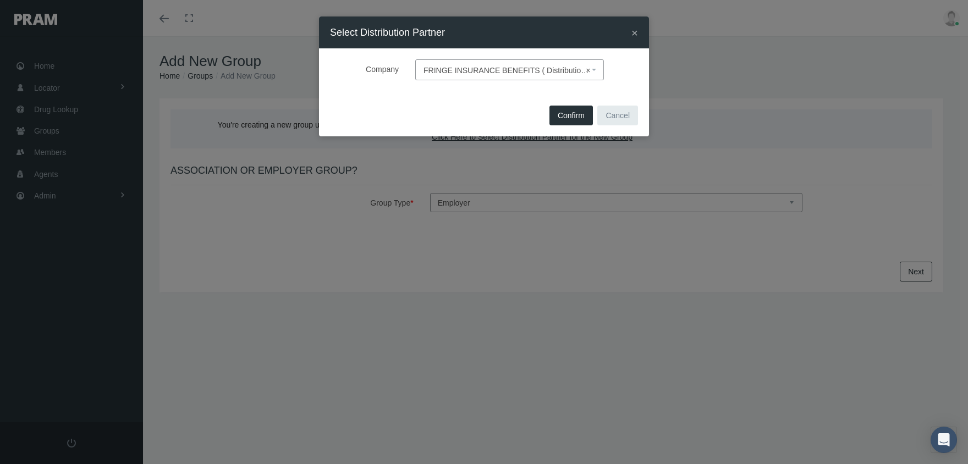
click at [568, 112] on span "Confirm" at bounding box center [571, 115] width 27 height 9
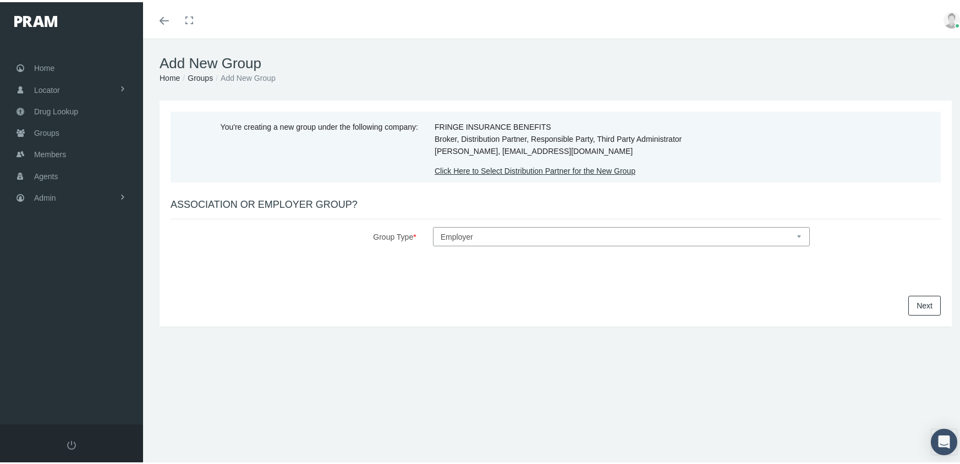
click at [914, 304] on link "Next" at bounding box center [924, 304] width 32 height 20
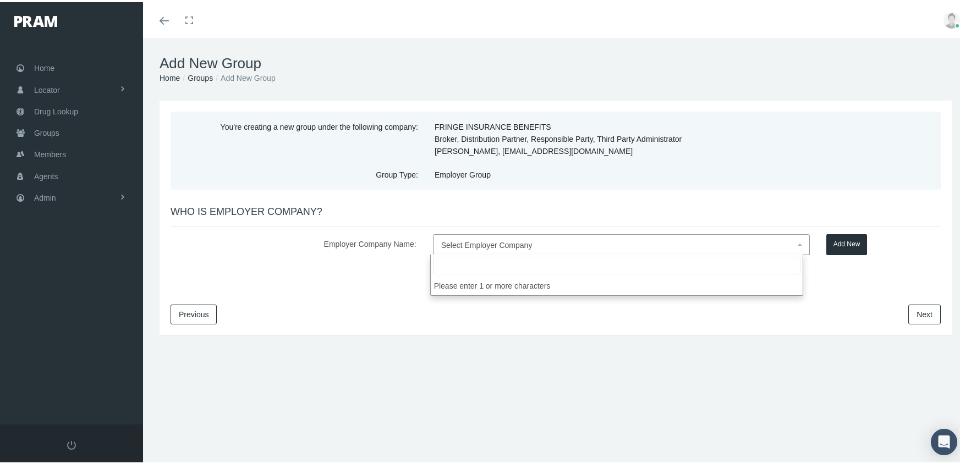
click at [464, 239] on span "Select Employer Company" at bounding box center [486, 243] width 91 height 9
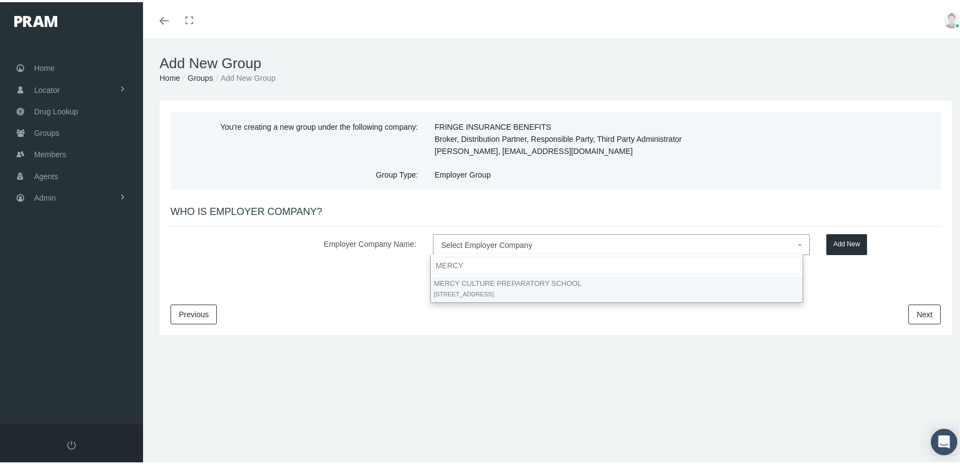
type input "MERCY"
select select "9382"
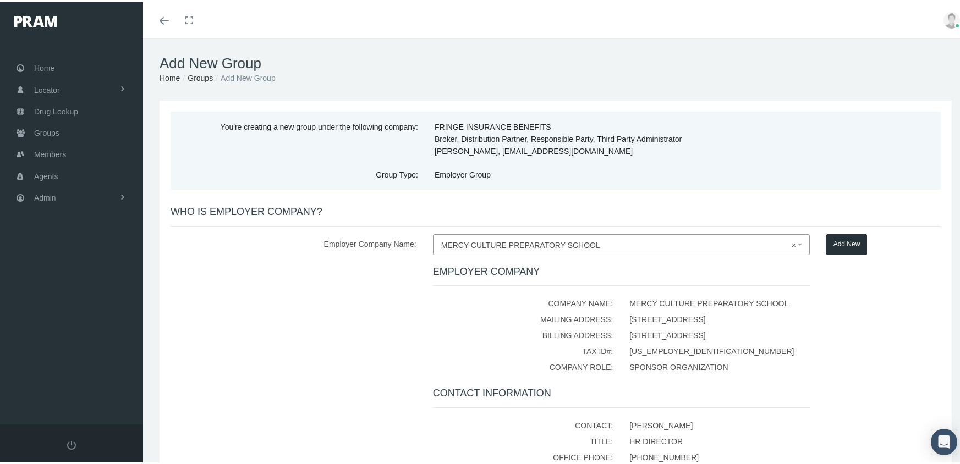
click at [836, 237] on button "Add New" at bounding box center [846, 242] width 41 height 21
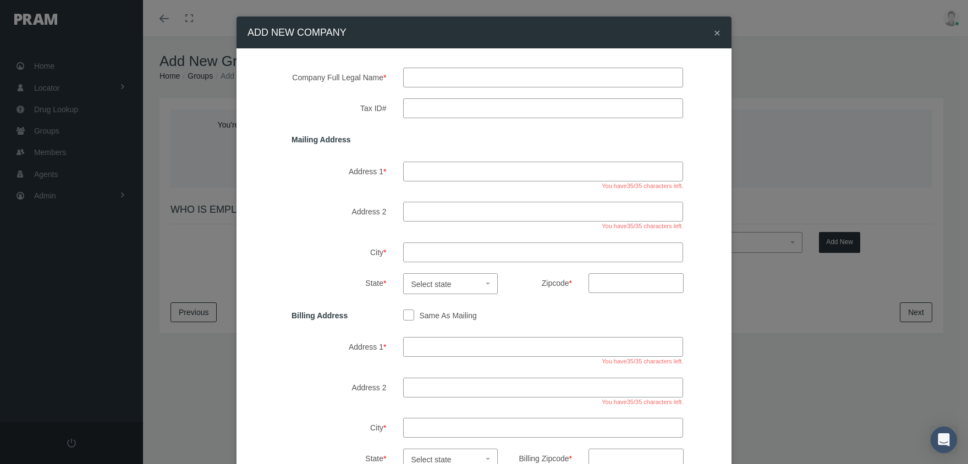
click at [714, 34] on span "×" at bounding box center [717, 32] width 7 height 13
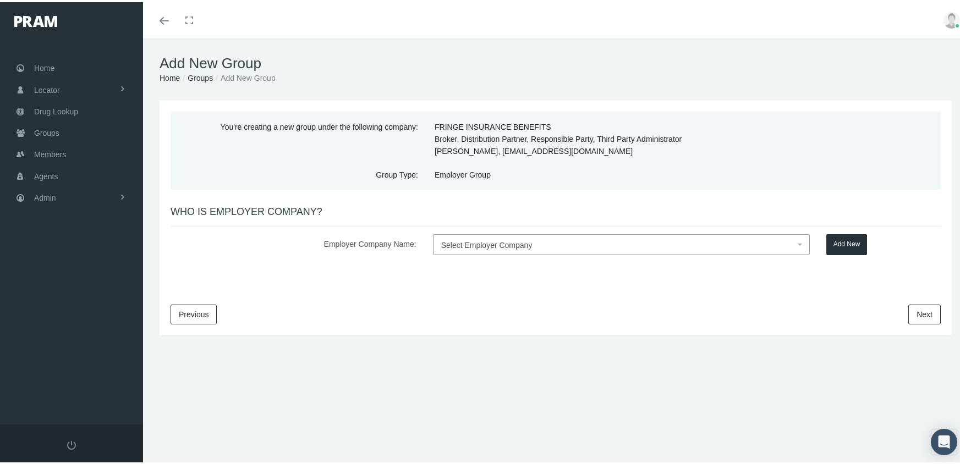
click at [475, 239] on span "Select Employer Company" at bounding box center [486, 243] width 91 height 9
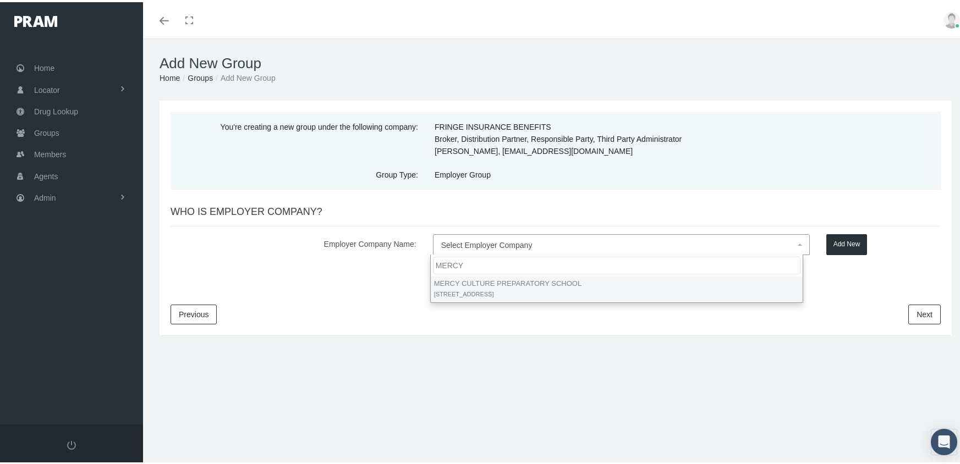
type input "MERCY"
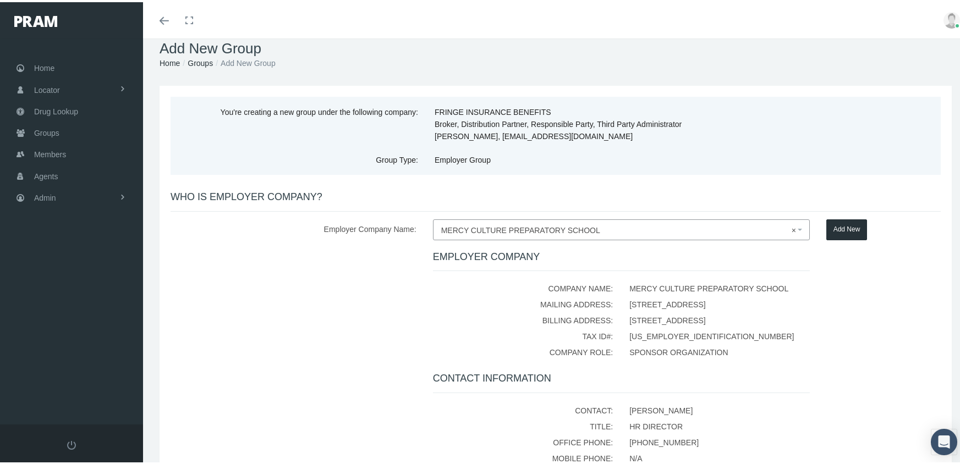
scroll to position [156, 0]
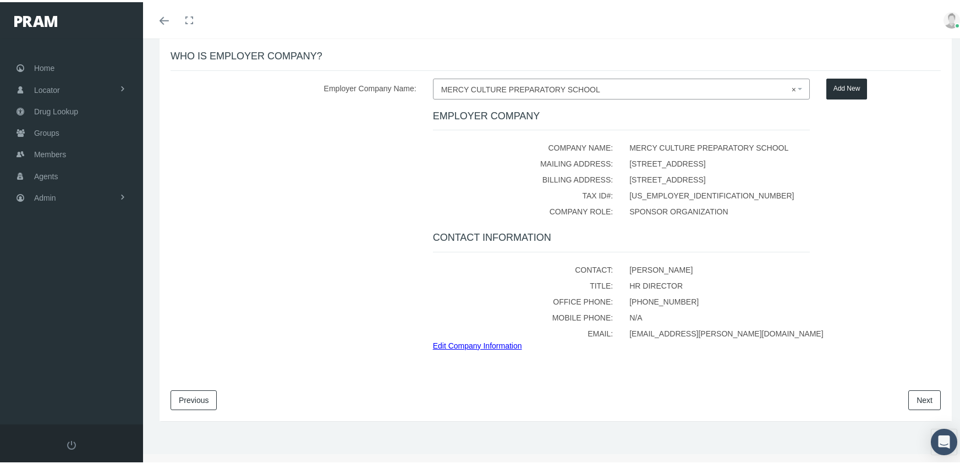
click at [921, 397] on link "Next" at bounding box center [924, 398] width 32 height 20
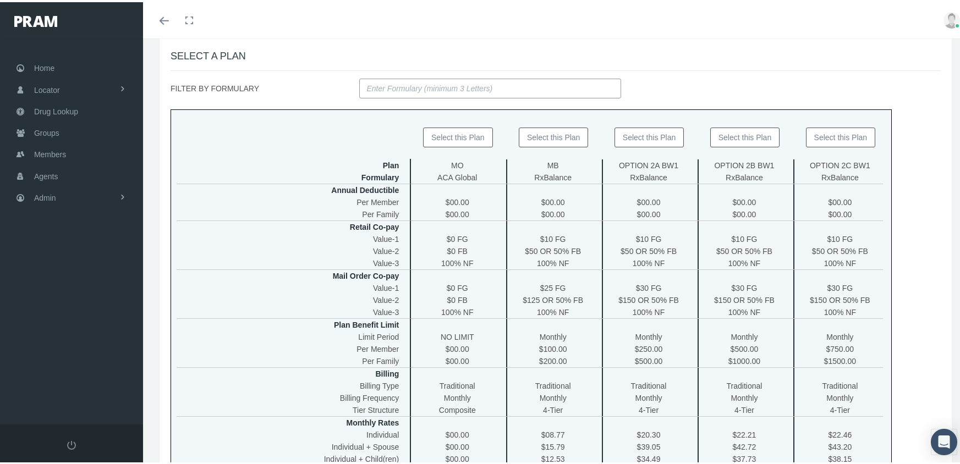
scroll to position [0, 0]
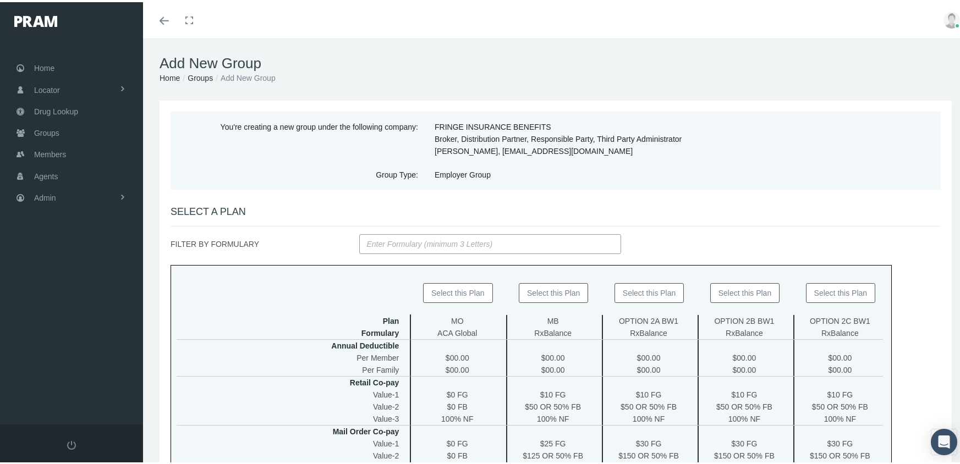
click at [407, 242] on input "FILTER BY FORMULARY" at bounding box center [490, 242] width 262 height 20
type input "ZEROSELECT"
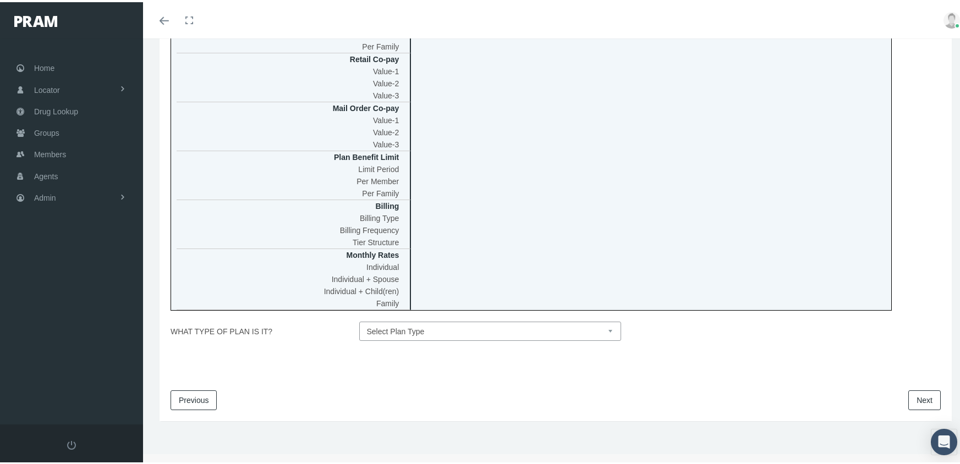
scroll to position [158, 0]
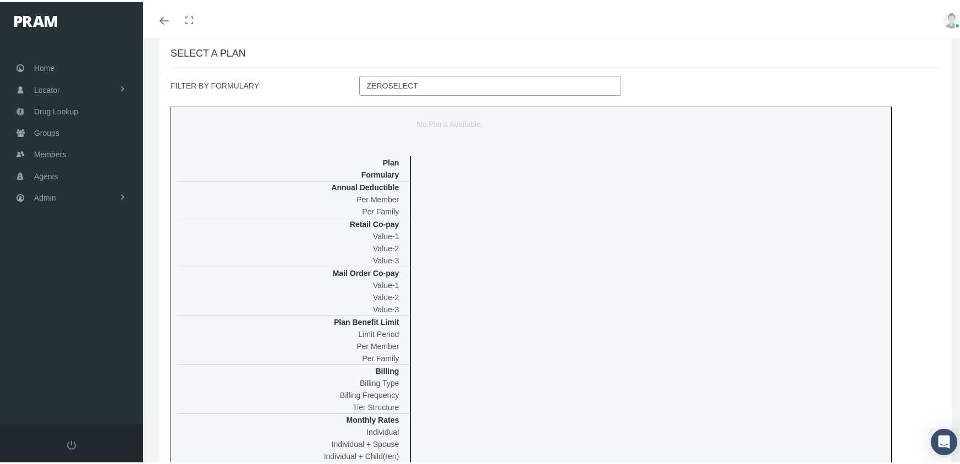
click at [433, 83] on input "ZEROSELECT" at bounding box center [490, 84] width 262 height 20
drag, startPoint x: 360, startPoint y: 81, endPoint x: 350, endPoint y: 81, distance: 9.9
click at [350, 81] on div "FILTER BY FORMULARY ZEROSELECT" at bounding box center [555, 84] width 787 height 20
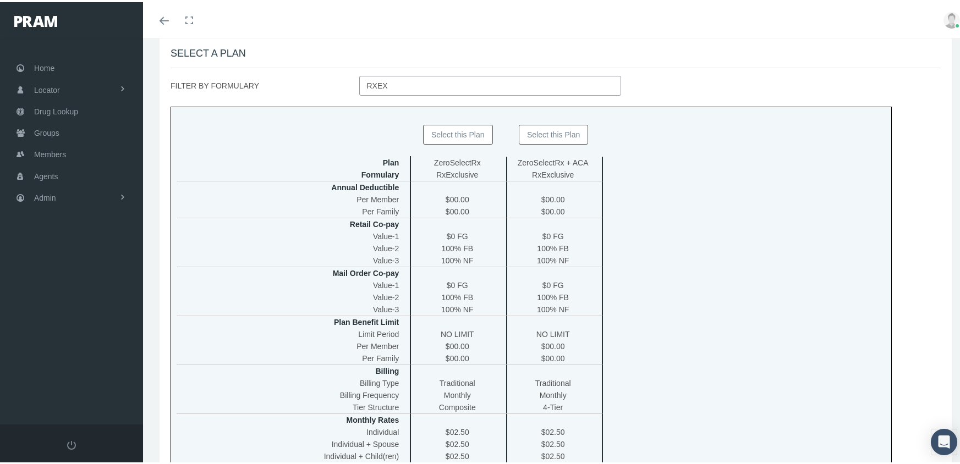
type input "RXEX"
click at [548, 136] on button "Select this Plan" at bounding box center [554, 133] width 70 height 20
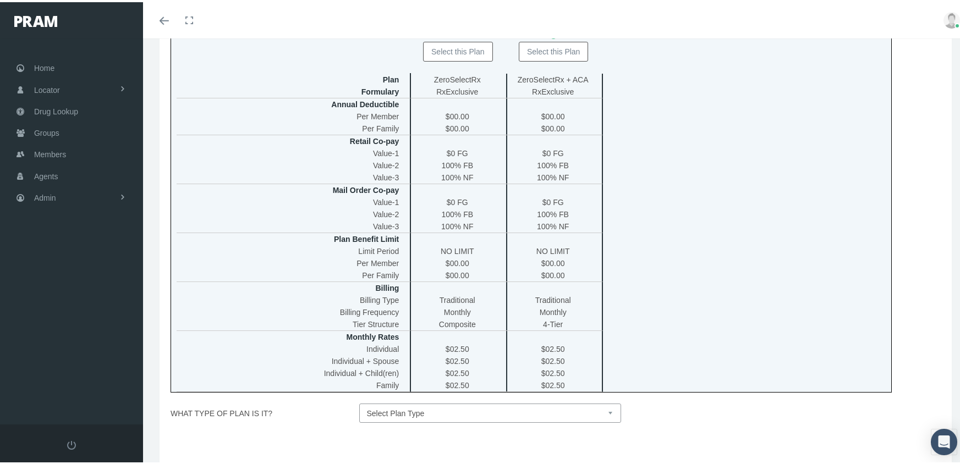
scroll to position [324, 0]
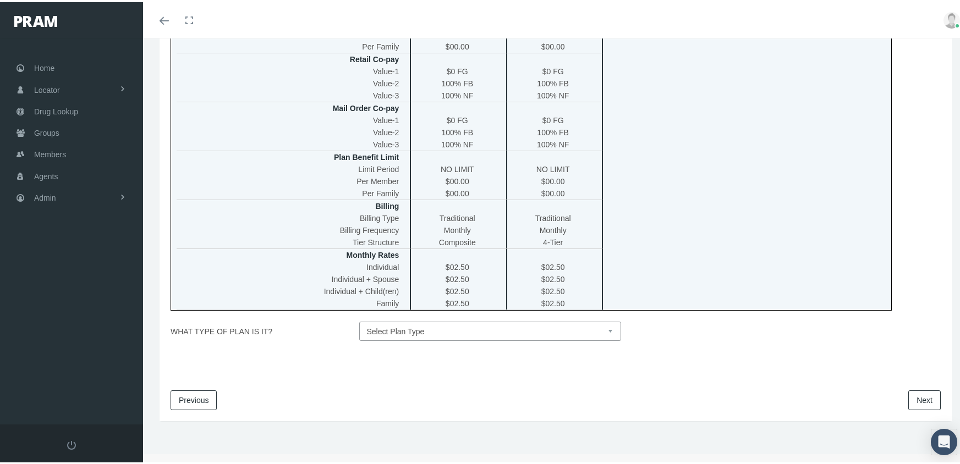
click at [605, 330] on select "Select Plan Type Insured Lyric Lean Unknown" at bounding box center [490, 329] width 262 height 19
select select "0"
click at [359, 320] on select "Select Plan Type Insured Lyric Lean Unknown" at bounding box center [490, 329] width 262 height 19
drag, startPoint x: 906, startPoint y: 392, endPoint x: 921, endPoint y: 387, distance: 15.3
click at [908, 392] on link "Next" at bounding box center [924, 398] width 32 height 20
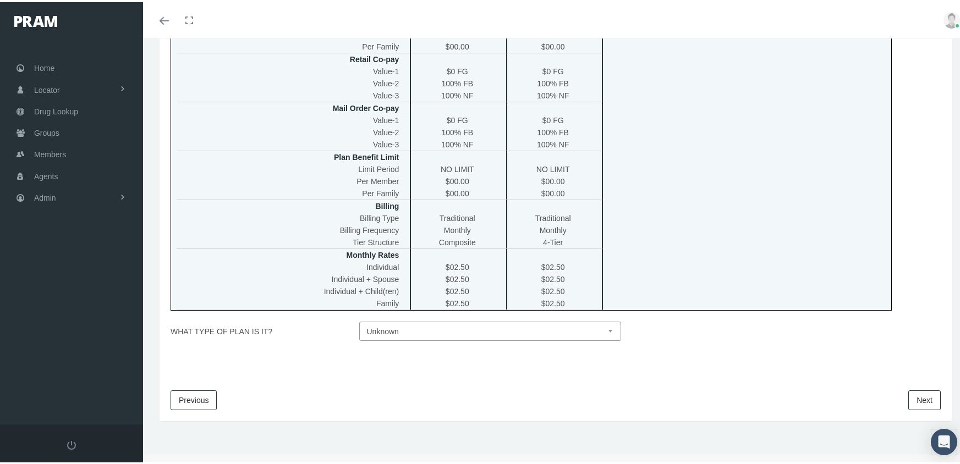
scroll to position [0, 0]
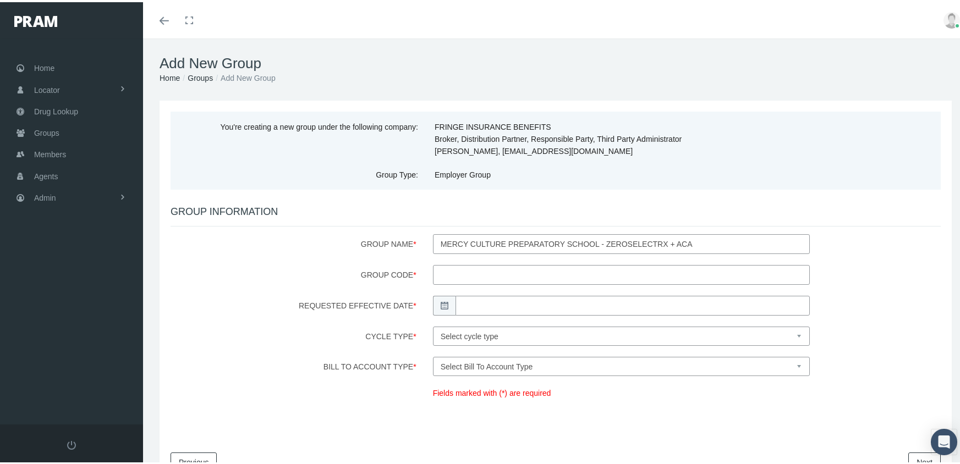
click at [448, 271] on input "Group Code *" at bounding box center [621, 273] width 377 height 20
type input "710258MB"
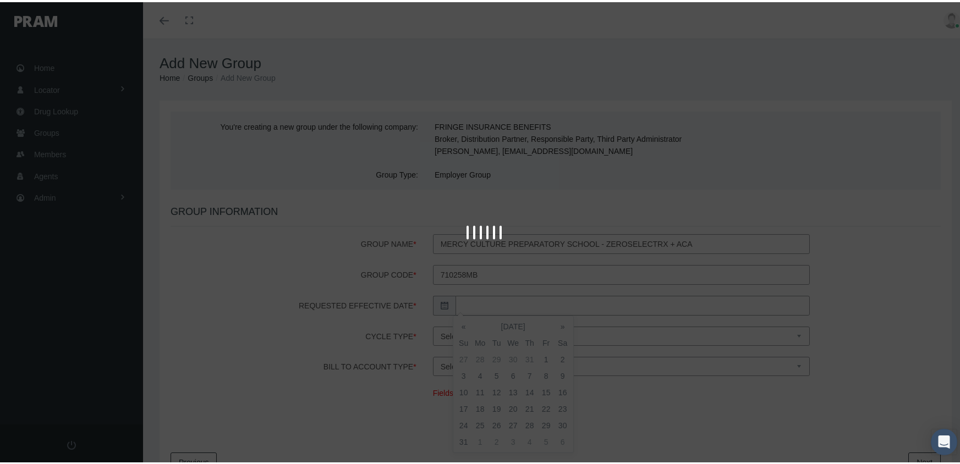
click at [507, 304] on input "Requested Effective Date *" at bounding box center [633, 304] width 354 height 20
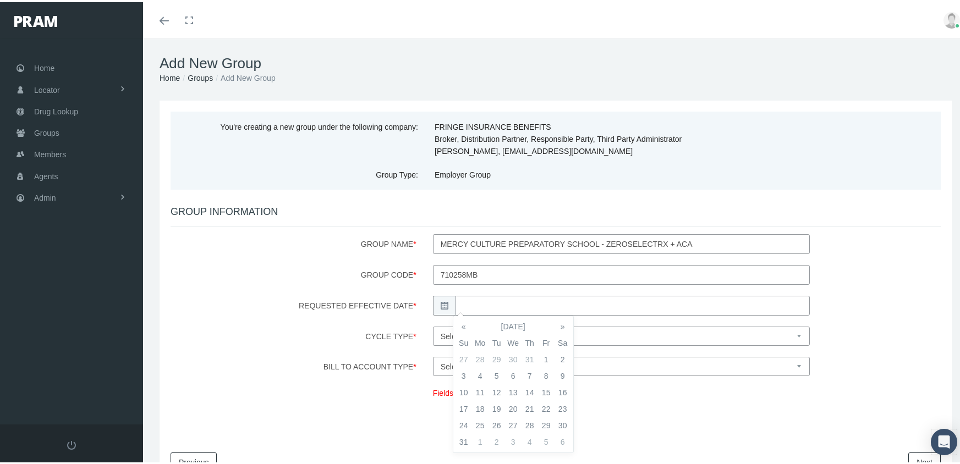
click at [563, 322] on th "»" at bounding box center [563, 324] width 17 height 17
click at [479, 352] on td "1" at bounding box center [480, 357] width 17 height 17
type input "09/01/2025"
drag, startPoint x: 659, startPoint y: 407, endPoint x: 547, endPoint y: 380, distance: 114.9
click at [659, 405] on div "GROUP INFORMATION Group Name * MERCY CULTURE PREPARATORY SCHOOL - ZeroSelectRx …" at bounding box center [556, 308] width 770 height 219
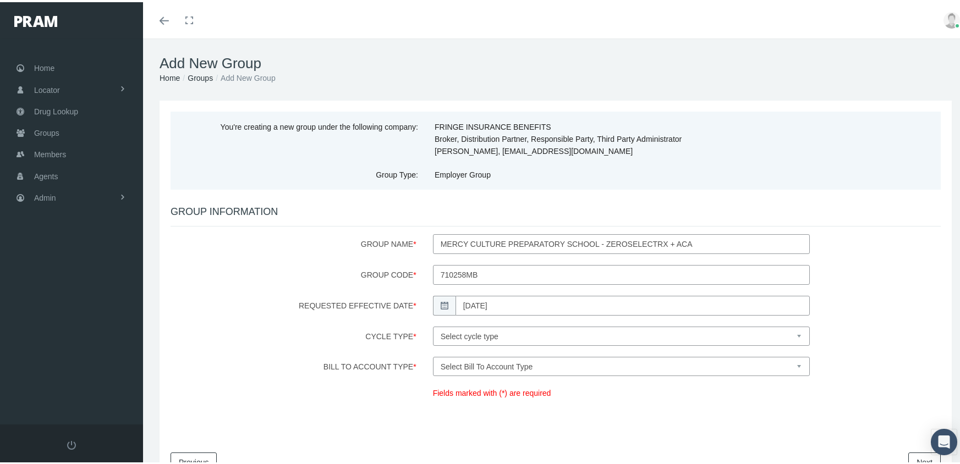
click at [468, 327] on select "Select cycle type First of the Month Any Day of the Month First and Fifteenth o…" at bounding box center [621, 334] width 377 height 19
select select "1"
click at [433, 325] on select "Select cycle type First of the Month Any Day of the Month First and Fifteenth o…" at bounding box center [621, 334] width 377 height 19
click at [465, 365] on select "Select Bill To Account Type Company Member" at bounding box center [621, 364] width 377 height 19
select select "1"
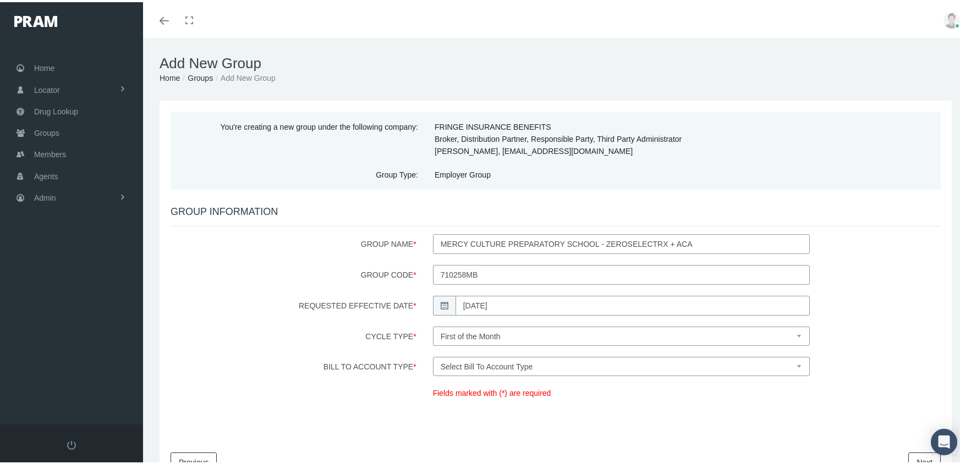
click at [433, 355] on select "Select Bill To Account Type Company Member" at bounding box center [621, 364] width 377 height 19
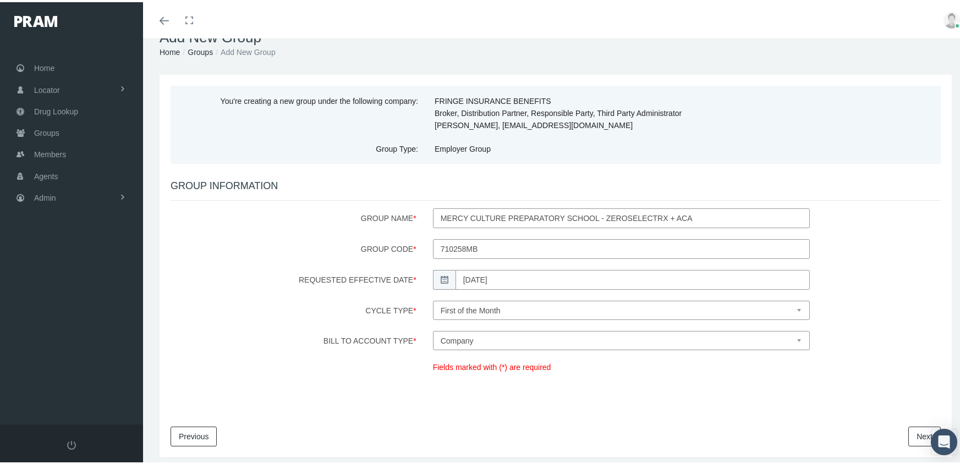
scroll to position [62, 0]
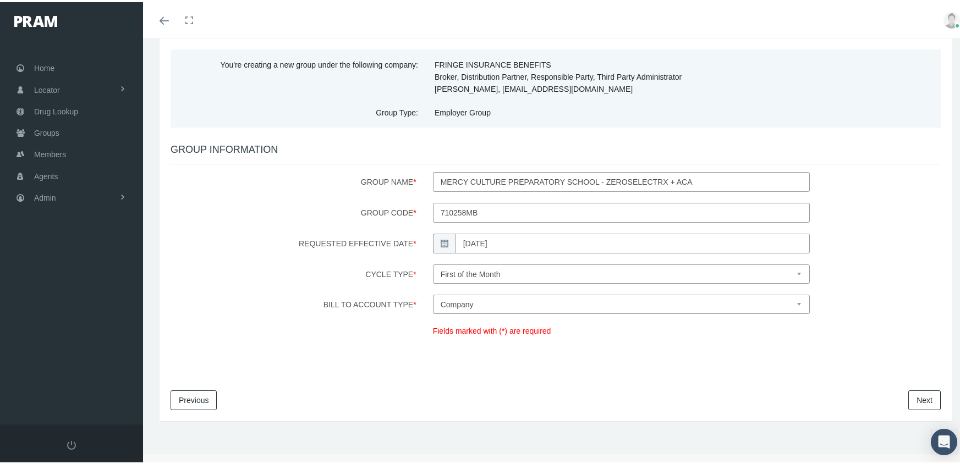
click at [915, 395] on link "Next" at bounding box center [924, 398] width 32 height 20
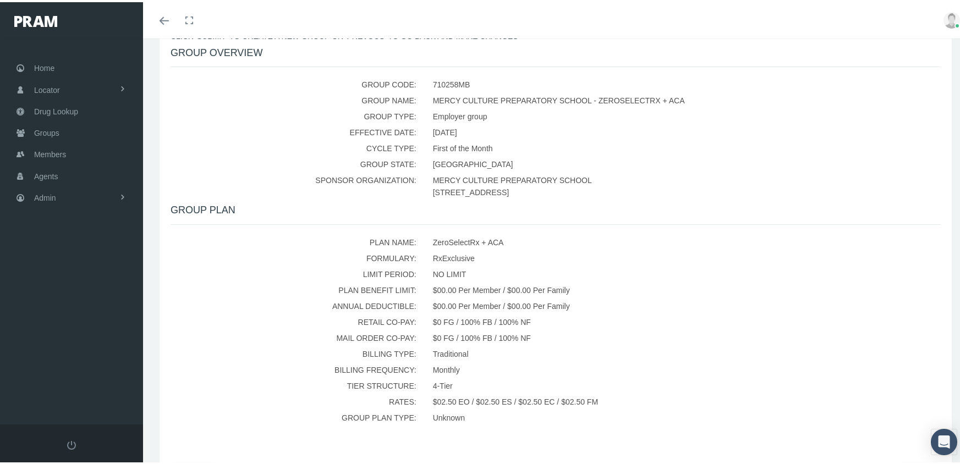
scroll to position [220, 0]
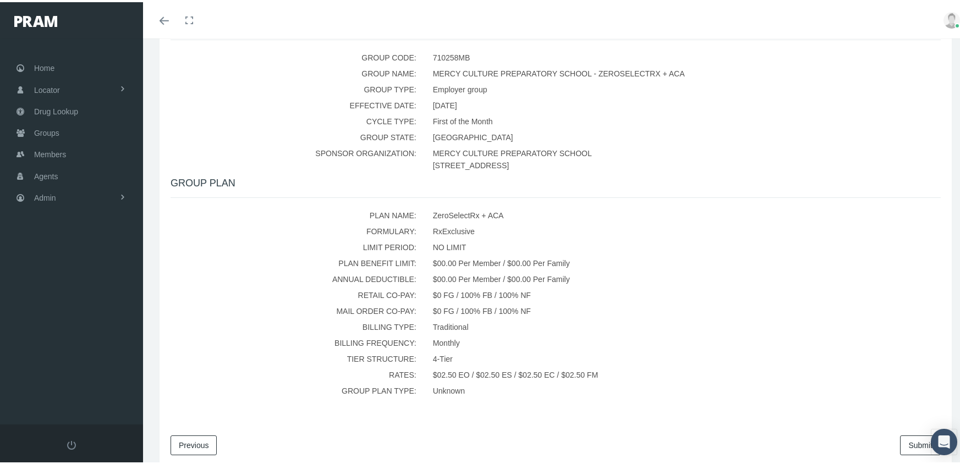
drag, startPoint x: 902, startPoint y: 436, endPoint x: 909, endPoint y: 432, distance: 8.4
click at [901, 436] on link "Submit" at bounding box center [920, 444] width 41 height 20
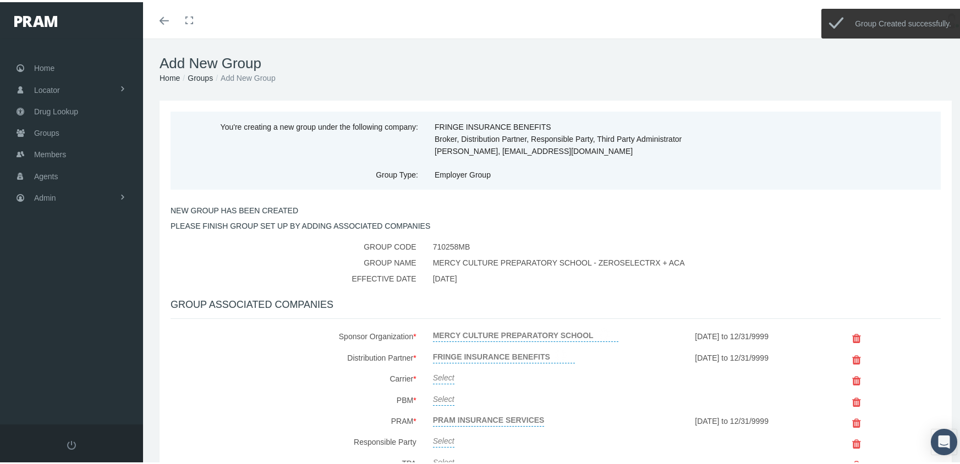
click at [445, 375] on link "Select" at bounding box center [443, 374] width 21 height 15
click at [444, 375] on span "Select" at bounding box center [443, 378] width 21 height 9
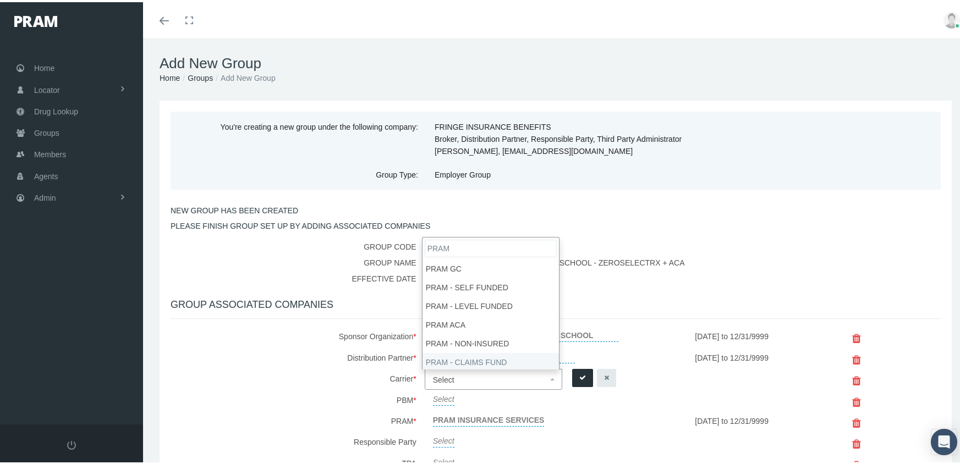
type input "PRAM"
select select "9068"
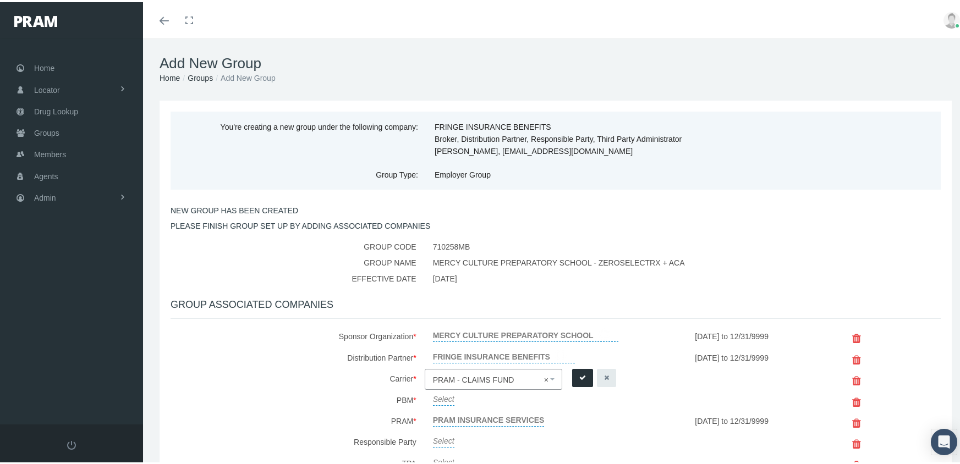
click at [437, 397] on link "Select" at bounding box center [443, 395] width 21 height 15
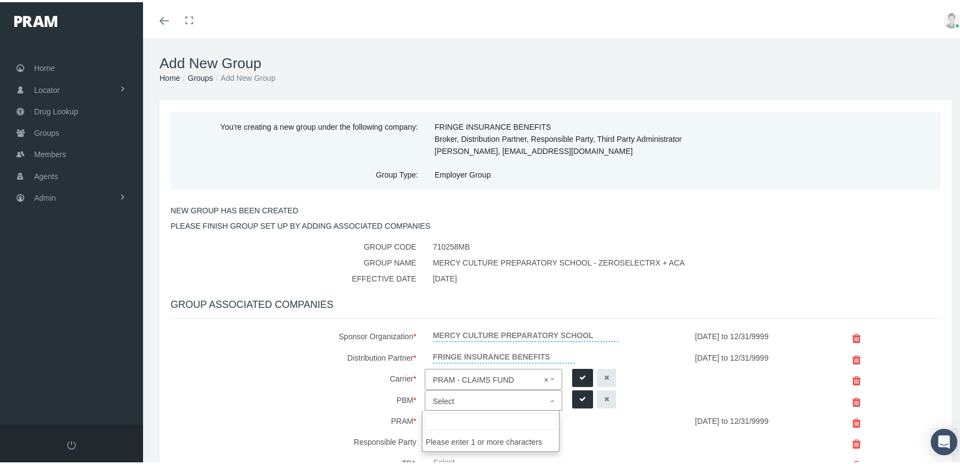
click at [437, 397] on span "Select" at bounding box center [443, 399] width 21 height 9
type input "RXEDO"
select select "49"
click at [579, 374] on icon "submit" at bounding box center [582, 376] width 7 height 10
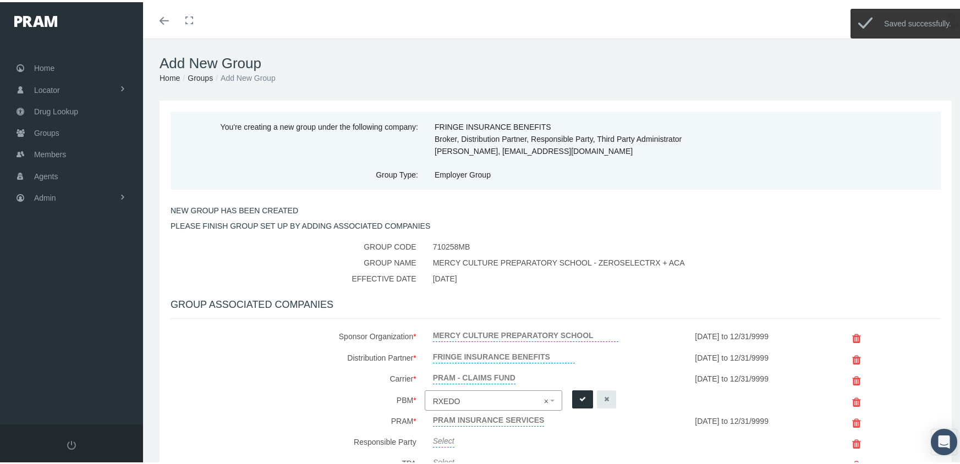
click at [579, 398] on icon "submit" at bounding box center [582, 397] width 7 height 10
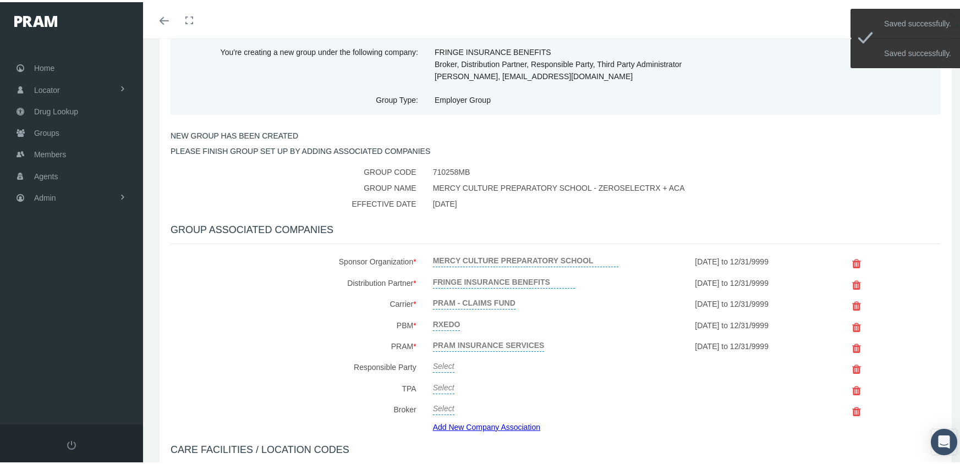
scroll to position [207, 0]
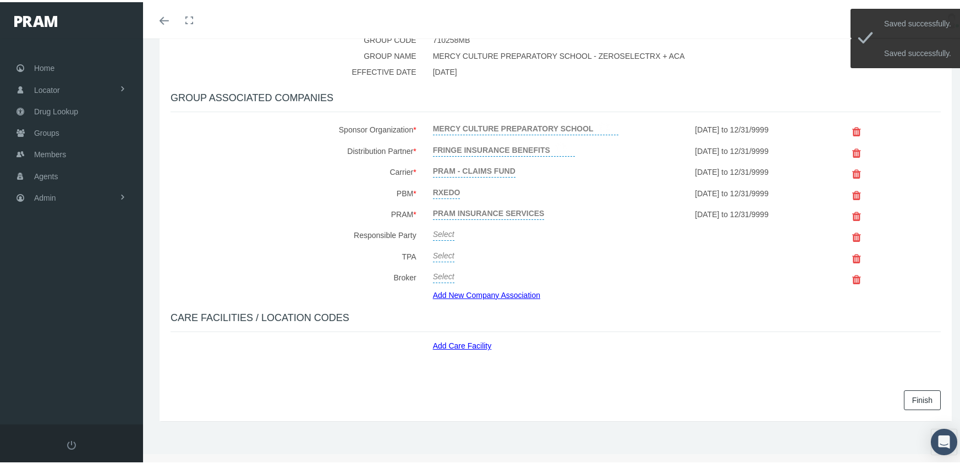
click at [445, 228] on link "Select" at bounding box center [443, 230] width 21 height 15
click at [451, 230] on span "Select" at bounding box center [443, 234] width 21 height 9
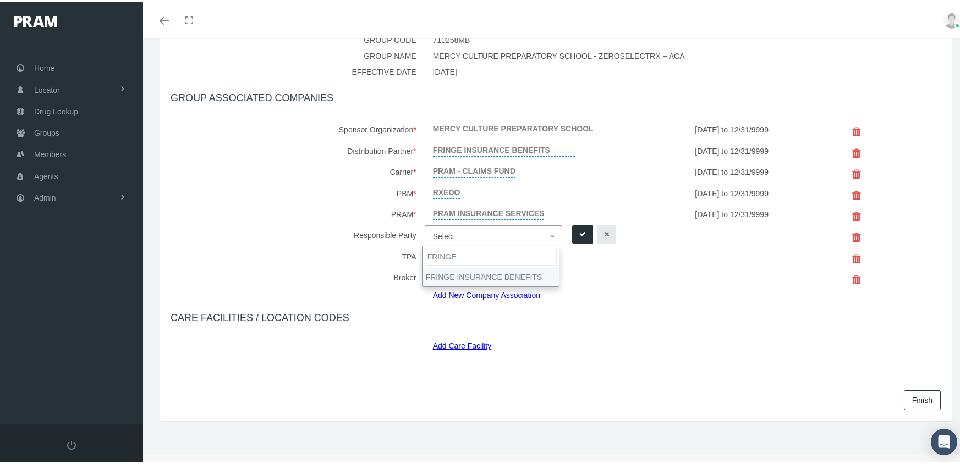
type input "FRINGE"
drag, startPoint x: 474, startPoint y: 278, endPoint x: 602, endPoint y: 227, distance: 137.5
select select "2702"
click at [579, 235] on icon "submit" at bounding box center [582, 232] width 7 height 10
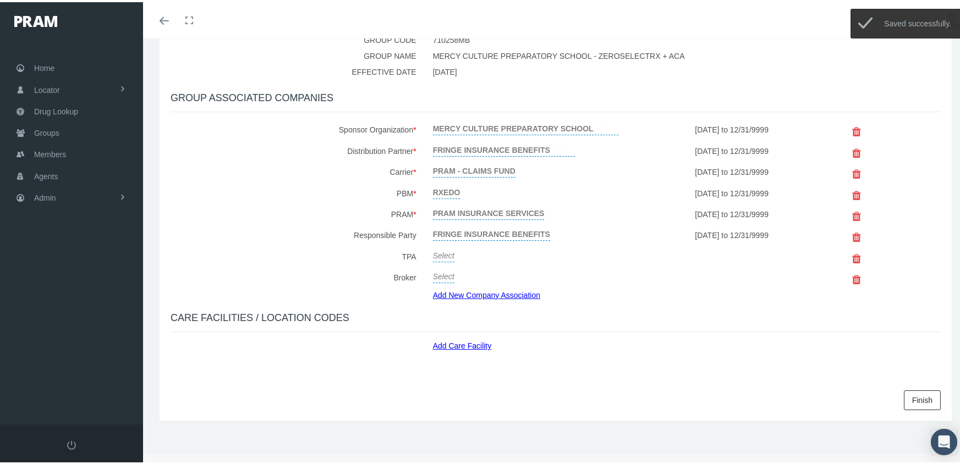
click at [438, 254] on link "Select" at bounding box center [443, 252] width 21 height 15
click at [438, 254] on span "Select" at bounding box center [443, 255] width 21 height 9
type input "FRINGE"
drag, startPoint x: 465, startPoint y: 296, endPoint x: 525, endPoint y: 272, distance: 65.0
select select "2702"
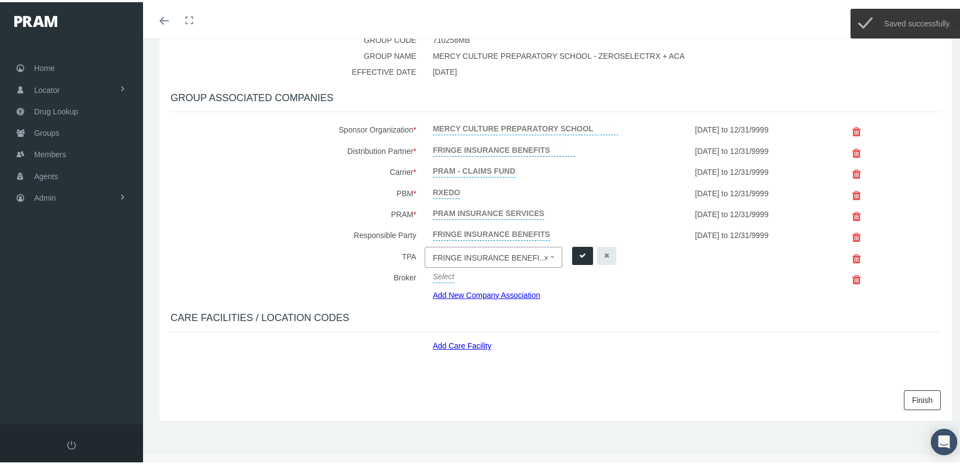
click at [579, 255] on icon "submit" at bounding box center [582, 254] width 7 height 10
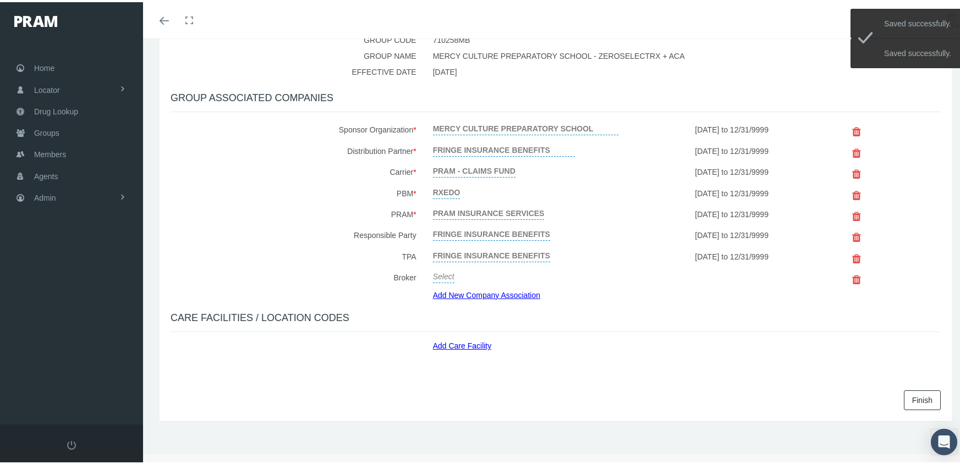
click at [440, 276] on link "Select" at bounding box center [443, 273] width 21 height 15
click at [440, 276] on span "Select" at bounding box center [443, 276] width 21 height 9
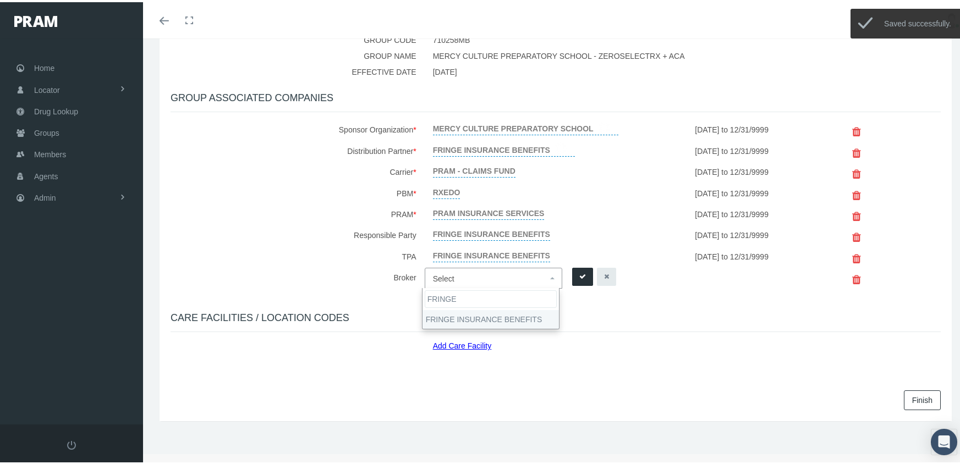
type input "FRINGE"
drag, startPoint x: 480, startPoint y: 317, endPoint x: 574, endPoint y: 276, distance: 103.0
select select "2702"
drag, startPoint x: 579, startPoint y: 277, endPoint x: 861, endPoint y: 316, distance: 283.9
click at [579, 277] on icon "submit" at bounding box center [582, 275] width 7 height 10
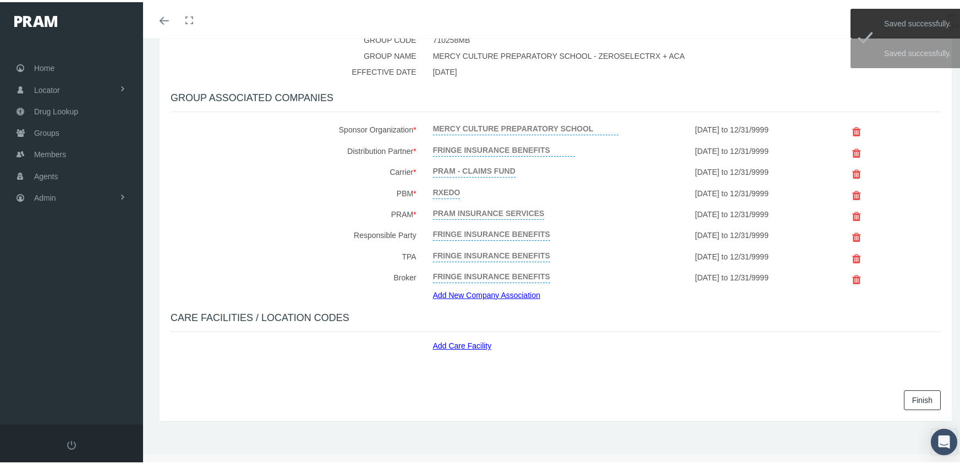
click at [909, 399] on link "Finish" at bounding box center [922, 398] width 37 height 20
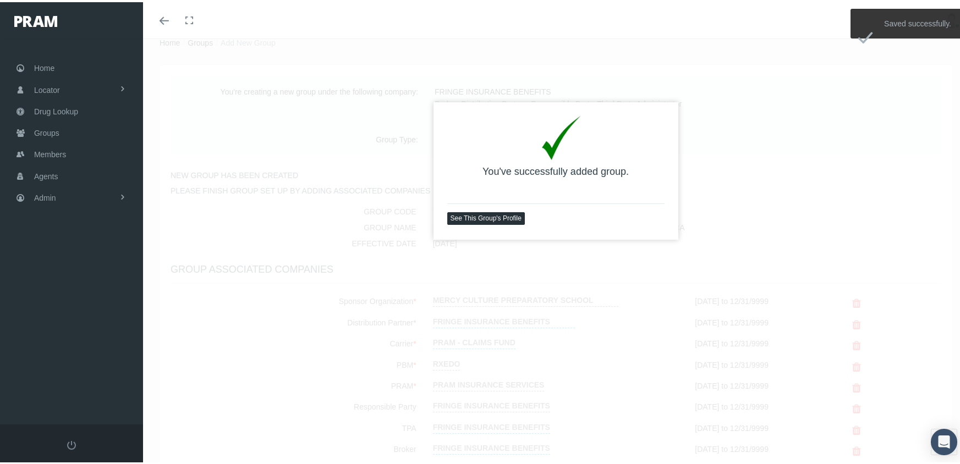
scroll to position [36, 0]
click at [501, 216] on link "See This Group's Profile" at bounding box center [486, 215] width 78 height 13
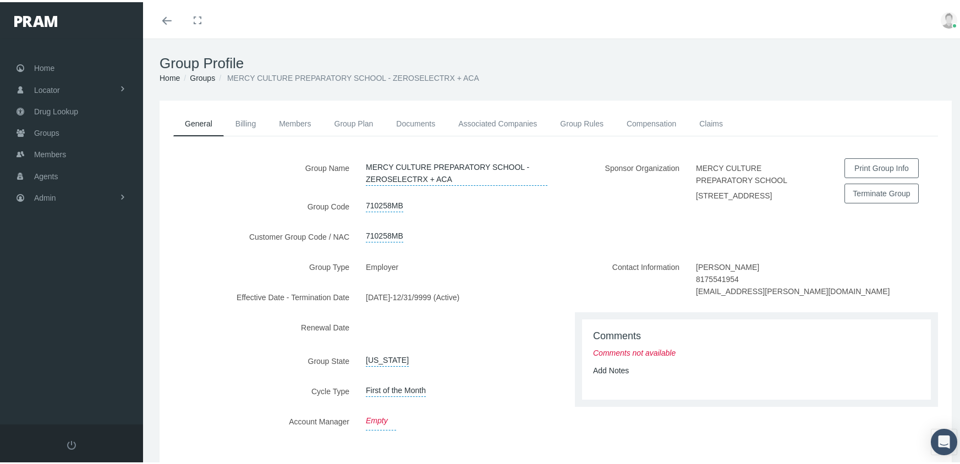
click at [374, 415] on link "Empty" at bounding box center [381, 419] width 30 height 19
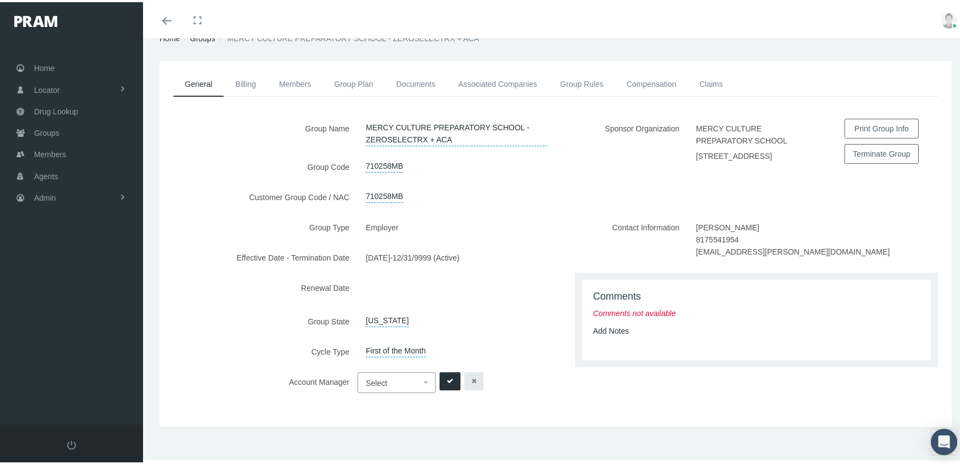
scroll to position [44, 0]
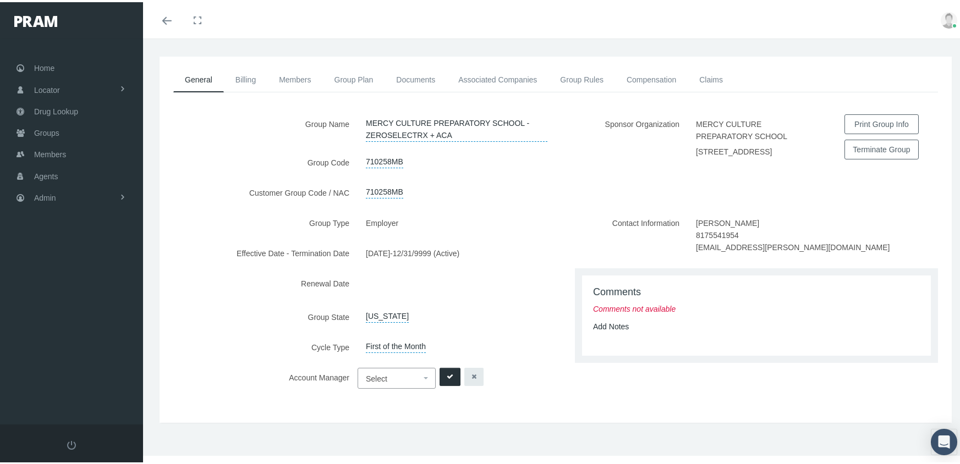
click at [390, 370] on span "Select" at bounding box center [393, 377] width 55 height 14
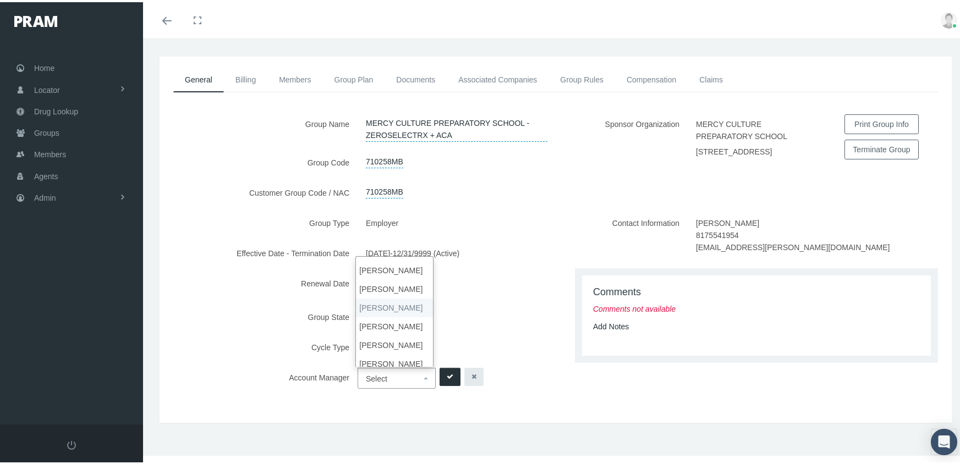
scroll to position [21, 0]
select select "7"
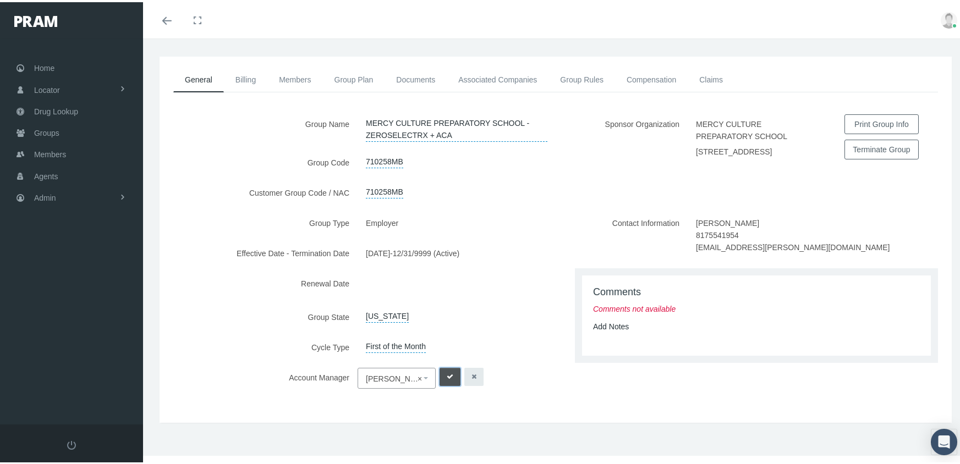
click at [447, 373] on icon "submit" at bounding box center [450, 375] width 7 height 10
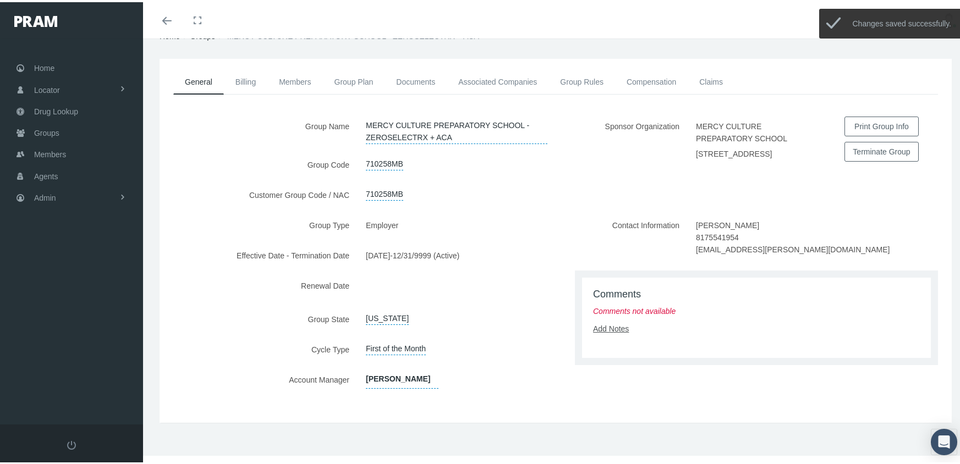
click at [616, 328] on link "Add Notes" at bounding box center [611, 326] width 36 height 9
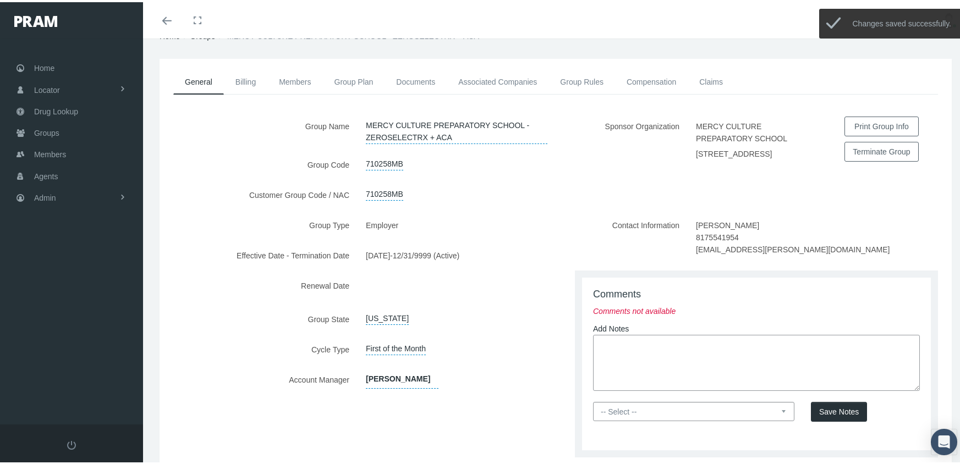
click at [606, 347] on textarea at bounding box center [756, 361] width 327 height 56
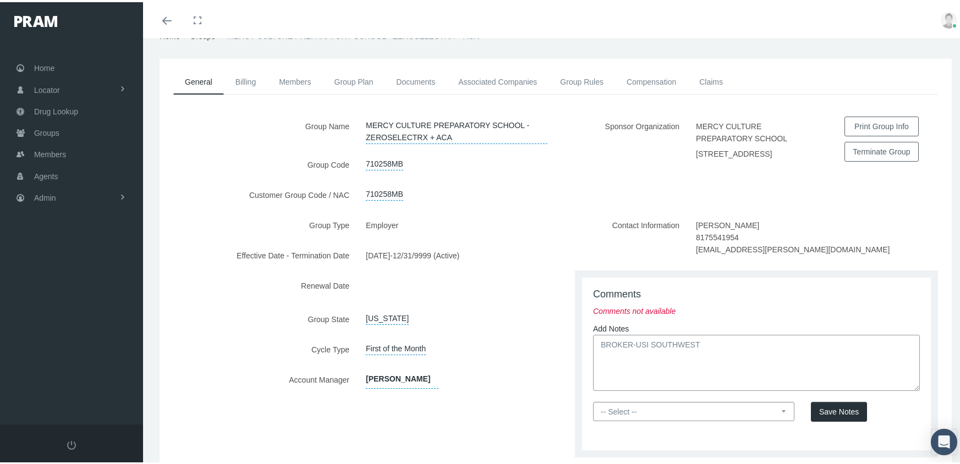
type textarea "BROKER-USI SOUTHWEST"
drag, startPoint x: 775, startPoint y: 412, endPoint x: 755, endPoint y: 416, distance: 19.6
click at [775, 412] on select "-- Select -- PRAM Only Everyone" at bounding box center [693, 409] width 201 height 19
select select "0"
click at [593, 401] on select "-- Select -- PRAM Only Everyone" at bounding box center [693, 409] width 201 height 19
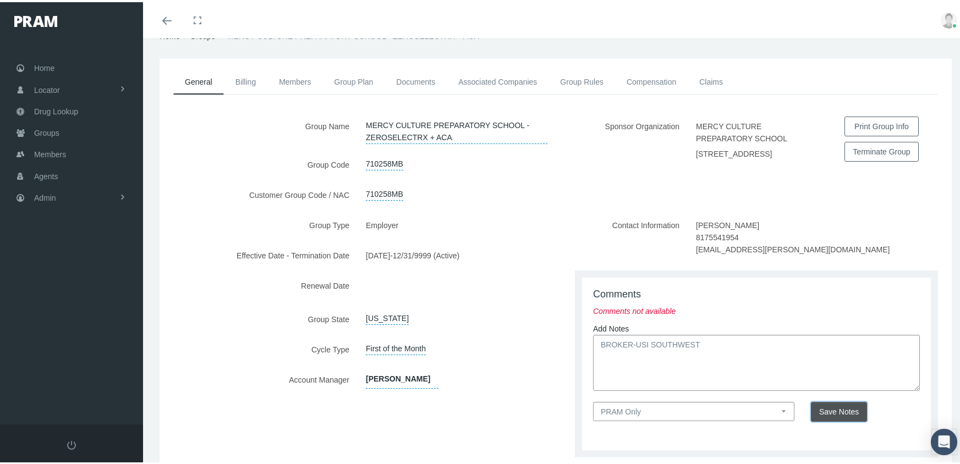
click at [828, 406] on button "Save Notes" at bounding box center [839, 410] width 56 height 20
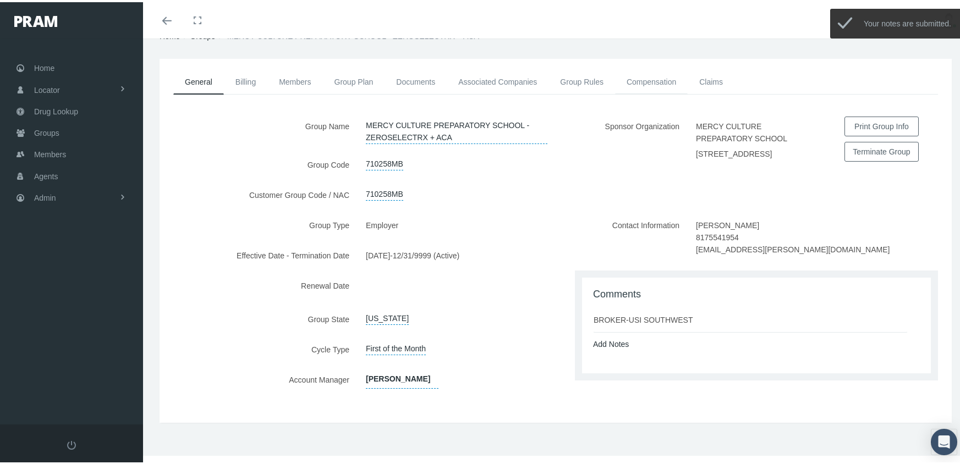
click at [664, 81] on link "Compensation" at bounding box center [651, 80] width 73 height 24
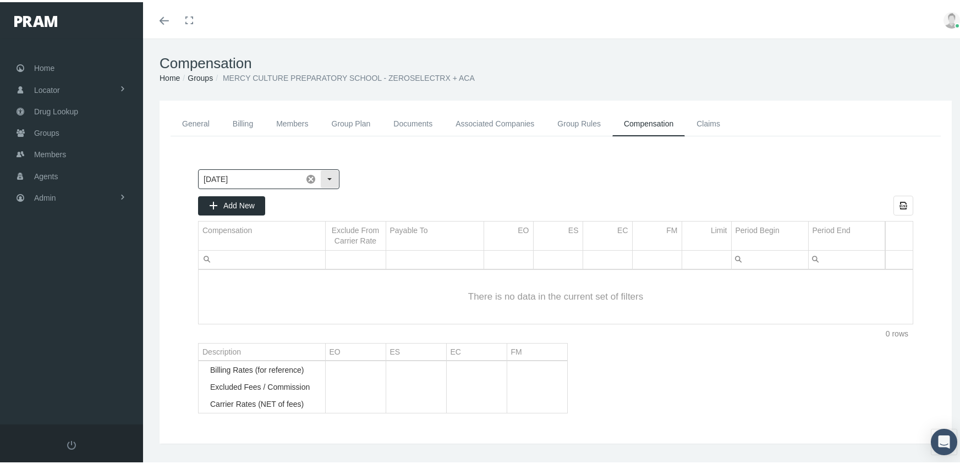
click at [256, 175] on input "August 2025" at bounding box center [250, 177] width 103 height 19
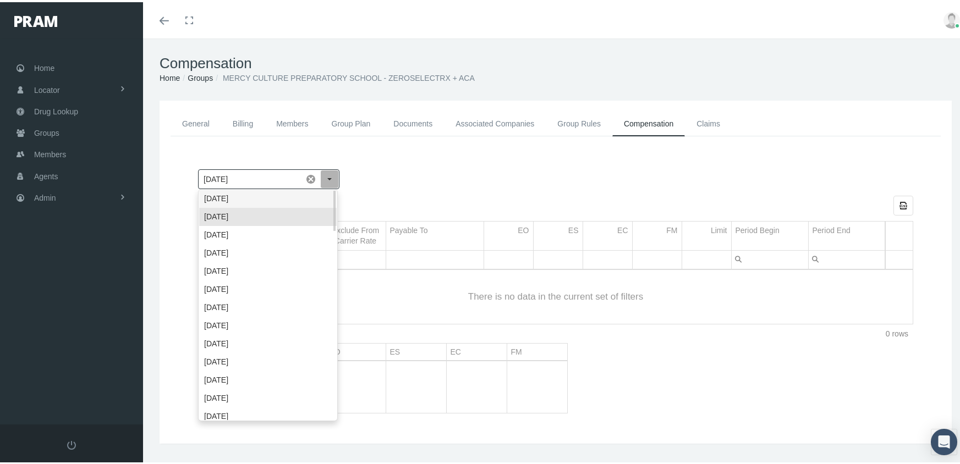
click at [249, 198] on div "September 2025" at bounding box center [268, 197] width 138 height 18
type input "September 2025"
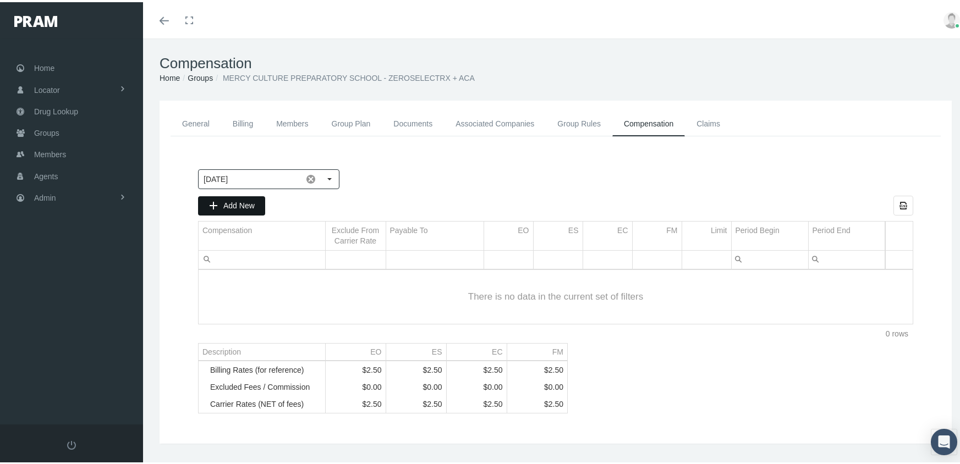
click at [217, 201] on icon "Add New" at bounding box center [214, 204] width 10 height 10
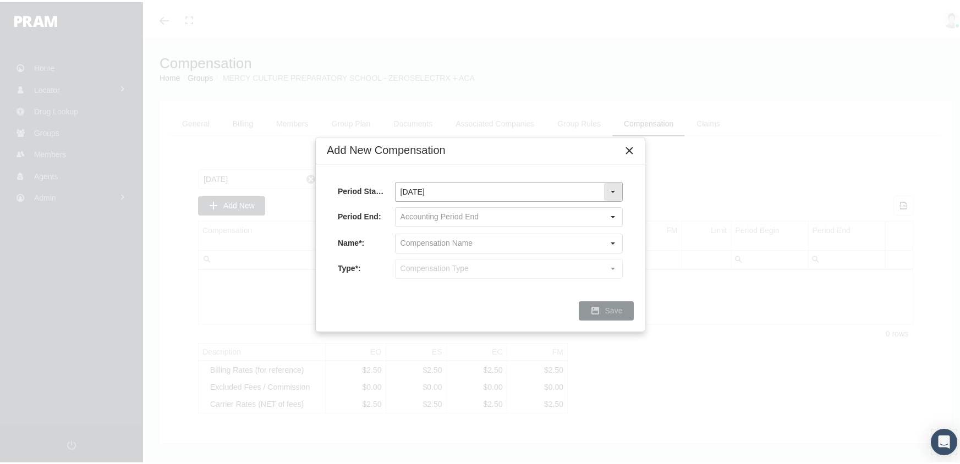
click at [440, 190] on input "August 2025" at bounding box center [500, 189] width 208 height 19
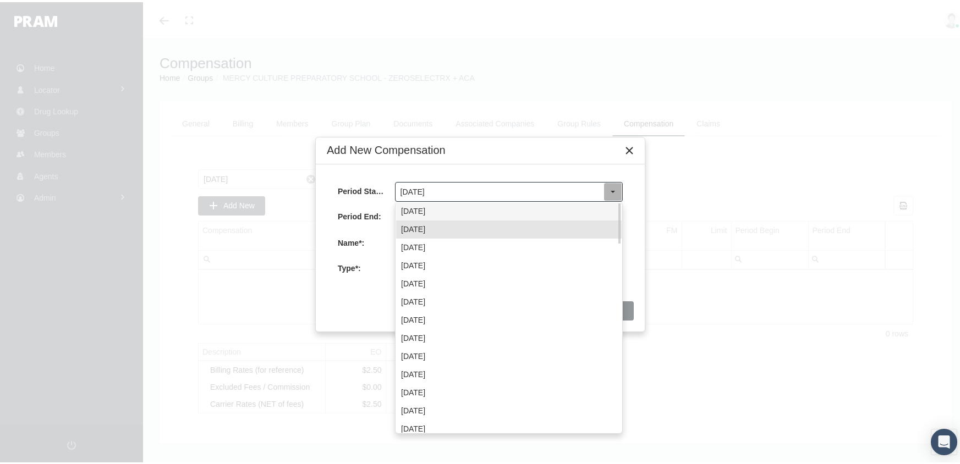
click at [436, 201] on div "September 2025" at bounding box center [509, 209] width 226 height 18
type input "September 2025"
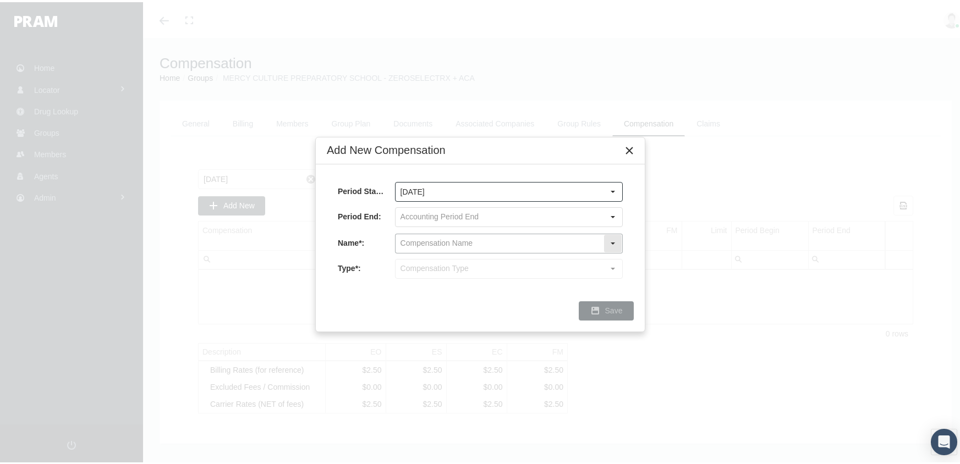
click at [428, 241] on input "text" at bounding box center [500, 241] width 208 height 19
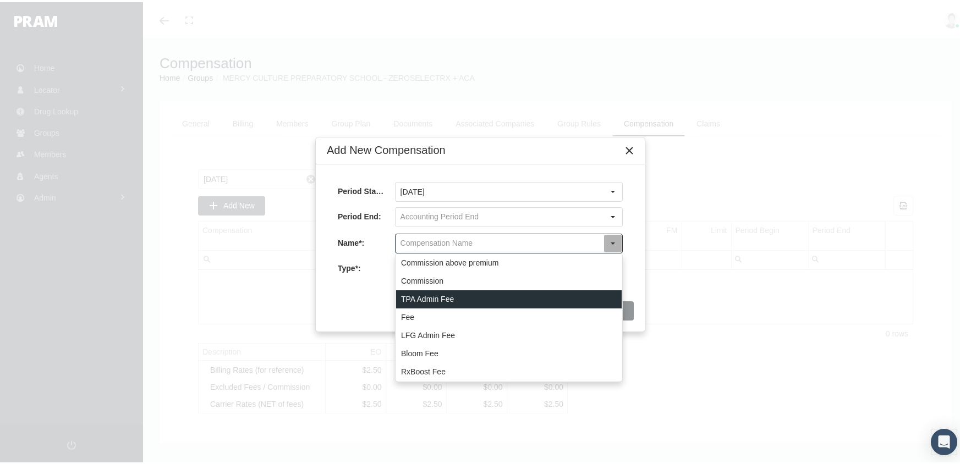
click at [425, 292] on div "TPA Admin Fee" at bounding box center [509, 297] width 226 height 18
type input "TPA Admin Fee"
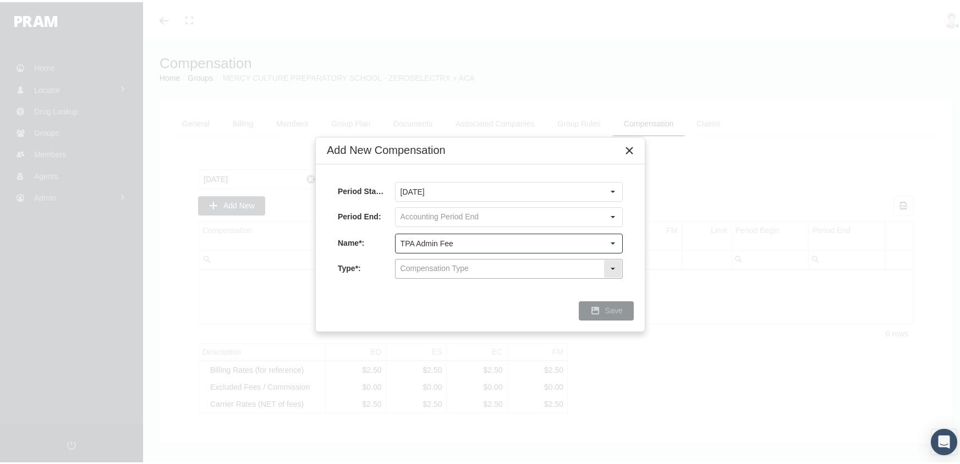
click at [432, 267] on input "text" at bounding box center [500, 267] width 208 height 19
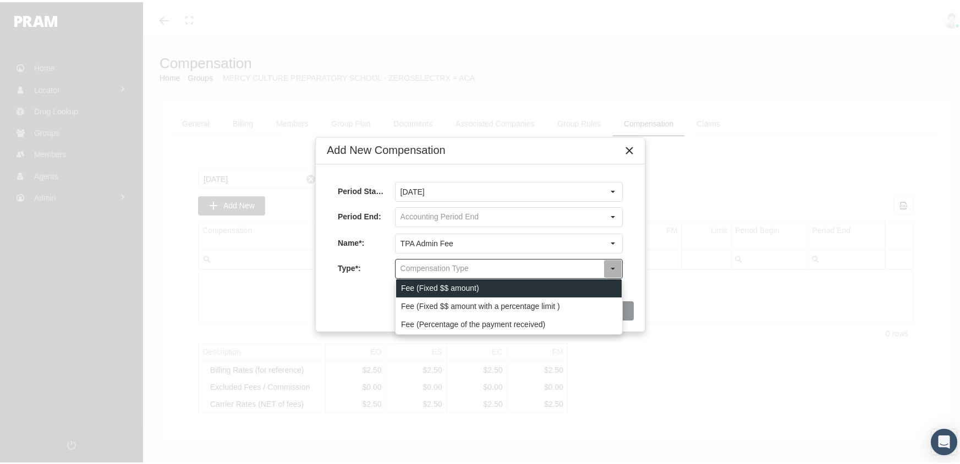
click at [434, 281] on div "Fee (Fixed $$ amount)" at bounding box center [509, 286] width 226 height 18
type input "Fee (Fixed $$ amount)"
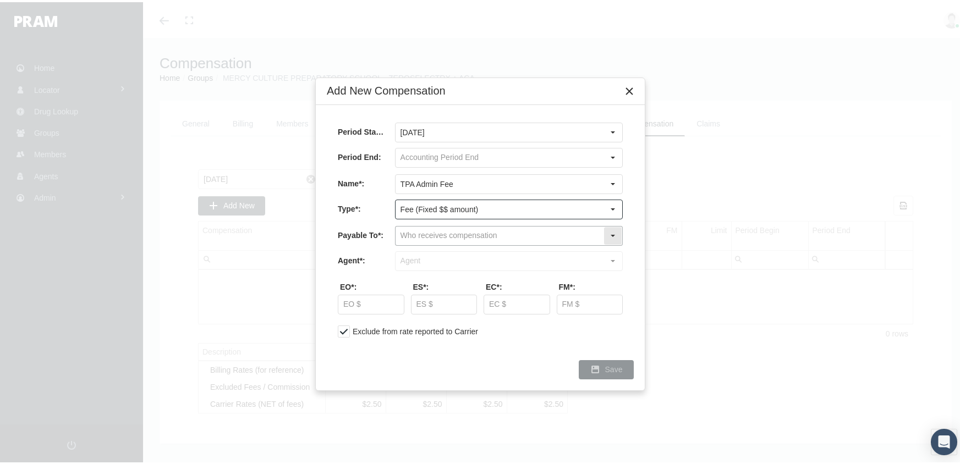
click at [404, 232] on input "text" at bounding box center [500, 233] width 208 height 19
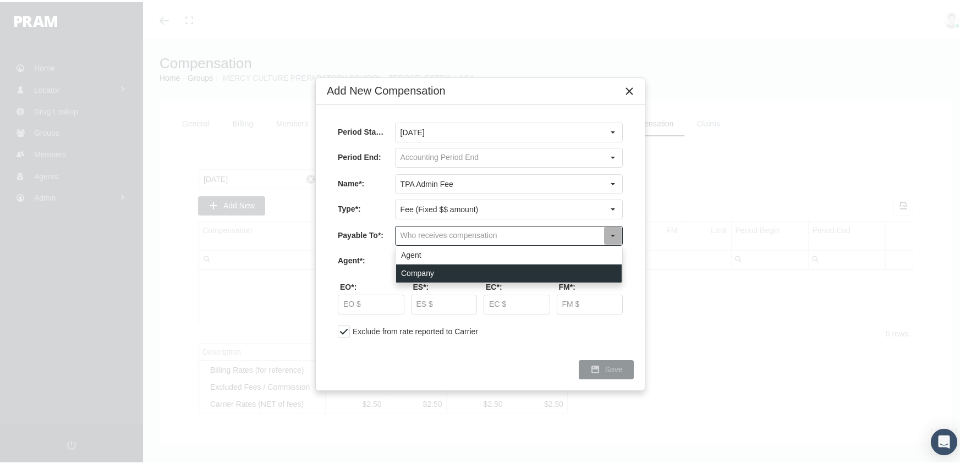
click at [414, 267] on div "Company" at bounding box center [509, 271] width 226 height 18
type input "Company"
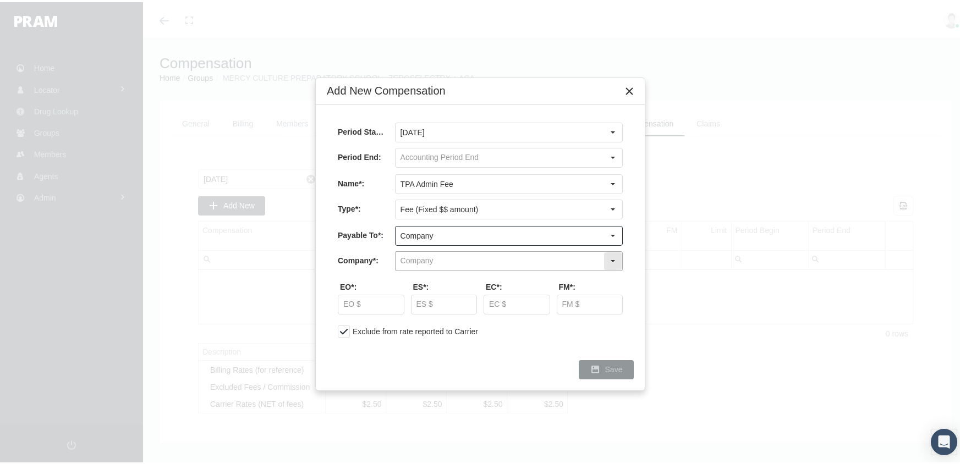
click at [419, 256] on input "text" at bounding box center [500, 259] width 208 height 19
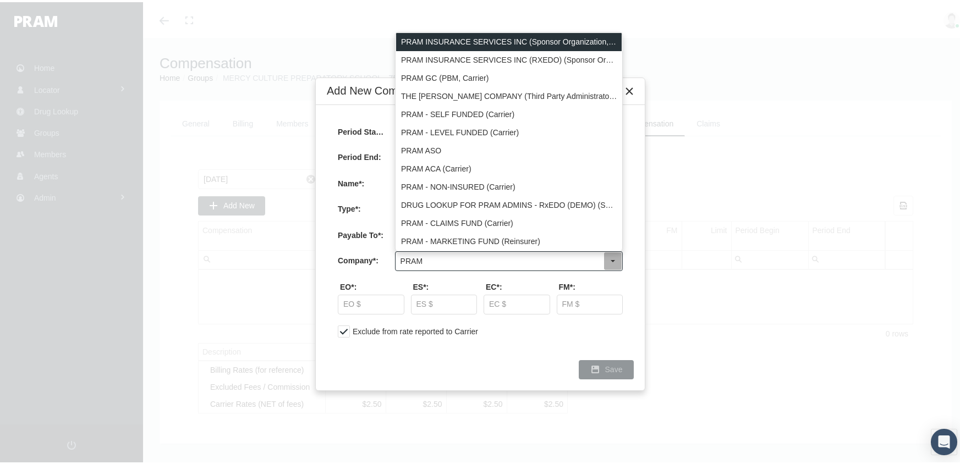
click at [524, 38] on div "PRAM INSURANCE SERVICES INC (Sponsor Organization, Broker, Distribution Partner…" at bounding box center [509, 40] width 226 height 18
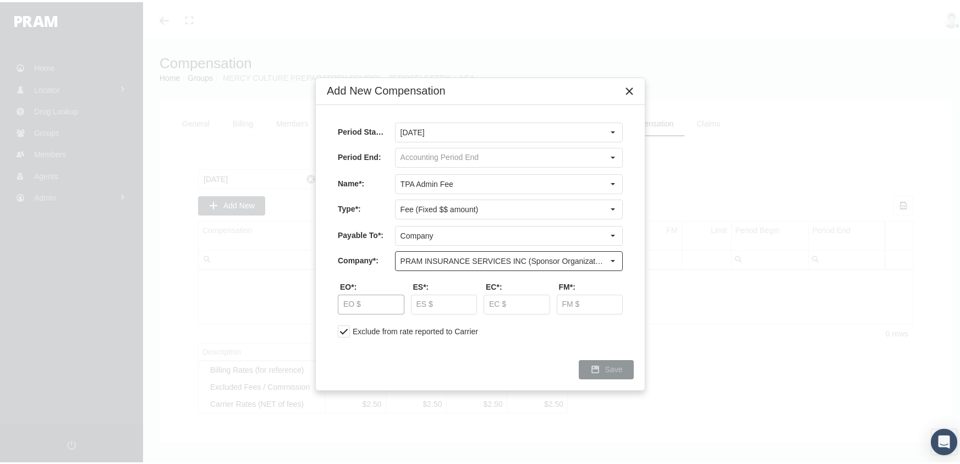
type input "PRAM INSURANCE SERVICES INC (Sponsor Organization, Broker, Distribution Partner…"
click at [343, 303] on input "text" at bounding box center [370, 302] width 65 height 19
type input "$ 2.50"
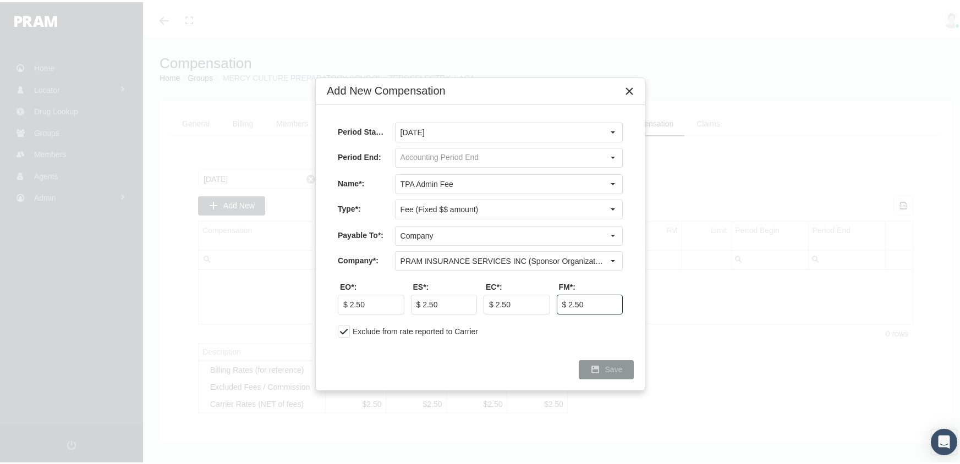
type input "$ 2.50"
click at [610, 364] on span "Save" at bounding box center [614, 367] width 18 height 9
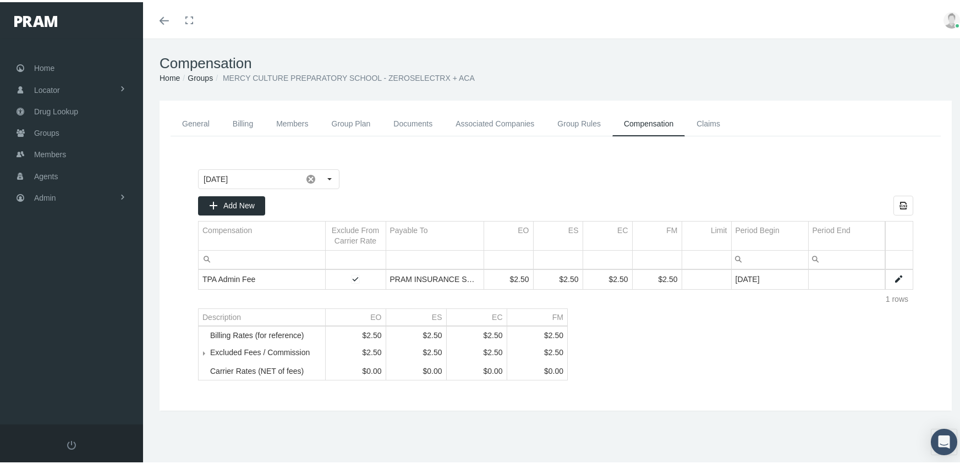
click at [894, 282] on link "Data grid" at bounding box center [899, 277] width 10 height 10
type input "September 2025"
type input "TPA Admin Fee"
type input "Fee (Fixed $$ amount)"
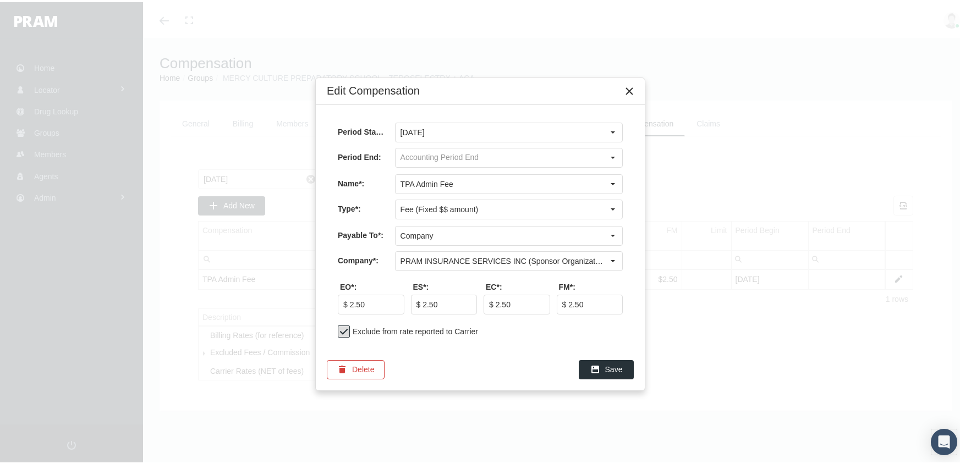
click at [343, 329] on span at bounding box center [344, 330] width 12 height 12
click at [607, 361] on div "Save" at bounding box center [606, 368] width 54 height 18
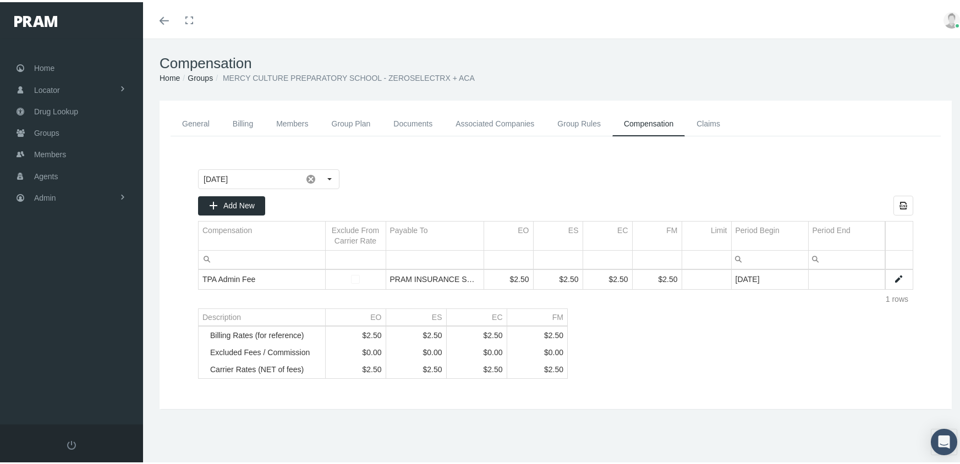
click at [894, 276] on link "Data grid" at bounding box center [899, 277] width 10 height 10
type input "September 2025"
type input "TPA Admin Fee"
type input "Fee (Fixed $$ amount)"
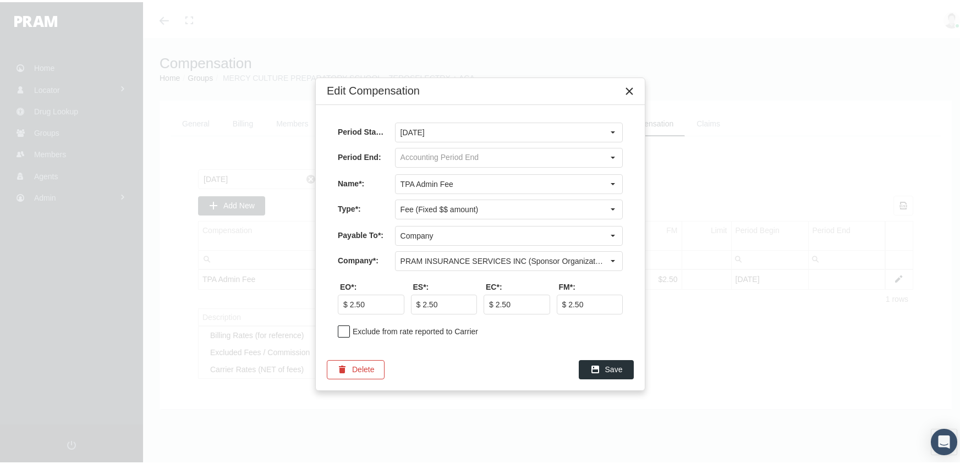
click at [345, 328] on span at bounding box center [344, 330] width 12 height 12
click at [598, 364] on icon "Save" at bounding box center [595, 368] width 10 height 10
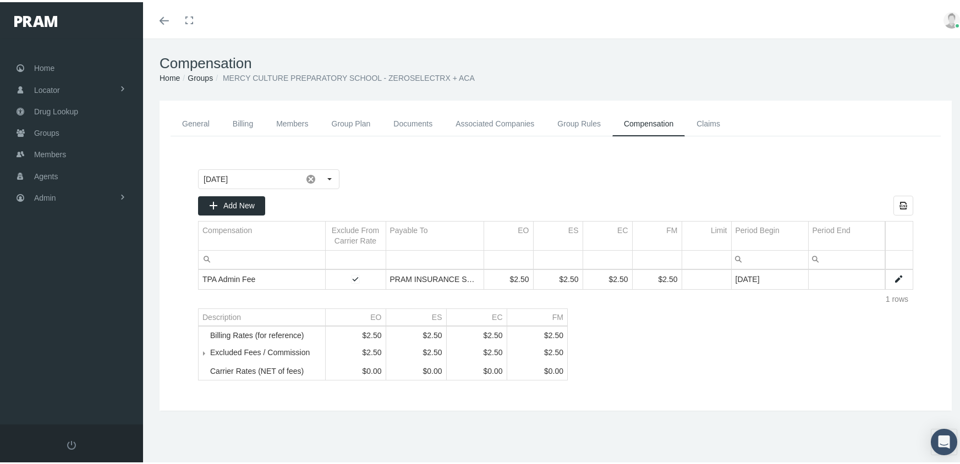
click at [894, 279] on link "Data grid" at bounding box center [899, 277] width 10 height 10
type input "September 2025"
type input "TPA Admin Fee"
type input "Fee (Fixed $$ amount)"
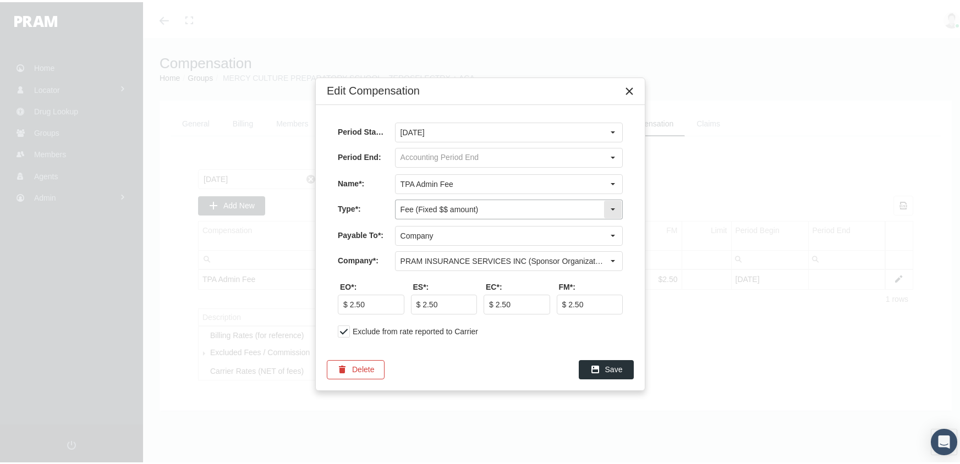
click at [616, 207] on div "Select" at bounding box center [613, 208] width 18 height 18
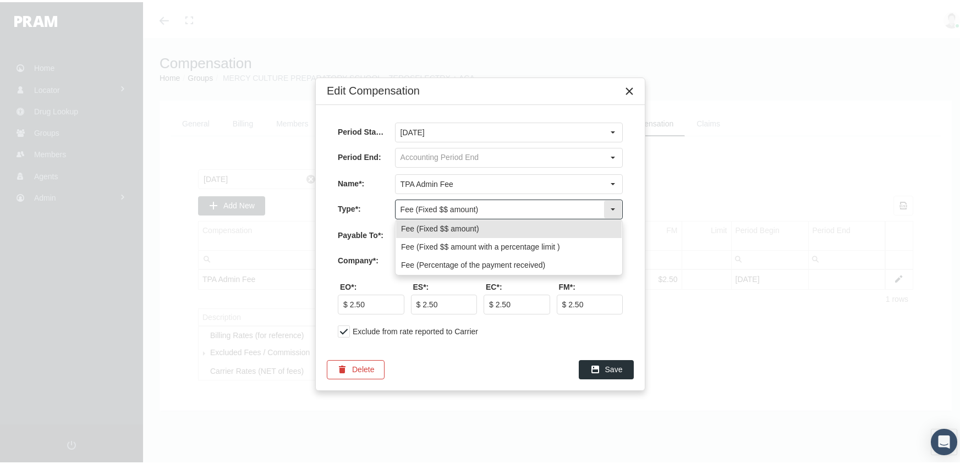
click at [476, 207] on input "Fee (Fixed $$ amount)" at bounding box center [500, 207] width 208 height 19
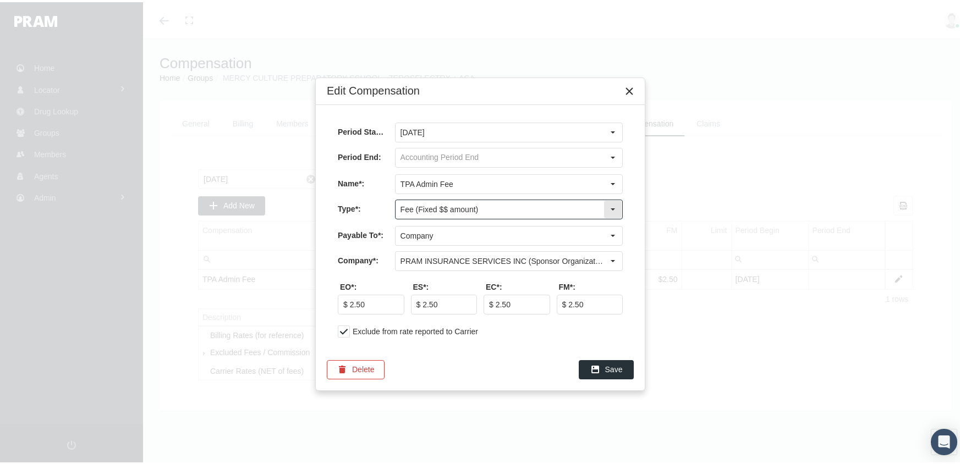
click at [457, 200] on input "Fee (Fixed $$ amount)" at bounding box center [500, 207] width 208 height 19
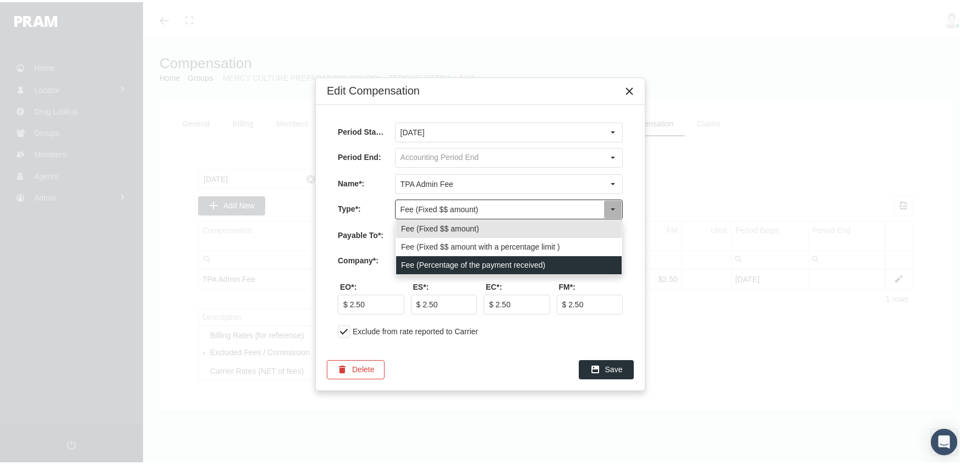
click at [450, 265] on div "Fee (Percentage of the payment received)" at bounding box center [509, 263] width 226 height 18
type input "Fee (Percentage of the payment received)"
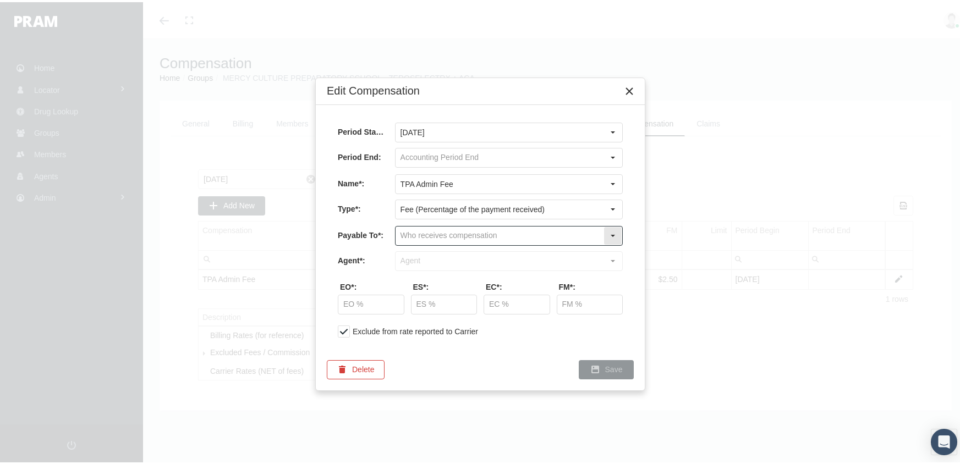
click at [423, 232] on input "text" at bounding box center [500, 233] width 208 height 19
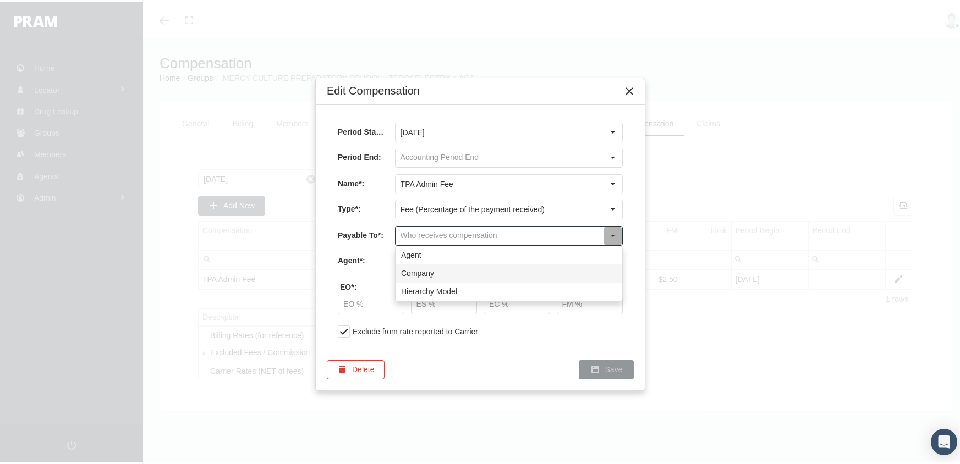
click at [425, 266] on div "Company" at bounding box center [509, 271] width 226 height 18
type input "Company"
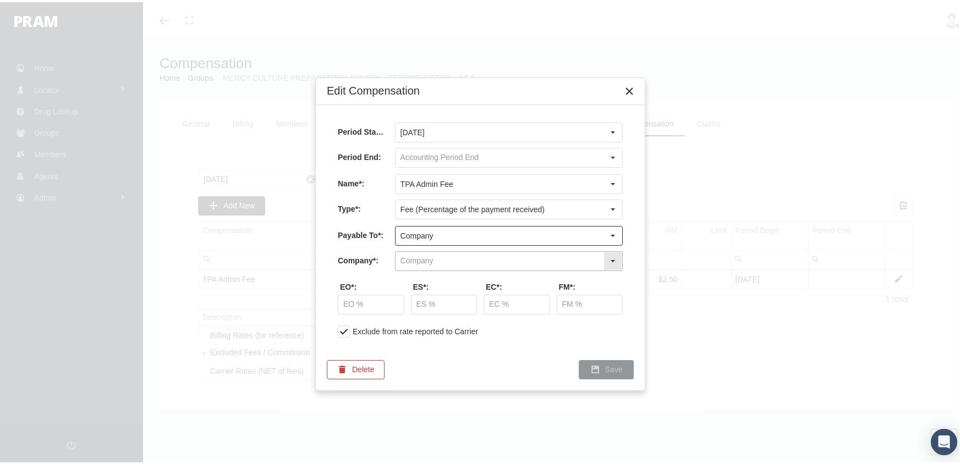
click at [431, 256] on input "text" at bounding box center [500, 259] width 208 height 19
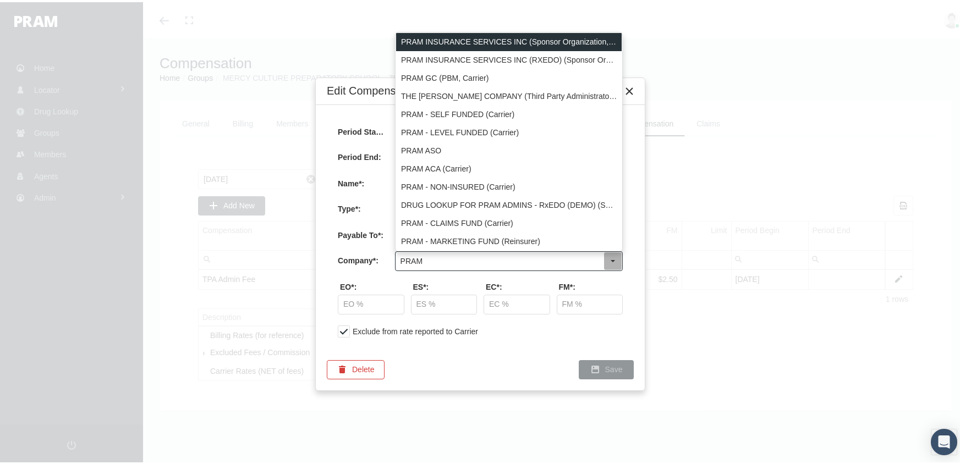
click at [551, 37] on div "PRAM INSURANCE SERVICES INC (Sponsor Organization, Broker, Distribution Partner…" at bounding box center [509, 40] width 226 height 18
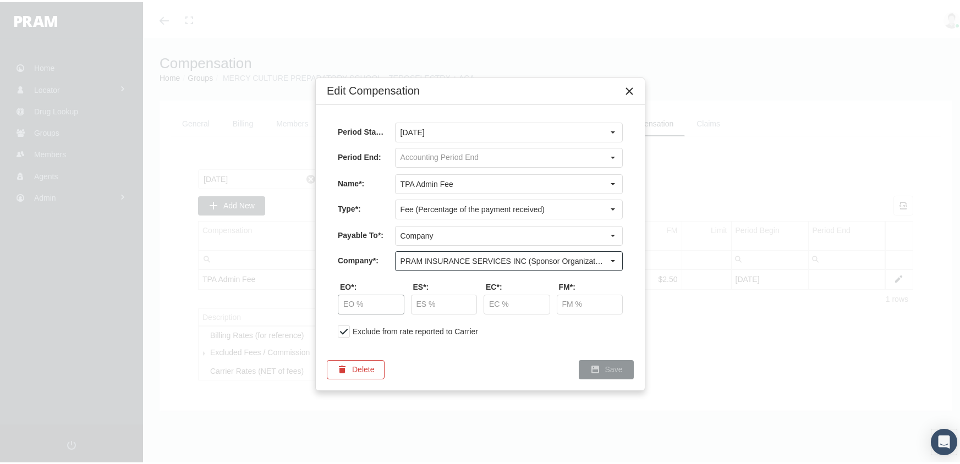
type input "PRAM INSURANCE SERVICES INC (Sponsor Organization, Broker, Distribution Partner…"
click at [345, 303] on input "text" at bounding box center [370, 302] width 65 height 19
type input "10.00 %"
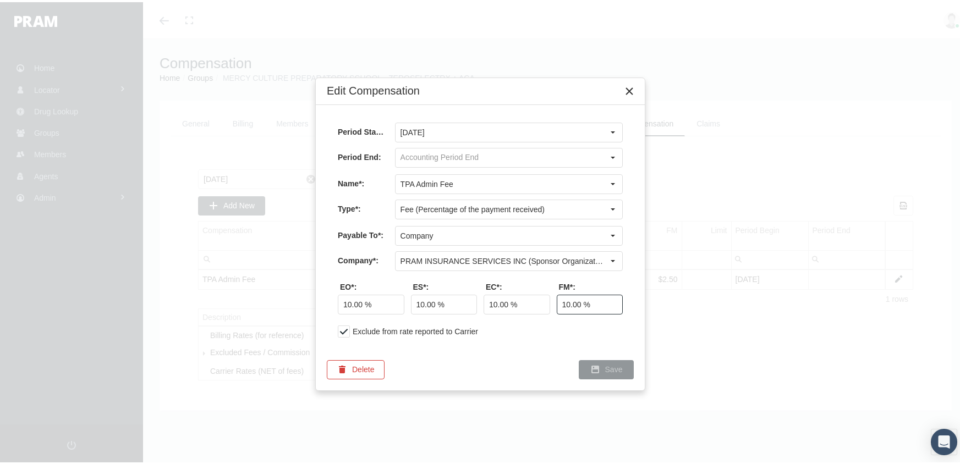
type input "10.00 %"
click at [607, 361] on div "Save" at bounding box center [606, 368] width 54 height 18
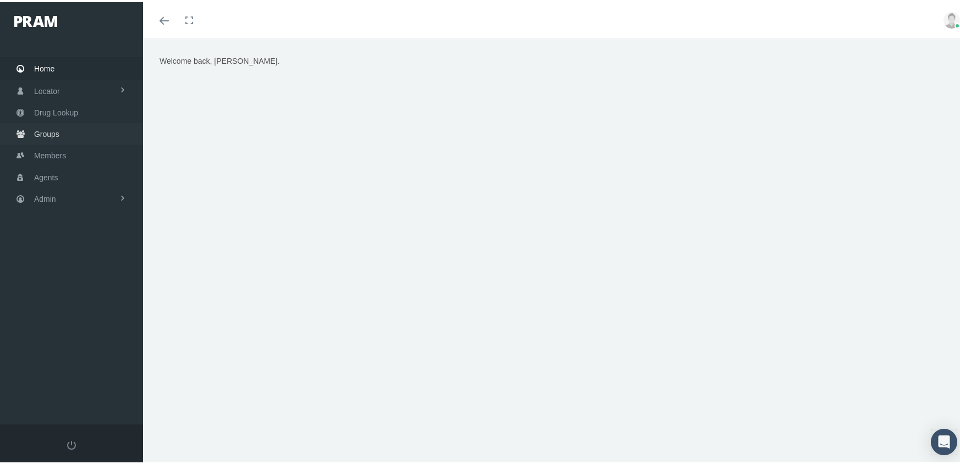
click at [46, 127] on span "Groups" at bounding box center [46, 132] width 25 height 21
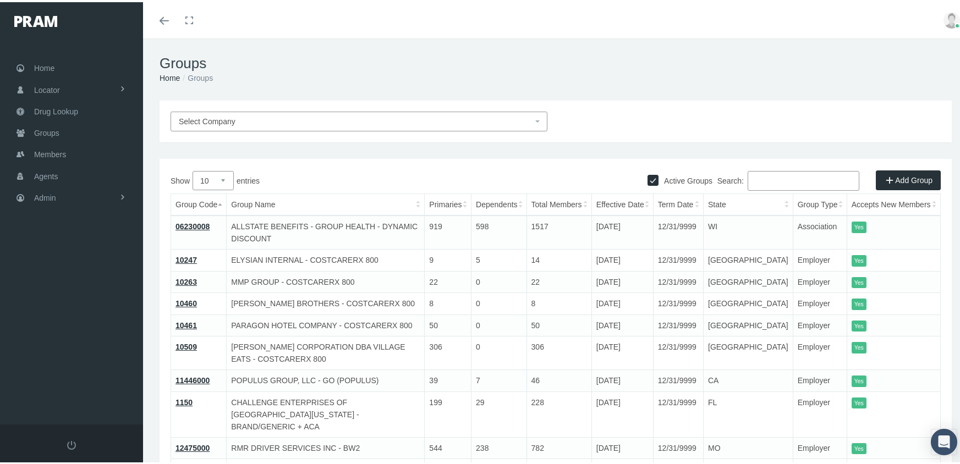
click at [761, 180] on input "Search:" at bounding box center [804, 179] width 112 height 20
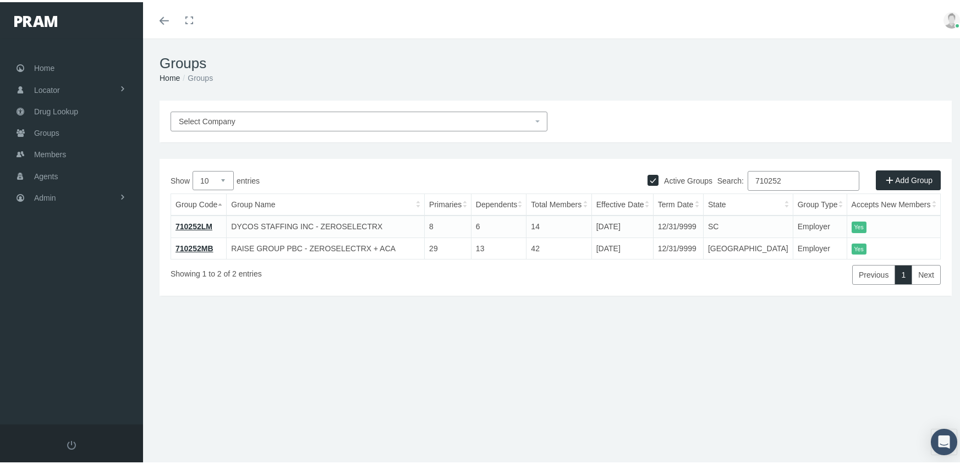
drag, startPoint x: 795, startPoint y: 173, endPoint x: 733, endPoint y: 176, distance: 61.2
click at [733, 176] on label "Search: 710252" at bounding box center [788, 179] width 142 height 20
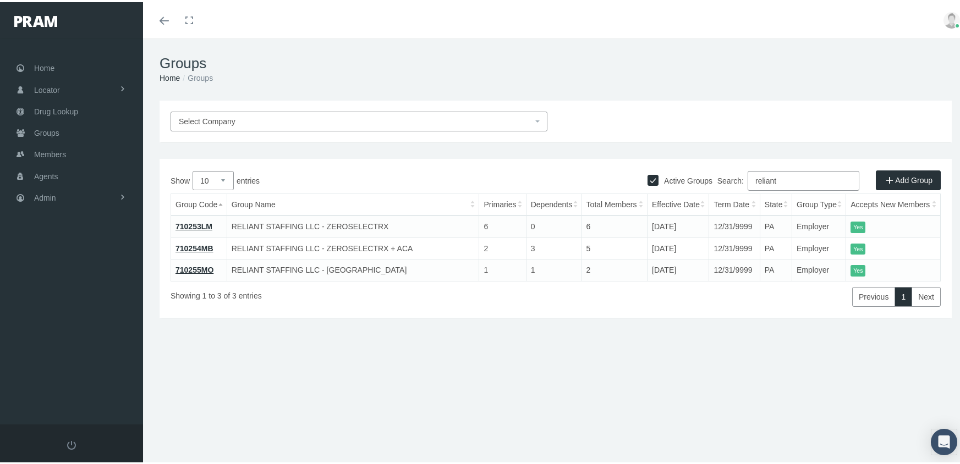
drag, startPoint x: 795, startPoint y: 178, endPoint x: 693, endPoint y: 191, distance: 102.1
click at [693, 191] on div "Search: reliant" at bounding box center [748, 180] width 385 height 23
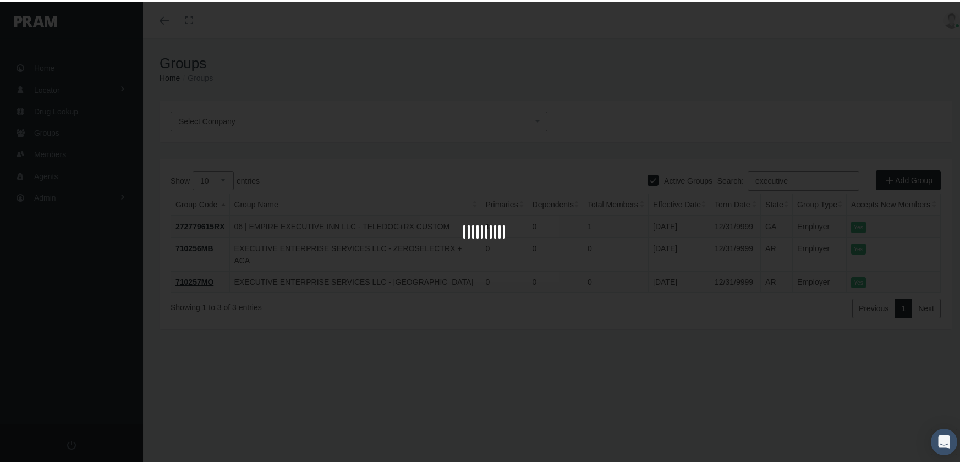
type input "executive"
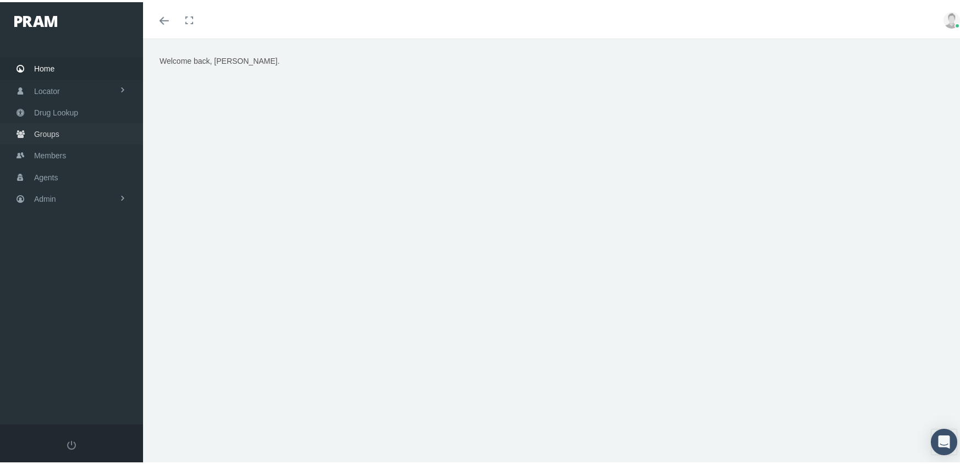
click at [49, 123] on span "Groups" at bounding box center [46, 132] width 25 height 21
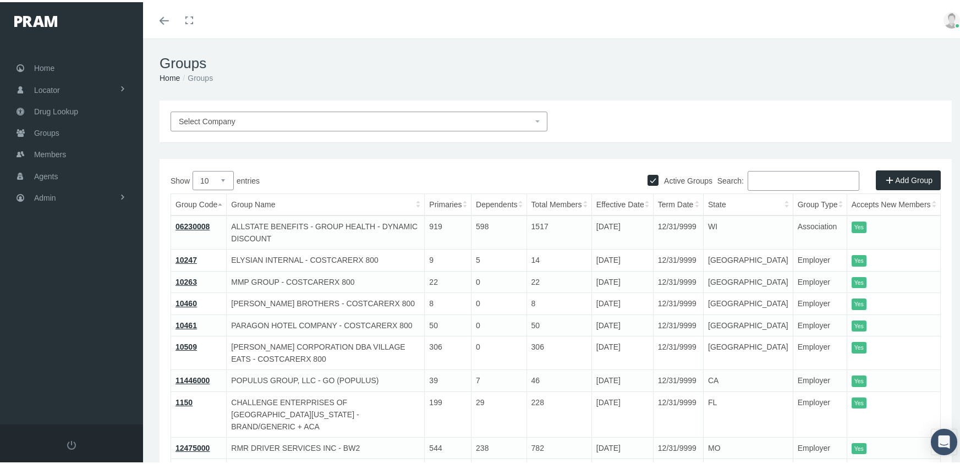
click at [768, 183] on input "Search:" at bounding box center [804, 179] width 112 height 20
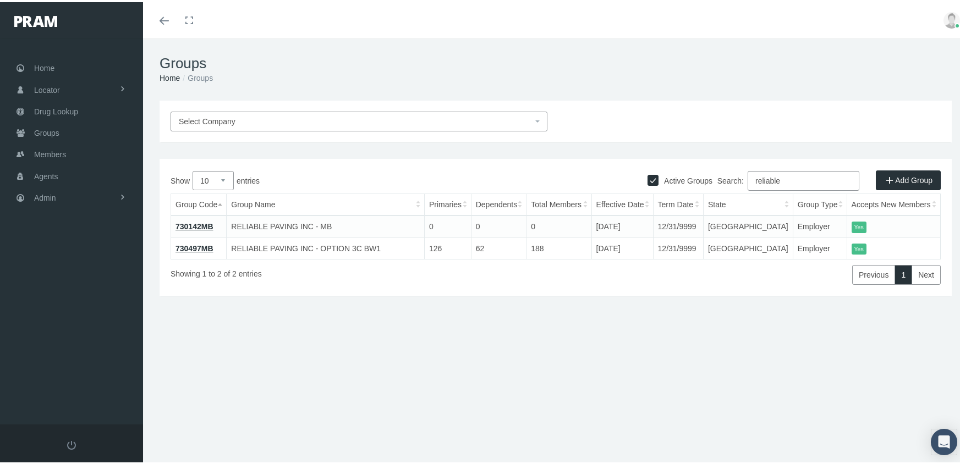
drag, startPoint x: 798, startPoint y: 171, endPoint x: 740, endPoint y: 176, distance: 57.9
click at [740, 176] on label "Search: reliable" at bounding box center [788, 179] width 142 height 20
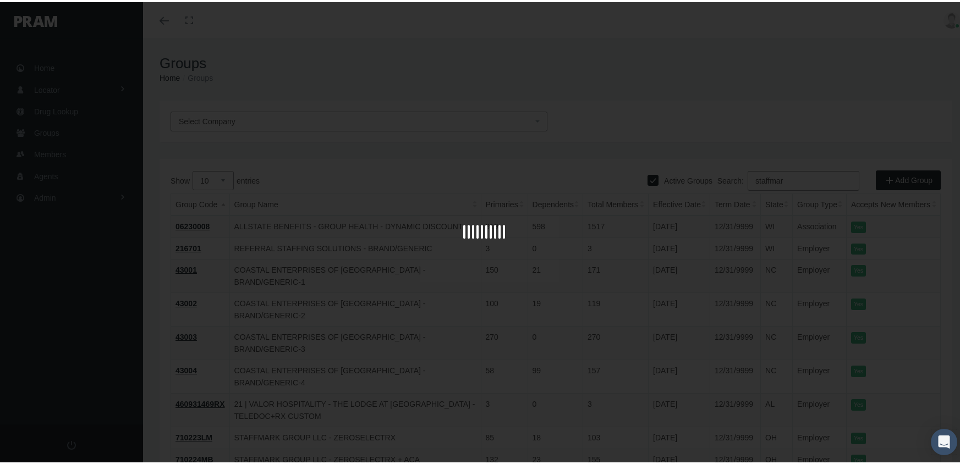
type input "staffmark"
